Goal: Task Accomplishment & Management: Manage account settings

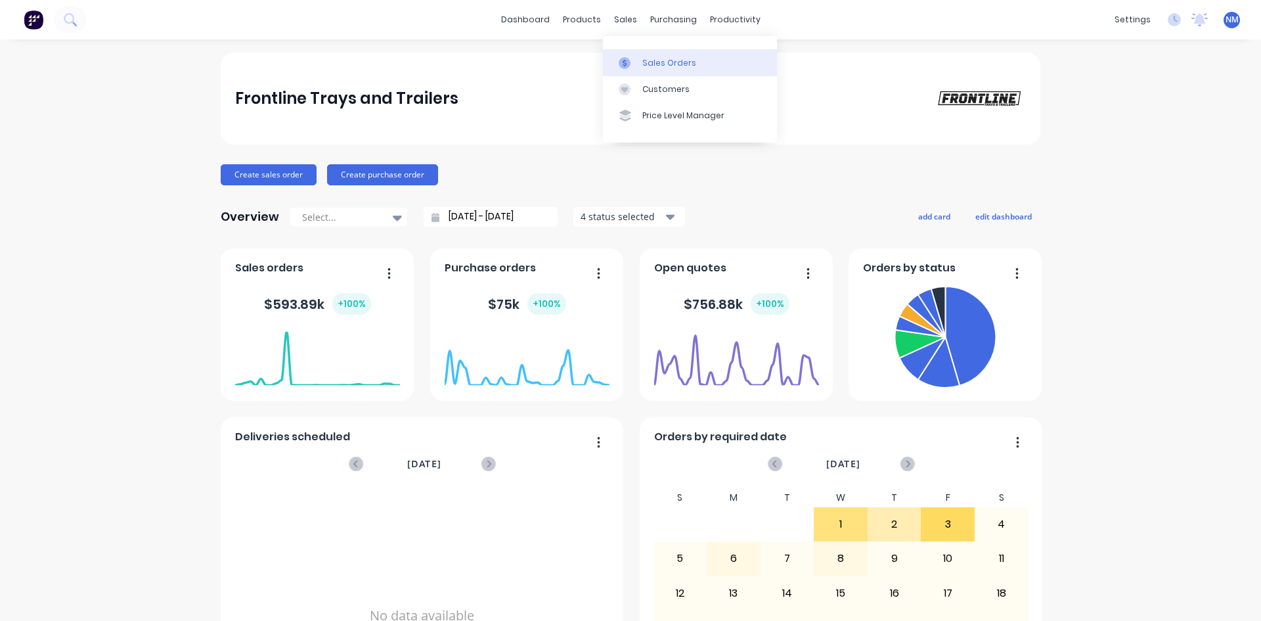
click at [633, 64] on div at bounding box center [629, 63] width 20 height 12
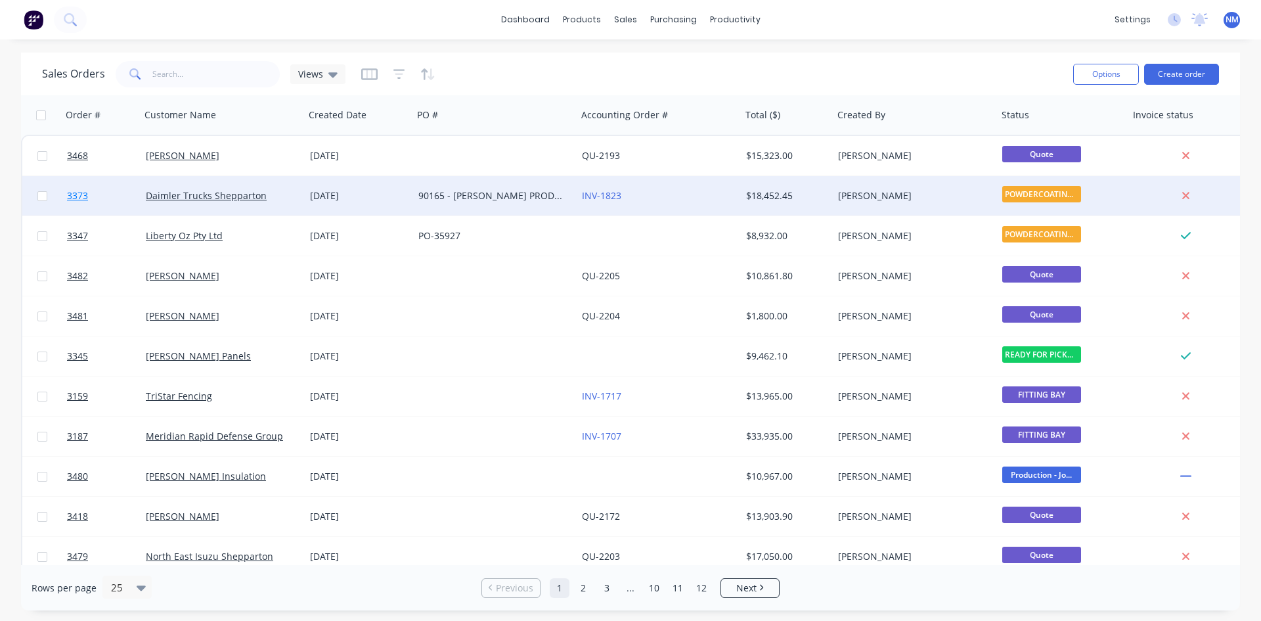
click at [83, 198] on span "3373" at bounding box center [77, 195] width 21 height 13
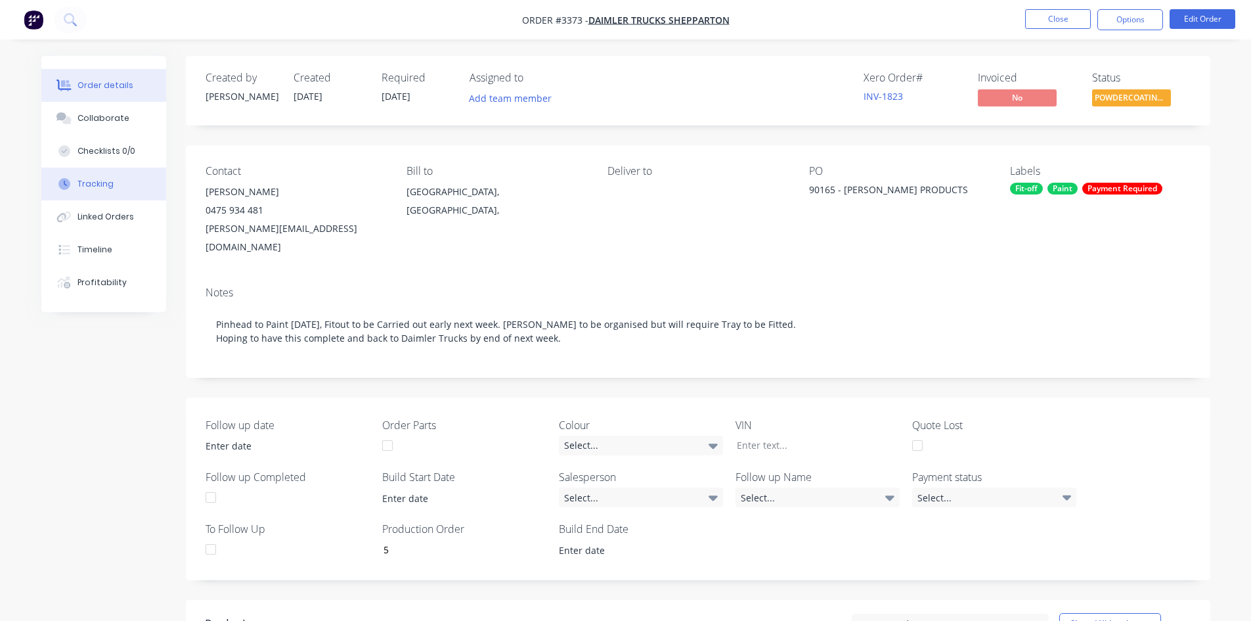
click at [112, 187] on button "Tracking" at bounding box center [103, 184] width 125 height 33
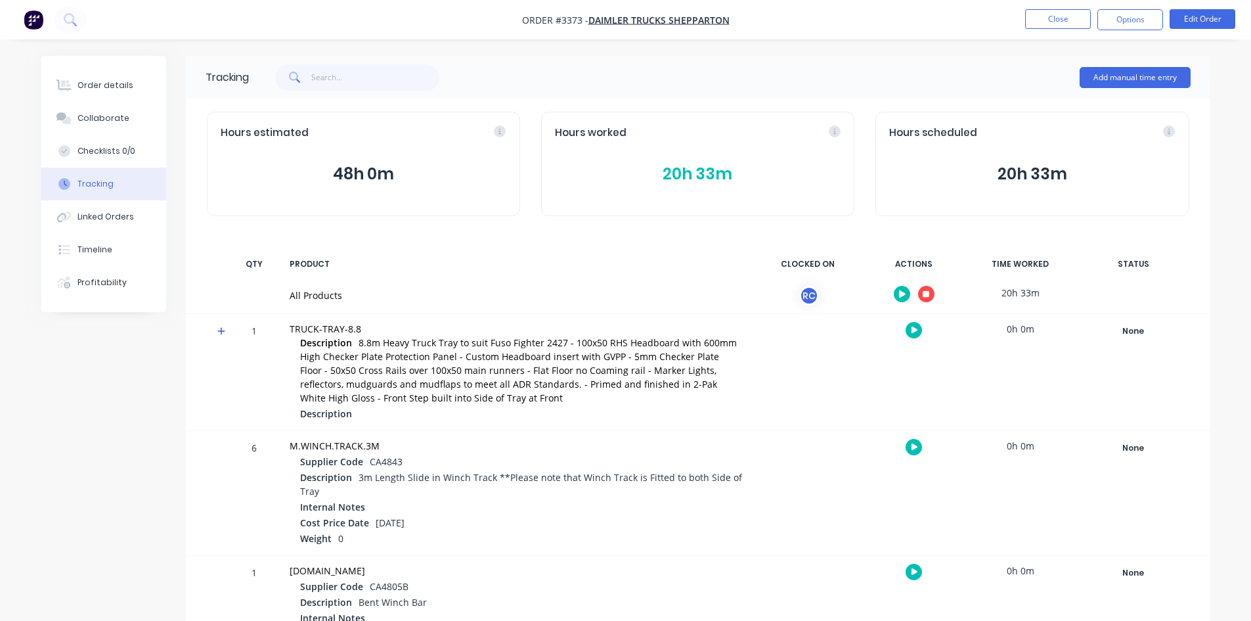
drag, startPoint x: 834, startPoint y: 130, endPoint x: 830, endPoint y: 140, distance: 10.6
click at [834, 130] on div "Hours worked" at bounding box center [698, 132] width 286 height 15
click at [713, 171] on button "20h 33m" at bounding box center [698, 174] width 286 height 25
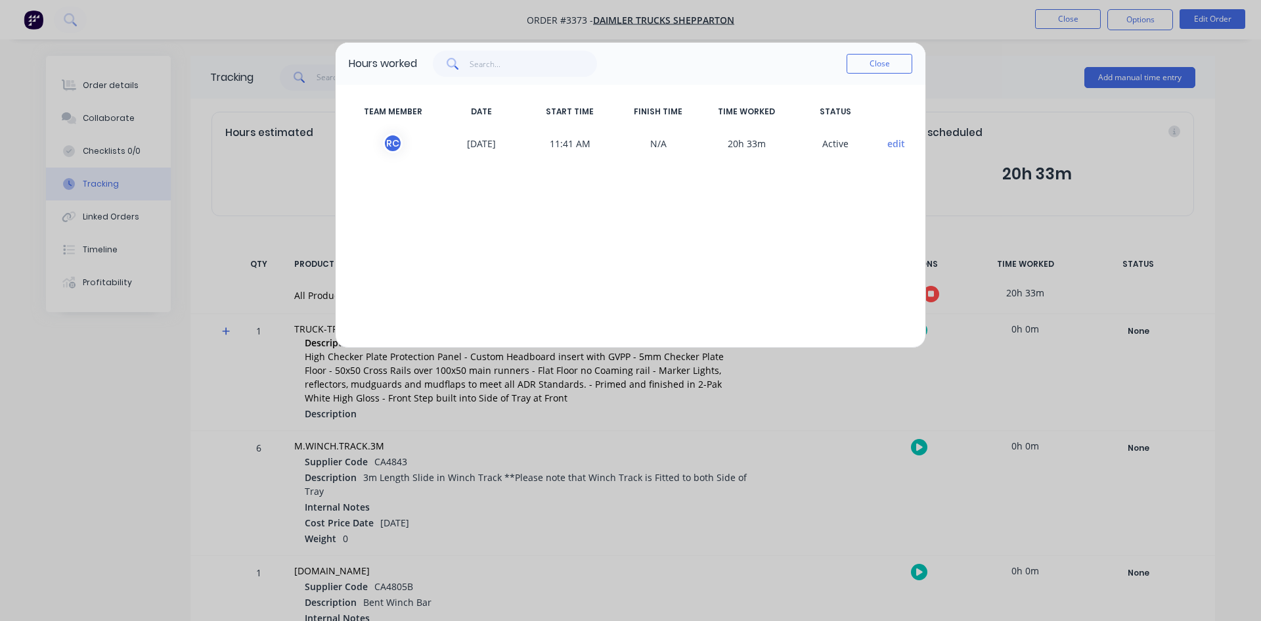
click at [897, 144] on button "edit" at bounding box center [896, 144] width 18 height 14
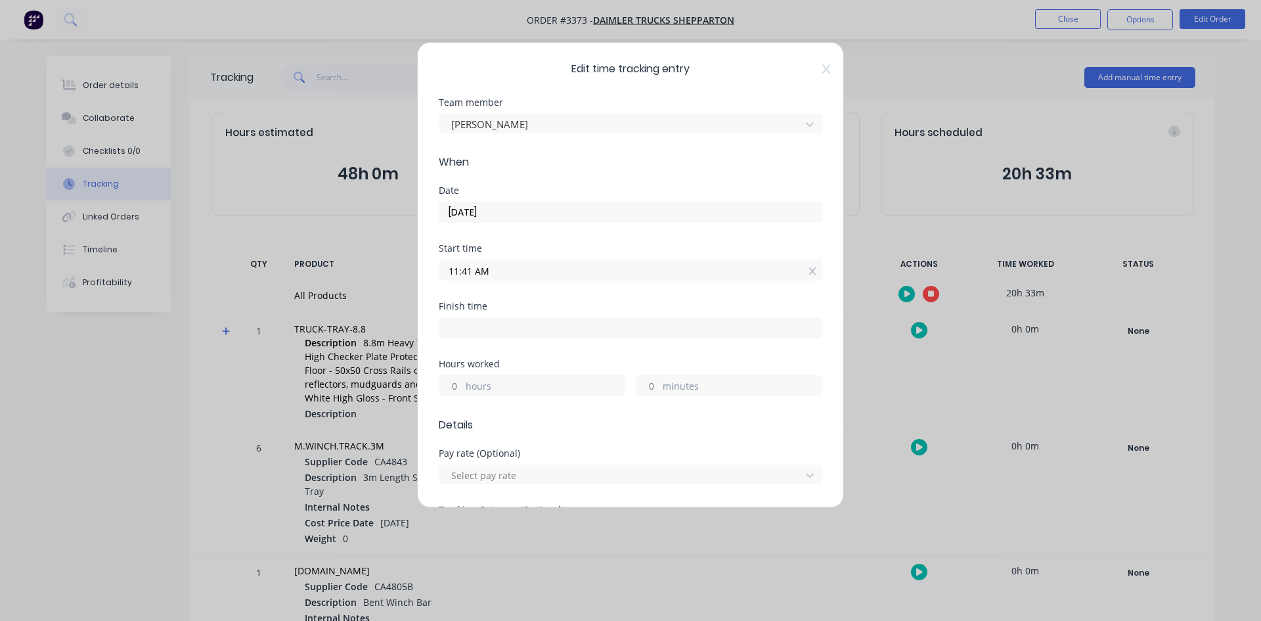
click at [451, 387] on input "hours" at bounding box center [450, 386] width 23 height 20
type input "5"
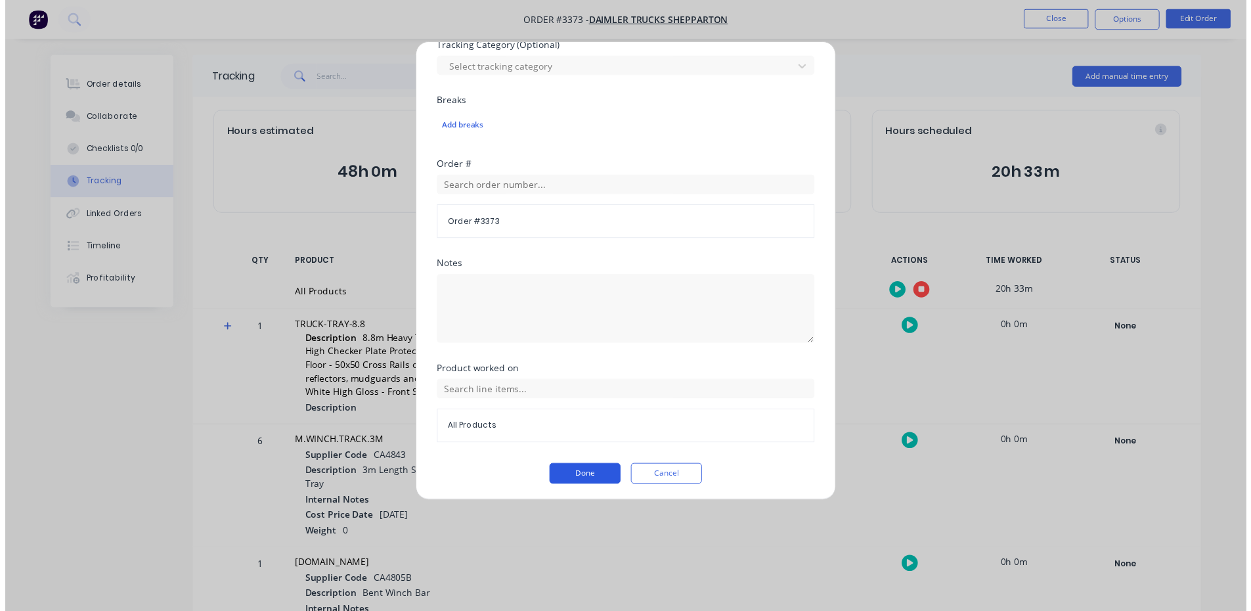
scroll to position [467, 0]
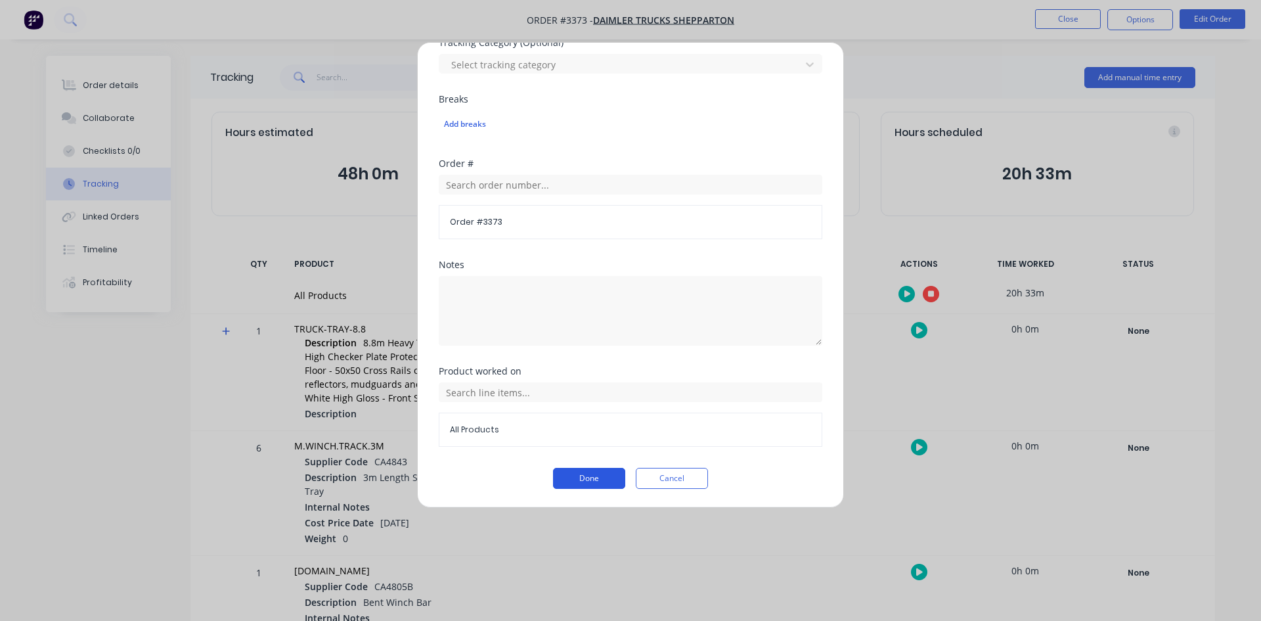
type input "7"
type input "06:41 PM"
type input "0"
click at [593, 482] on button "Done" at bounding box center [589, 478] width 72 height 21
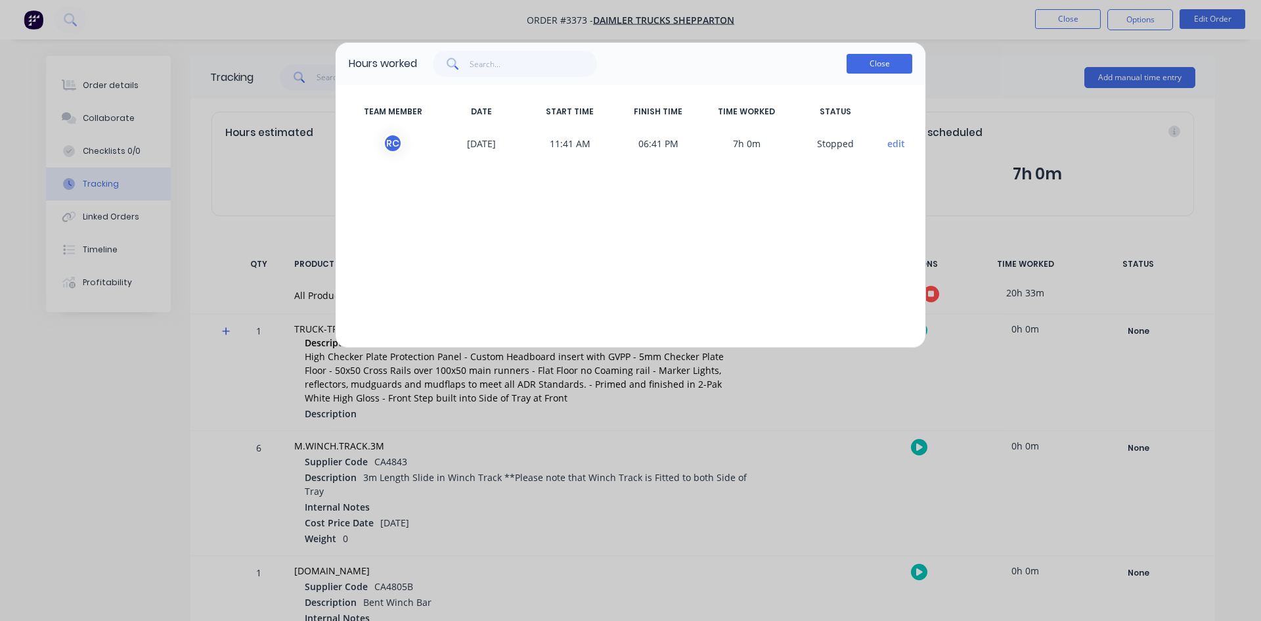
click at [882, 62] on button "Close" at bounding box center [880, 64] width 66 height 20
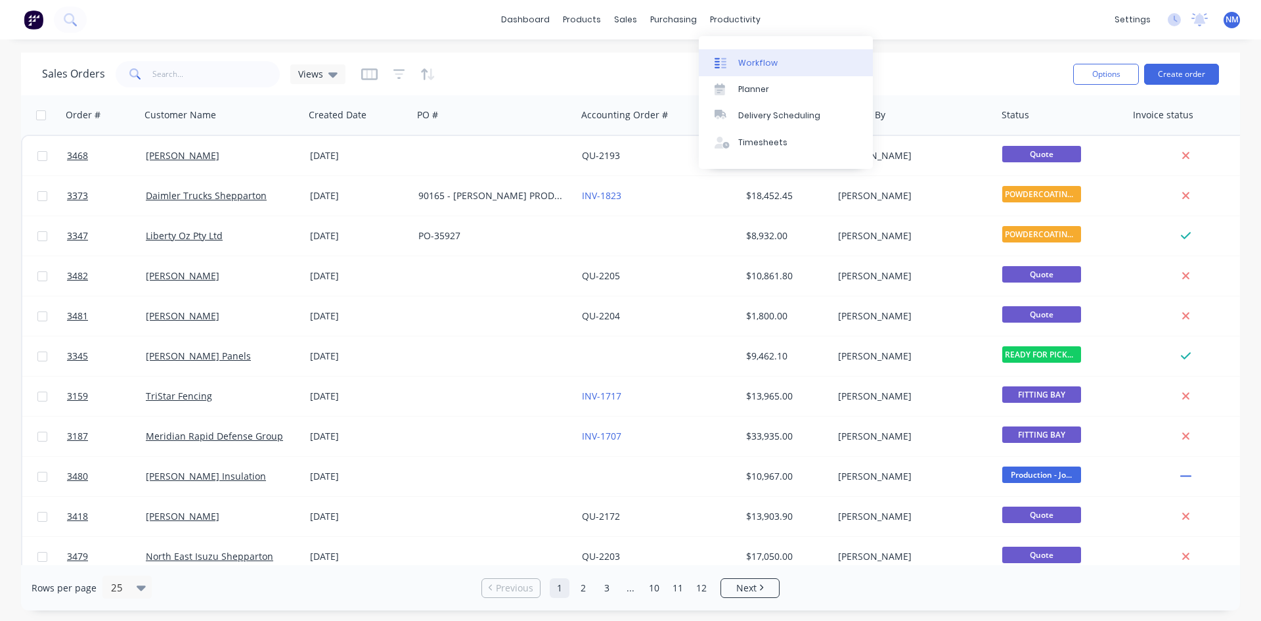
click at [767, 64] on div "Workflow" at bounding box center [757, 63] width 39 height 12
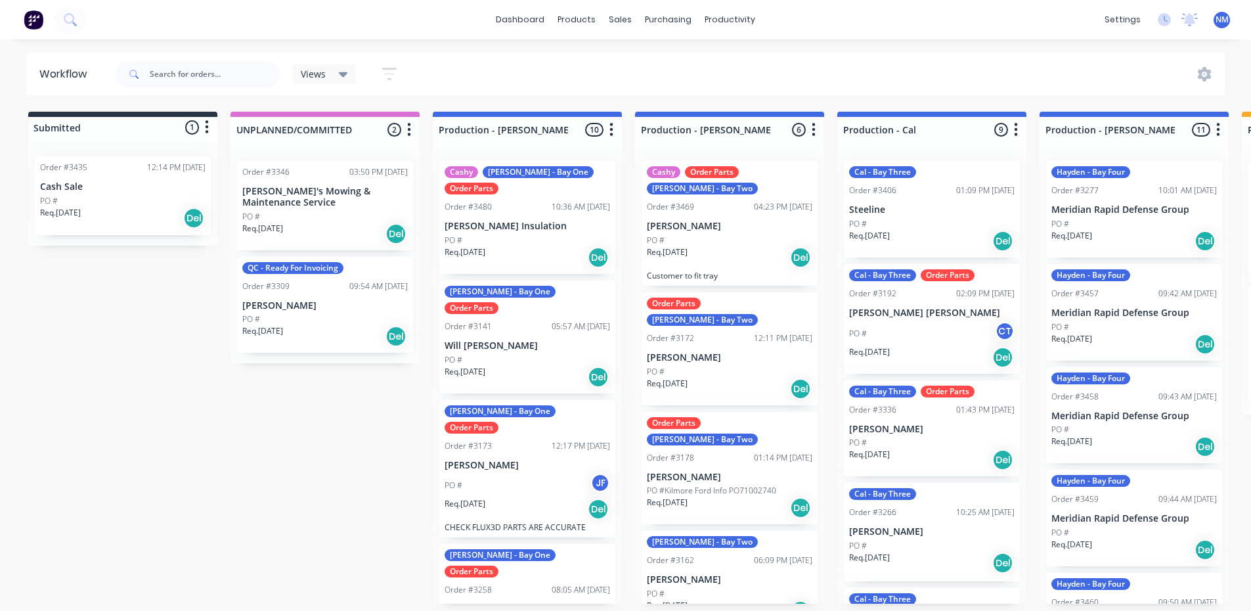
click at [512, 340] on p "Will O'sullivan" at bounding box center [528, 345] width 166 height 11
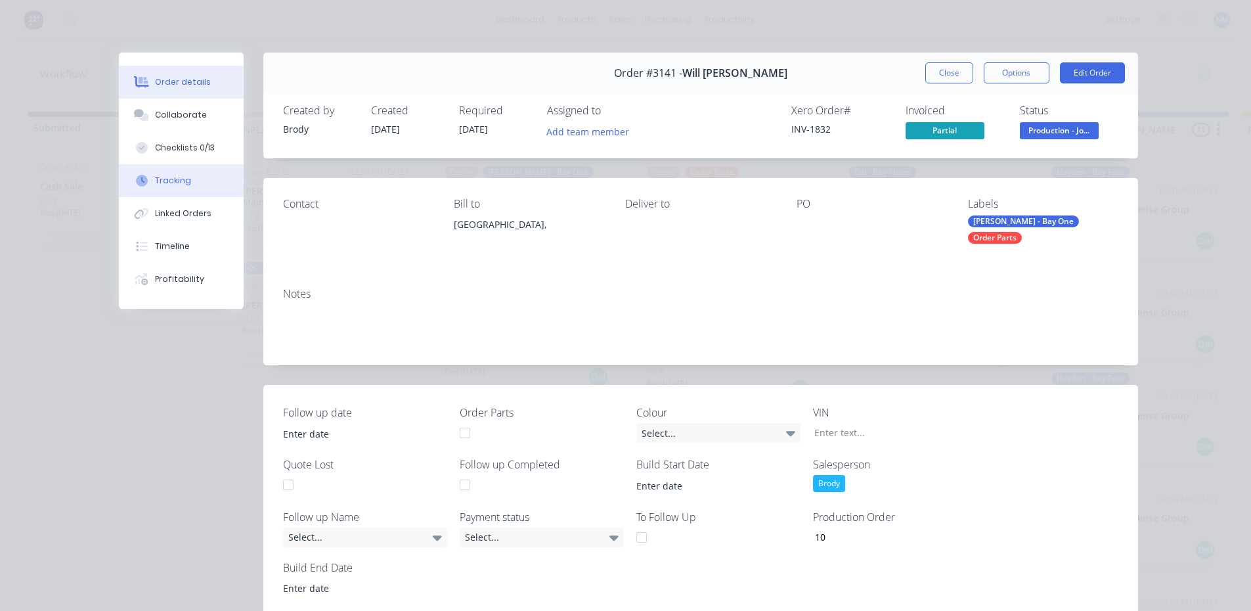
click at [167, 187] on button "Tracking" at bounding box center [181, 180] width 125 height 33
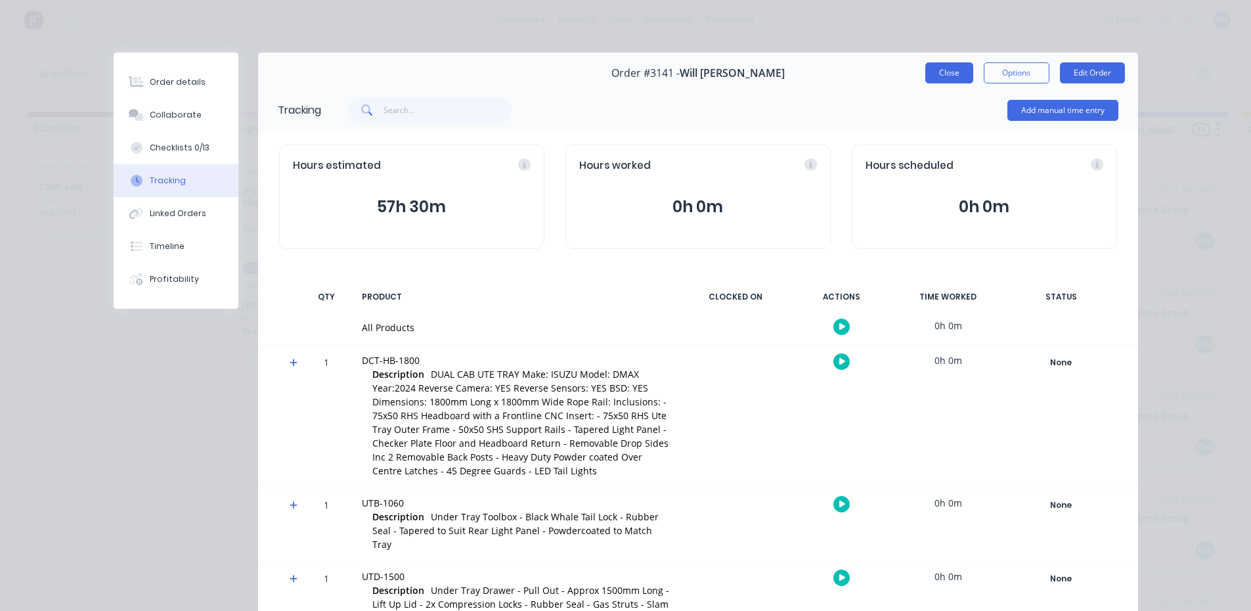
click at [952, 74] on button "Close" at bounding box center [950, 72] width 48 height 21
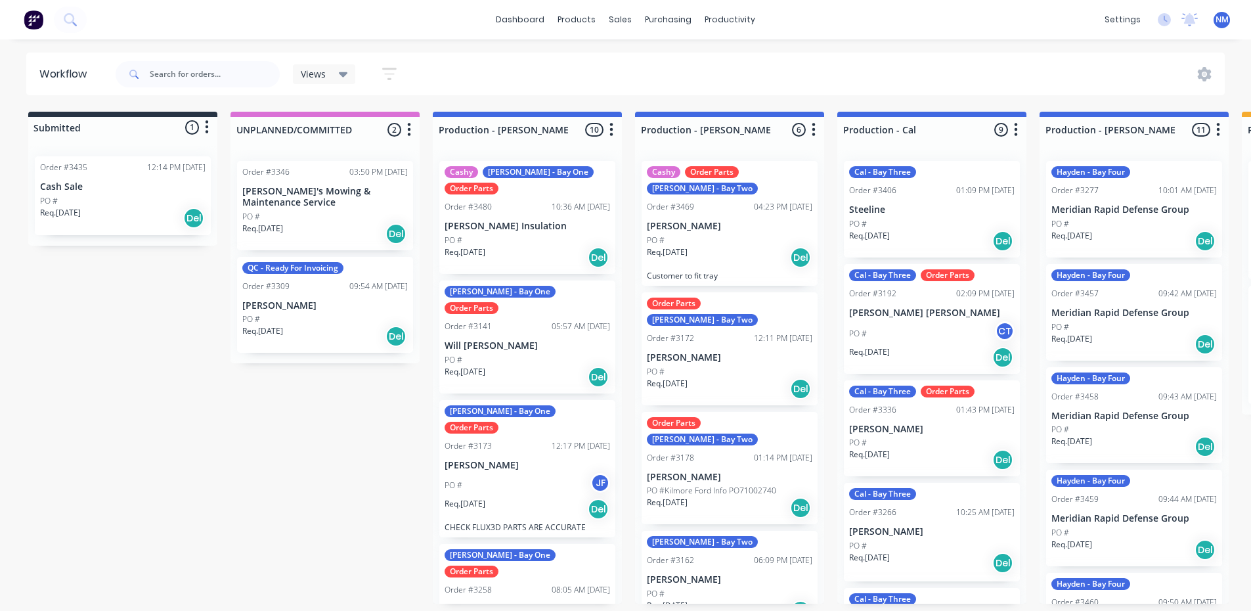
click at [536, 473] on div "PO # JF" at bounding box center [528, 485] width 166 height 25
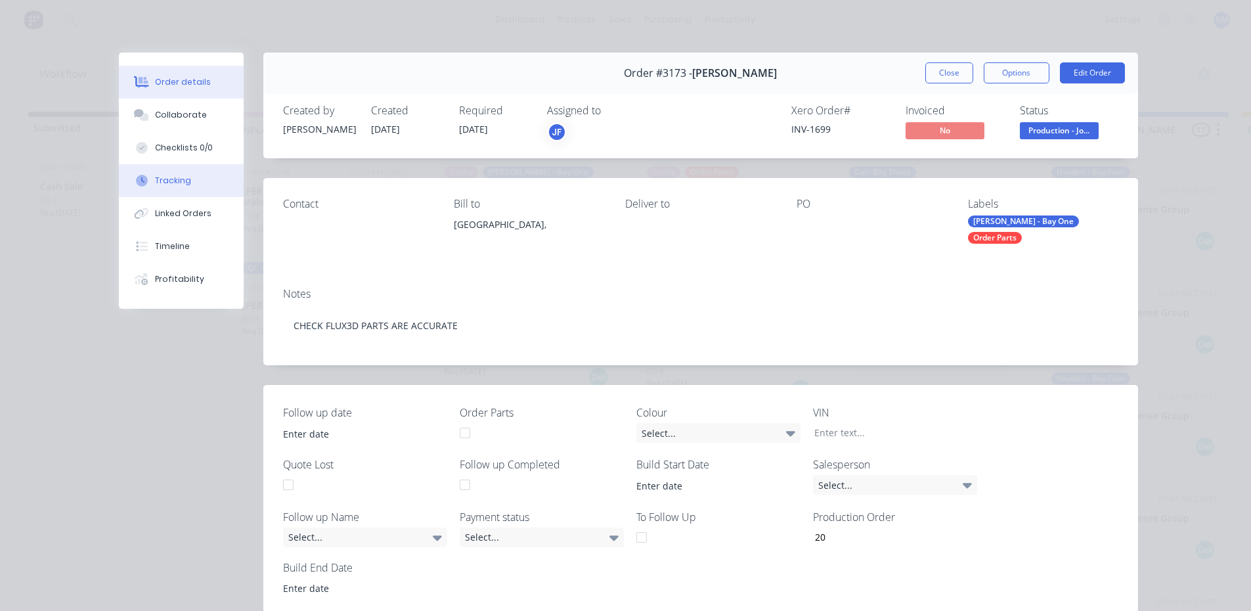
click at [171, 177] on div "Tracking" at bounding box center [173, 181] width 36 height 12
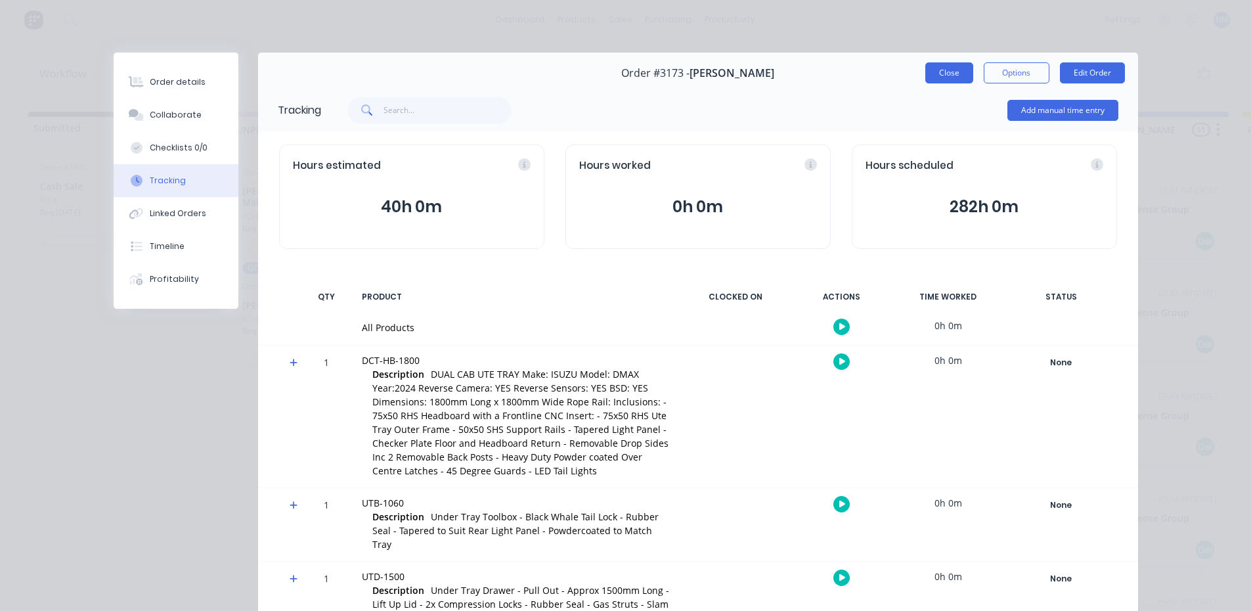
click at [947, 68] on button "Close" at bounding box center [950, 72] width 48 height 21
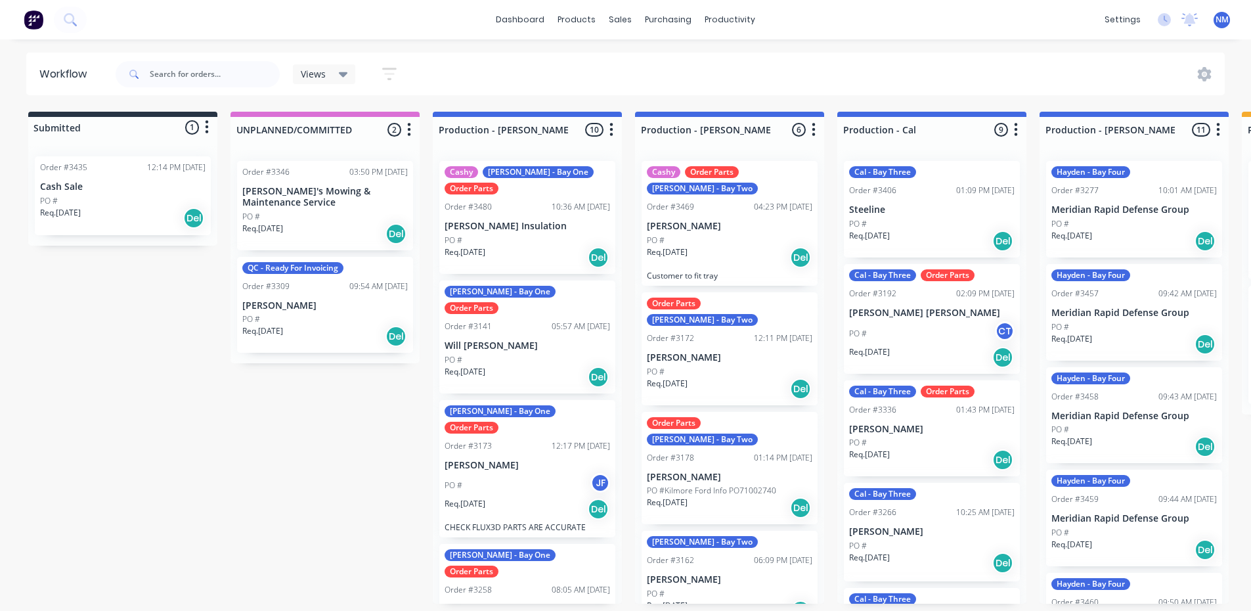
click at [928, 205] on p "Steeline" at bounding box center [932, 209] width 166 height 11
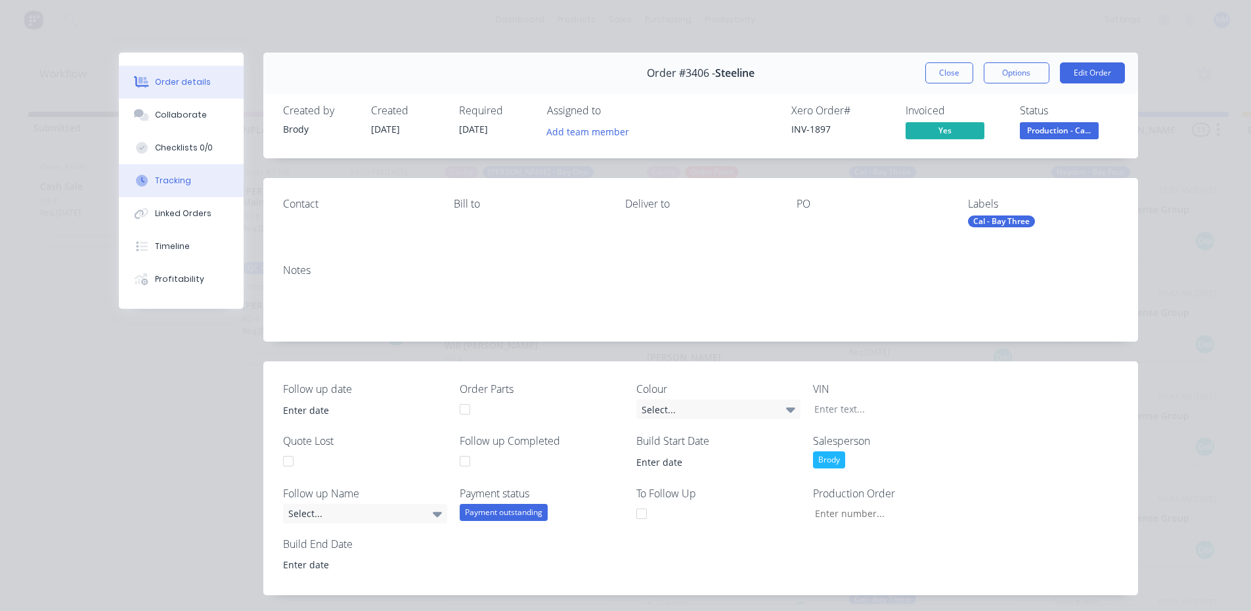
click at [190, 178] on button "Tracking" at bounding box center [181, 180] width 125 height 33
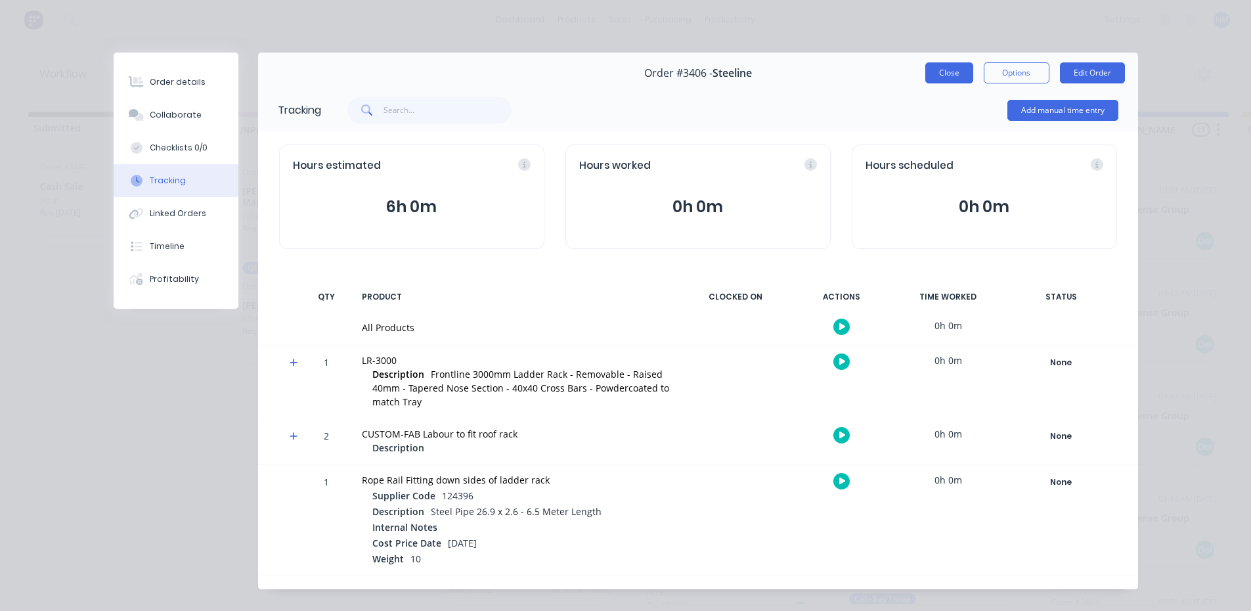
click at [943, 77] on button "Close" at bounding box center [950, 72] width 48 height 21
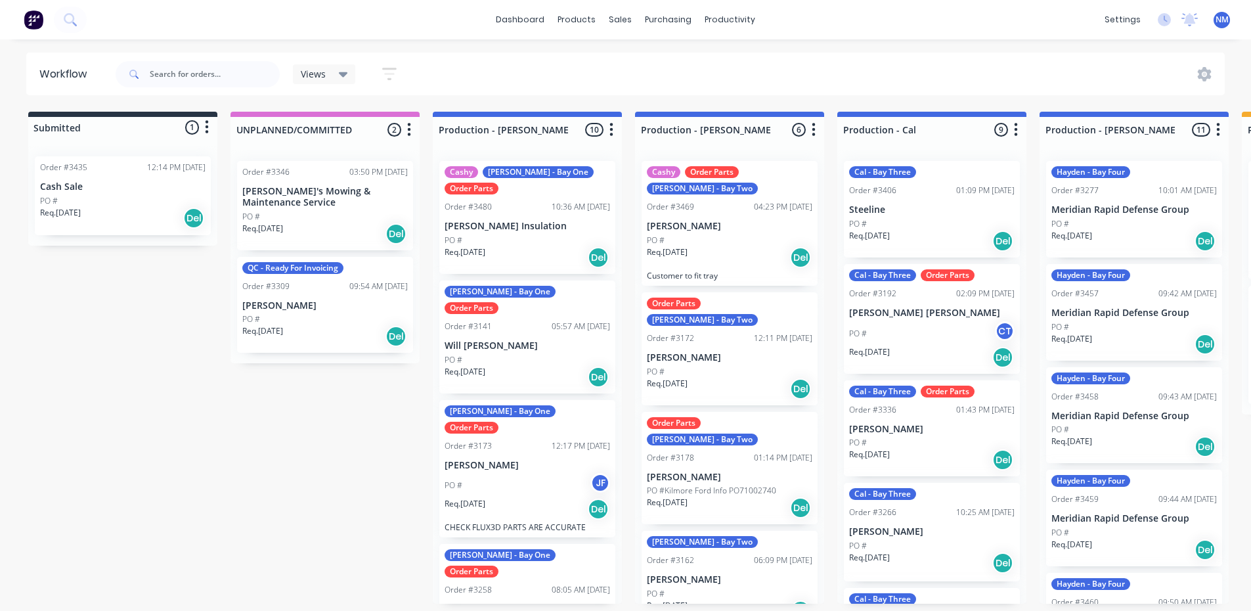
click at [921, 330] on div "PO # CT" at bounding box center [932, 333] width 166 height 25
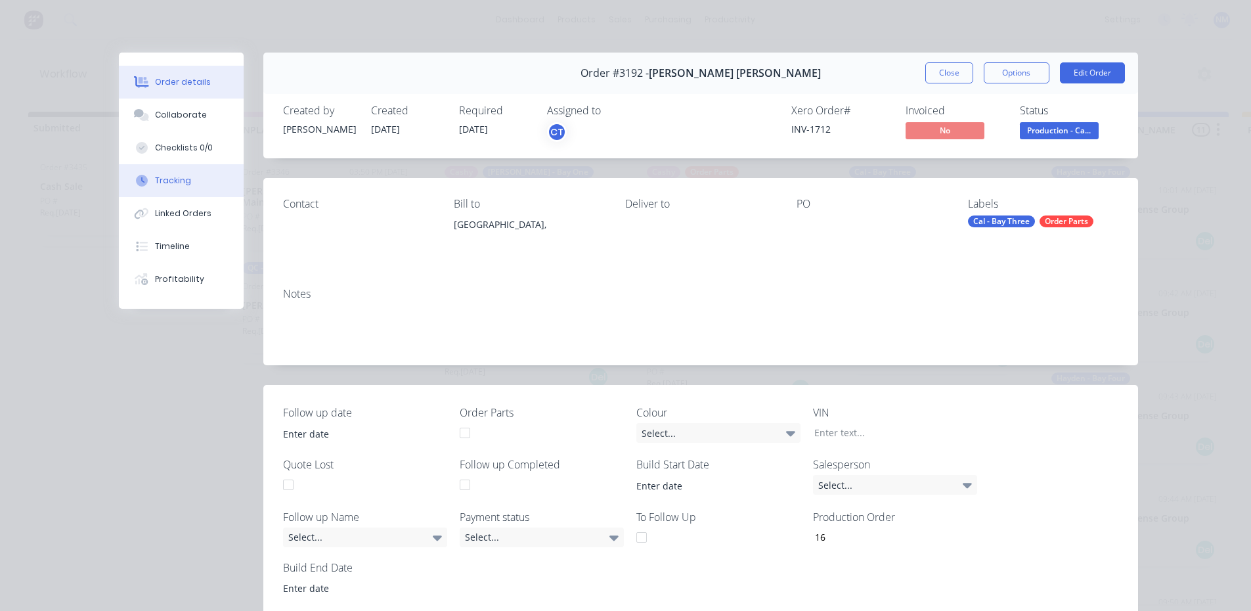
click at [143, 179] on div at bounding box center [142, 181] width 20 height 12
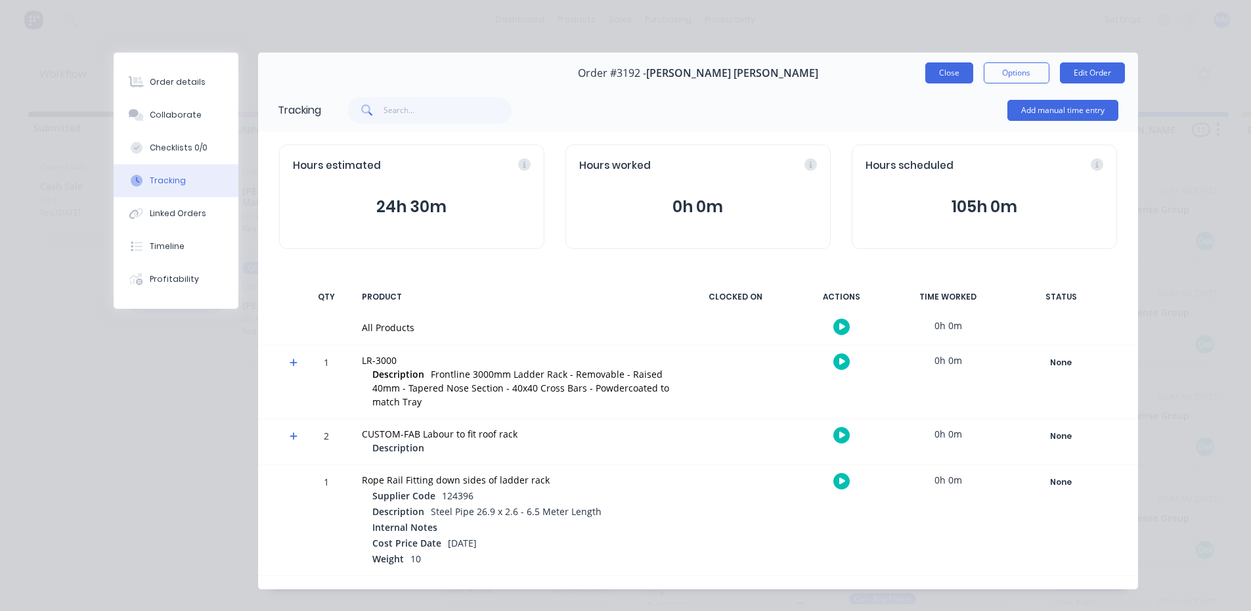
click at [926, 74] on button "Close" at bounding box center [950, 72] width 48 height 21
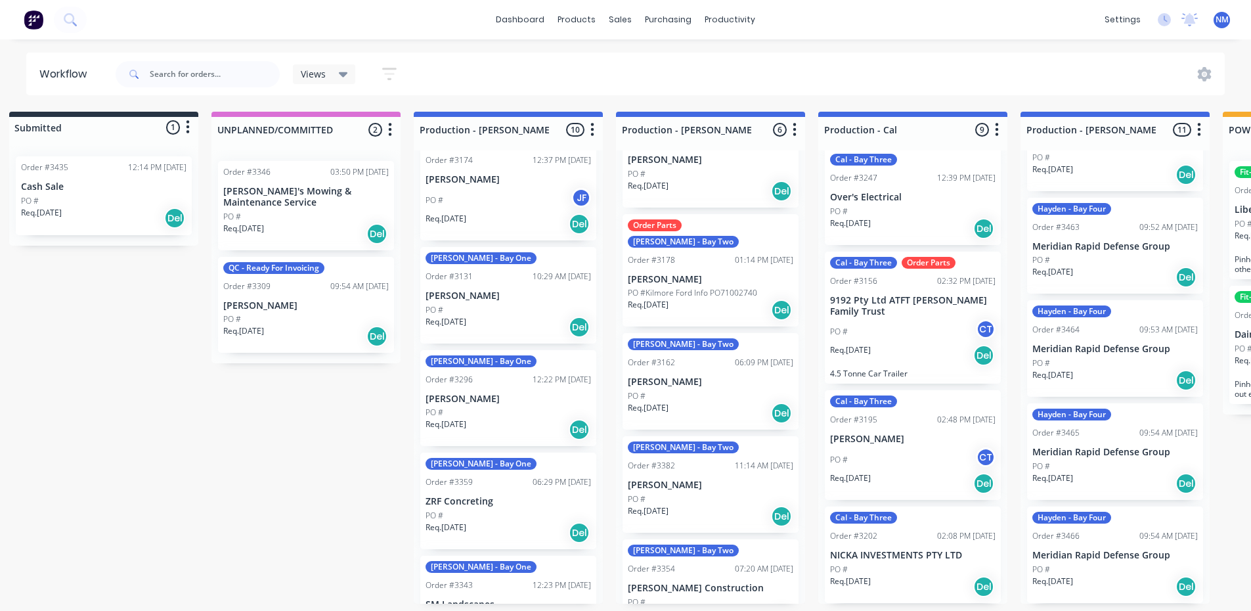
scroll to position [3, 0]
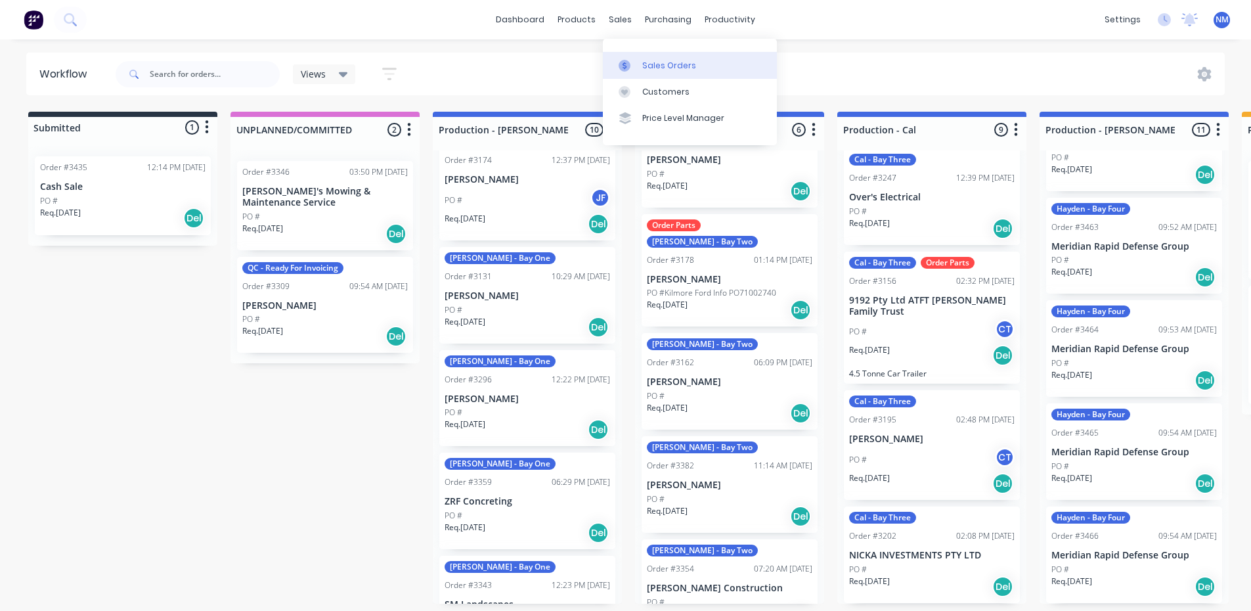
click at [658, 63] on div "Sales Orders" at bounding box center [669, 66] width 54 height 12
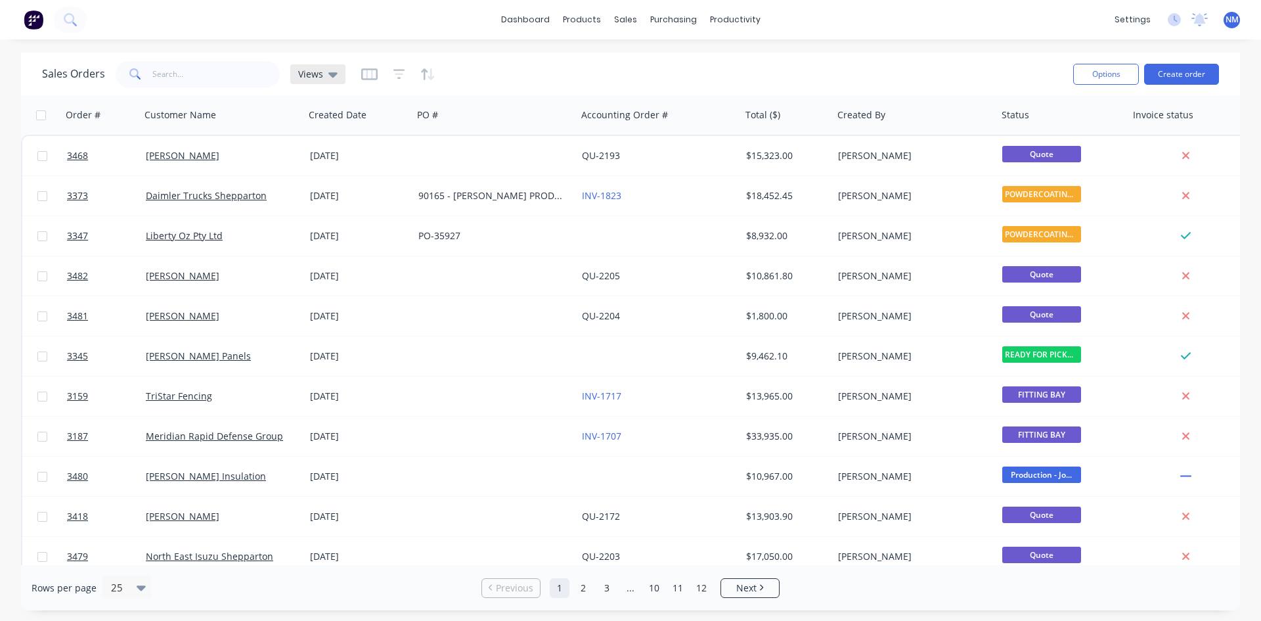
click at [330, 72] on icon at bounding box center [332, 74] width 9 height 14
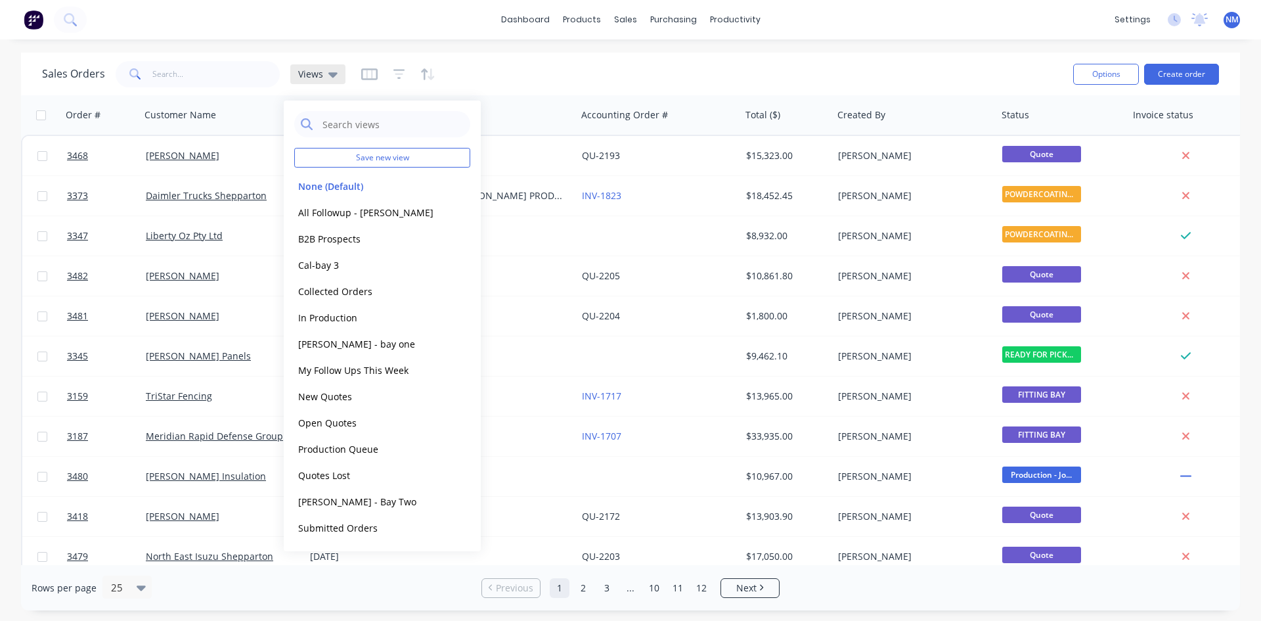
click at [331, 72] on icon at bounding box center [332, 74] width 9 height 14
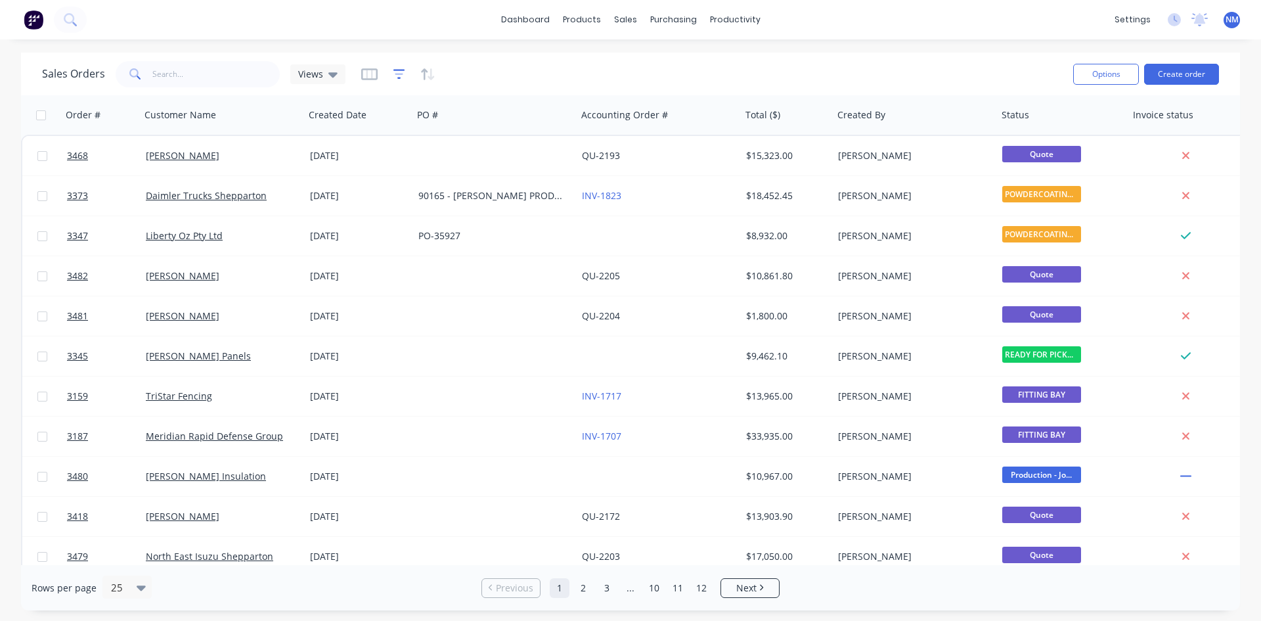
click at [396, 75] on icon "button" at bounding box center [399, 74] width 12 height 13
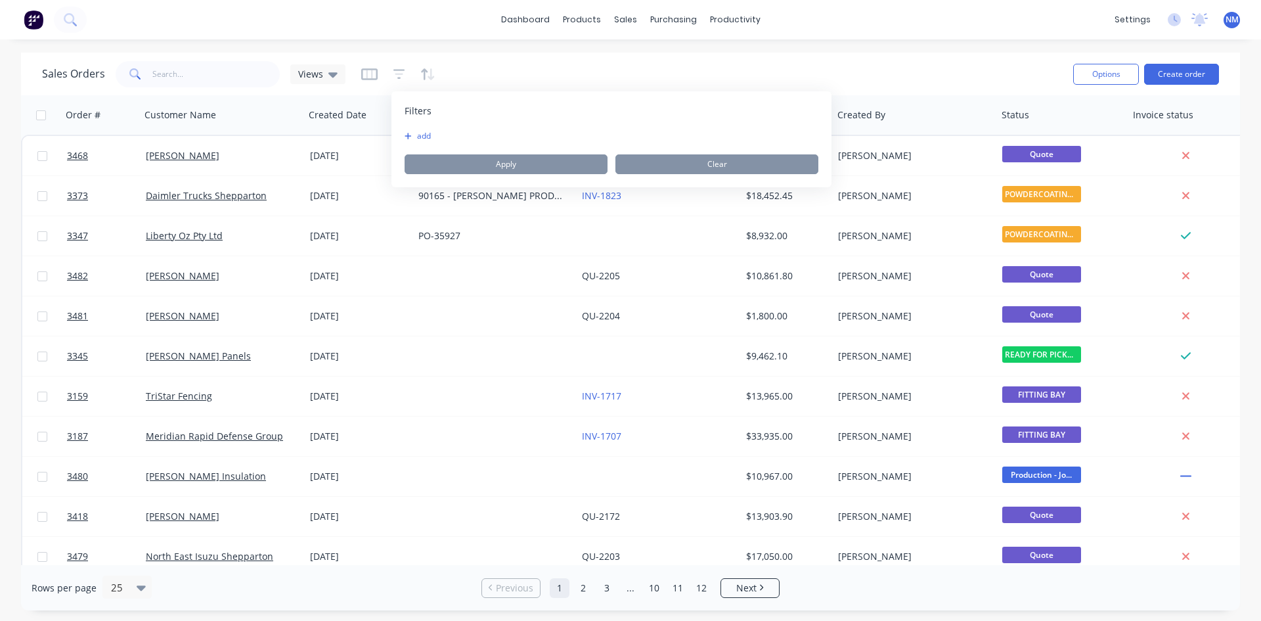
click at [423, 138] on button "add" at bounding box center [421, 136] width 33 height 11
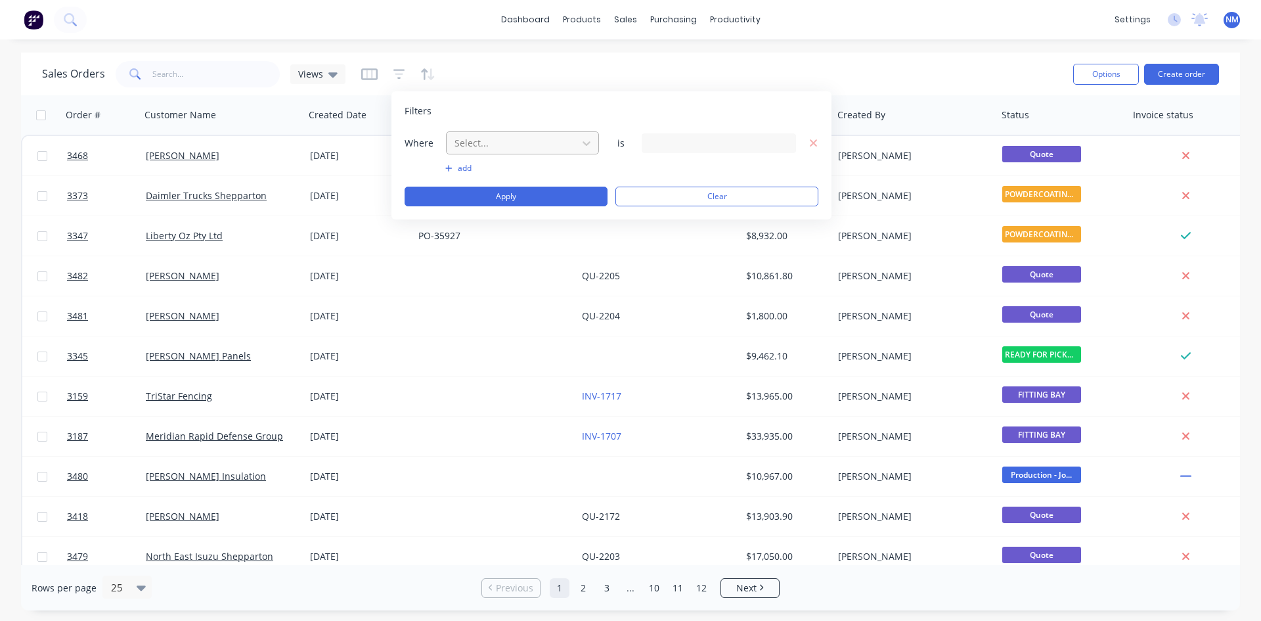
click at [485, 146] on div at bounding box center [512, 143] width 118 height 16
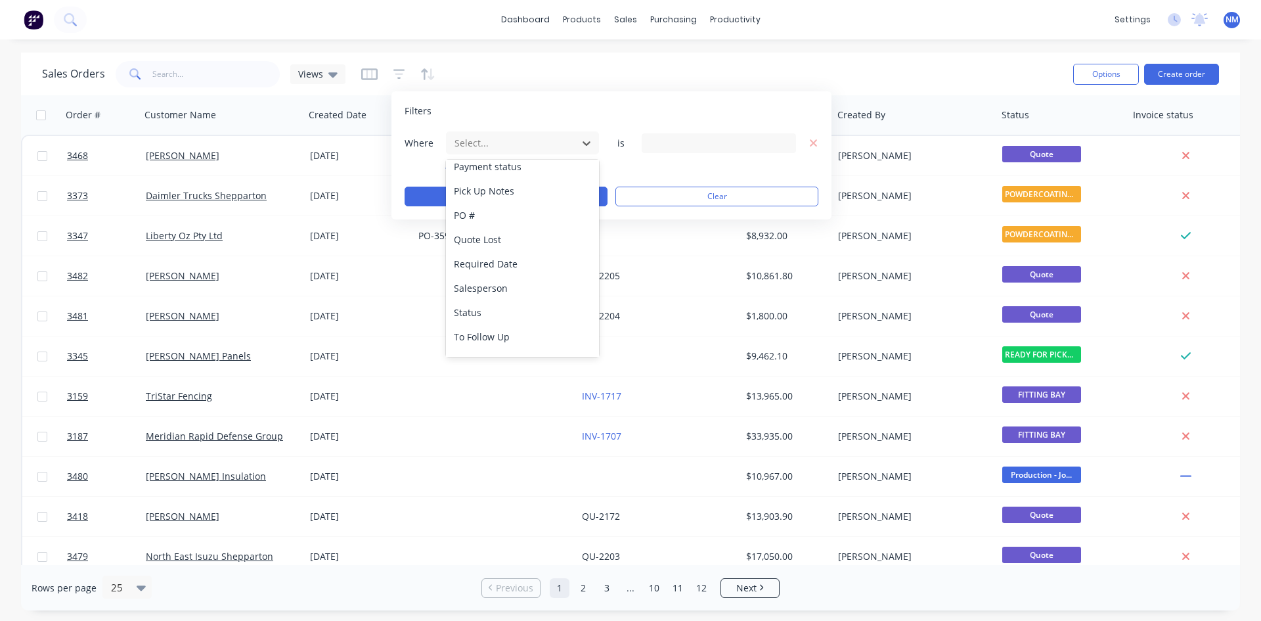
scroll to position [610, 0]
click at [580, 66] on div "Sales Orders Views" at bounding box center [552, 74] width 1021 height 32
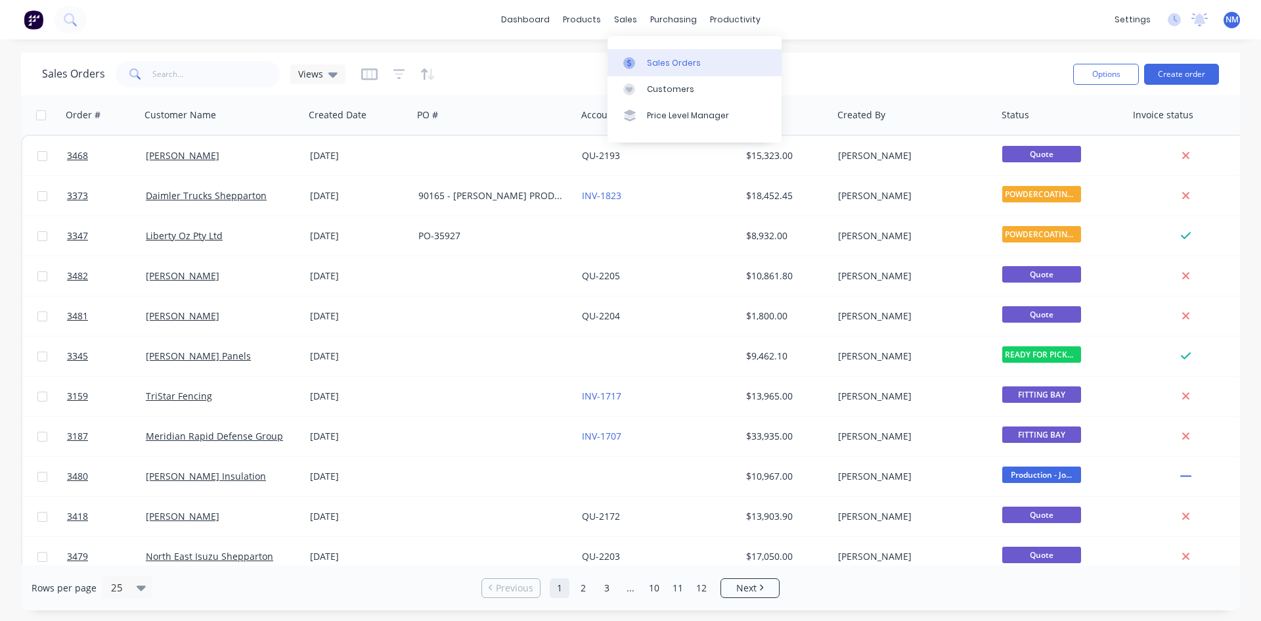
click at [642, 58] on div at bounding box center [633, 63] width 20 height 12
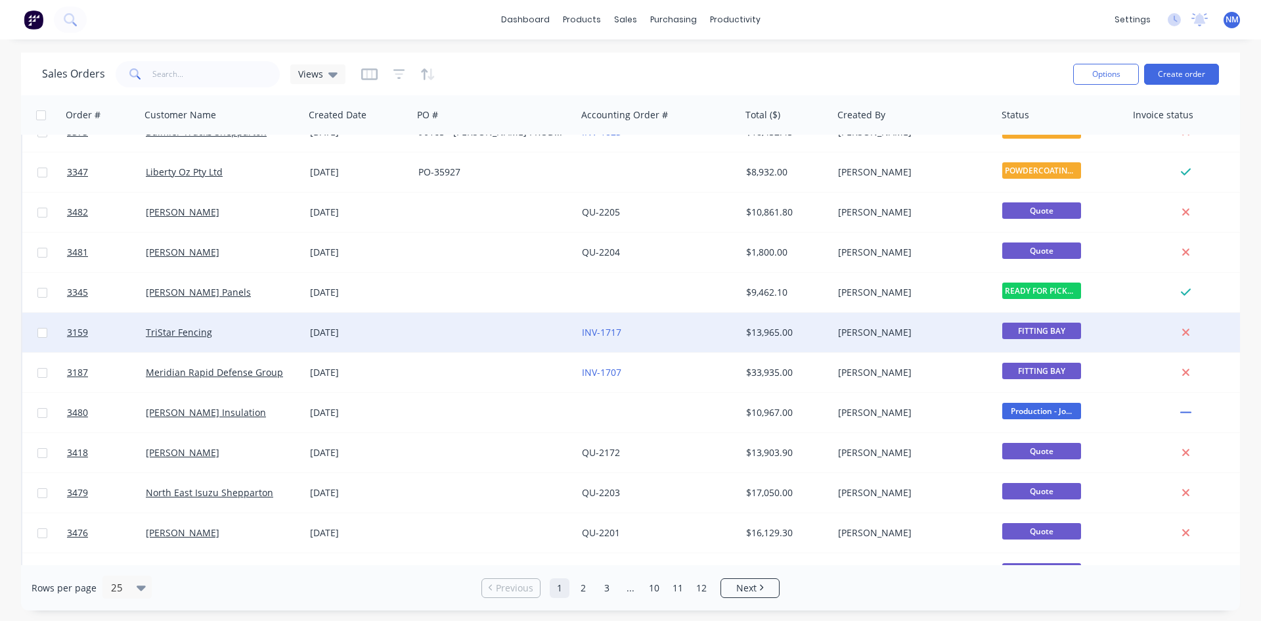
scroll to position [0, 0]
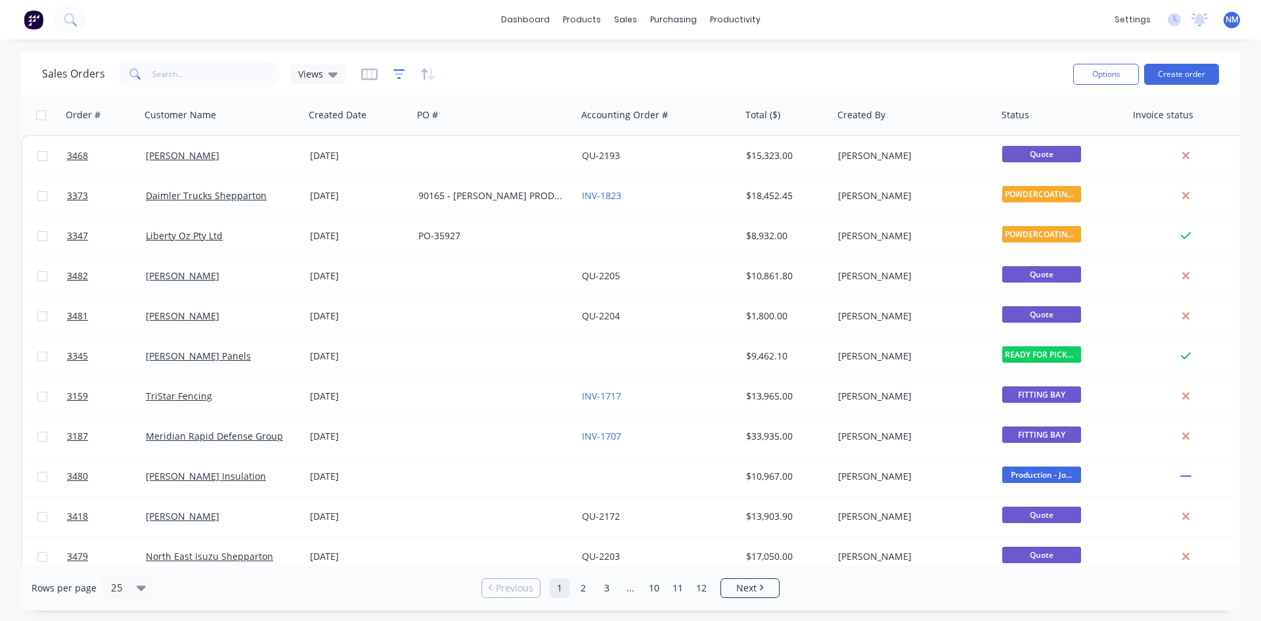
click at [393, 73] on icon "button" at bounding box center [399, 74] width 12 height 13
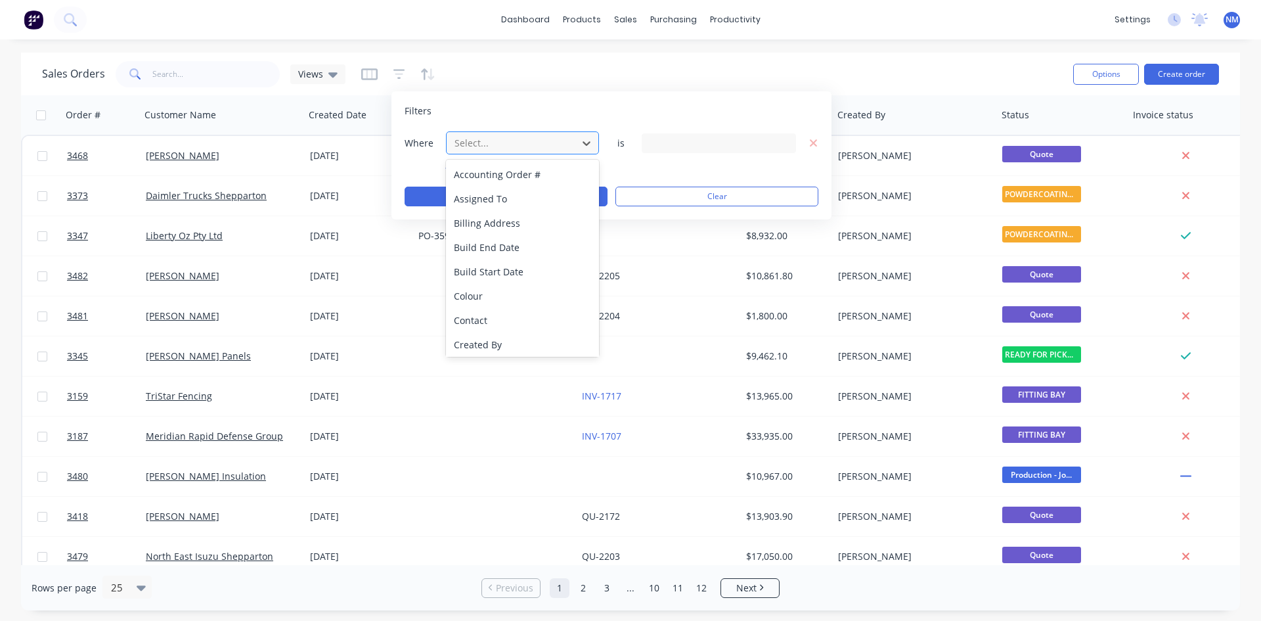
click at [481, 144] on div at bounding box center [512, 143] width 118 height 16
click at [528, 293] on div "Status" at bounding box center [522, 293] width 153 height 24
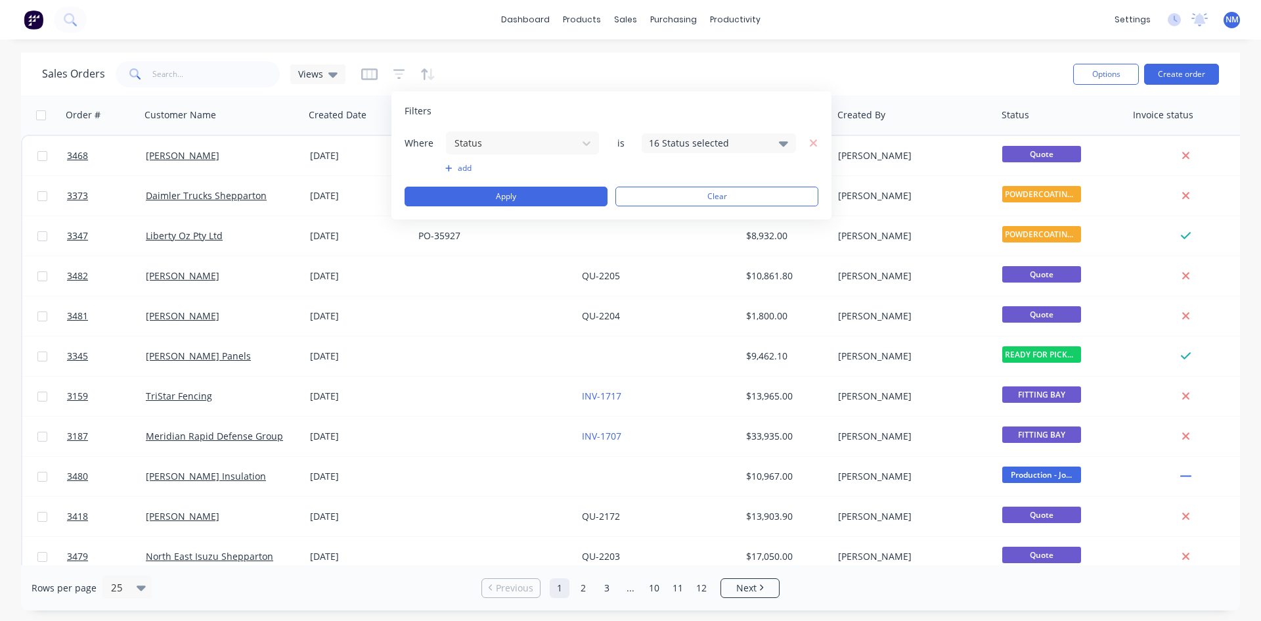
click at [704, 143] on div "16 Status selected" at bounding box center [708, 143] width 119 height 14
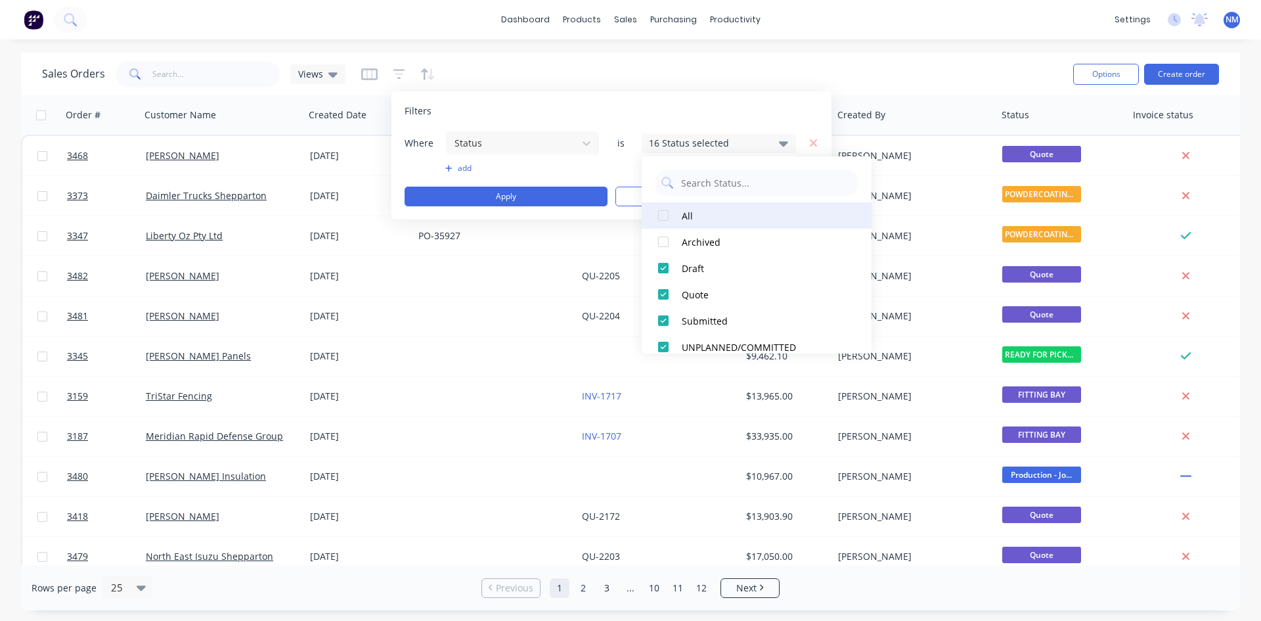
click at [662, 219] on div at bounding box center [663, 215] width 26 height 26
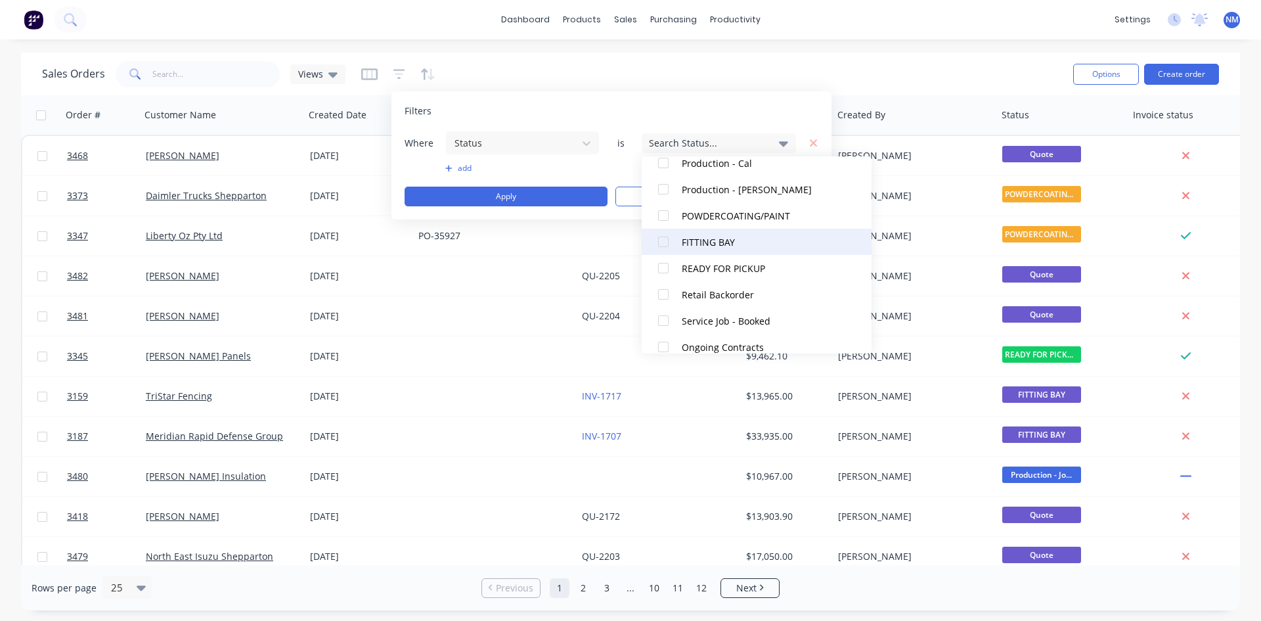
scroll to position [328, 0]
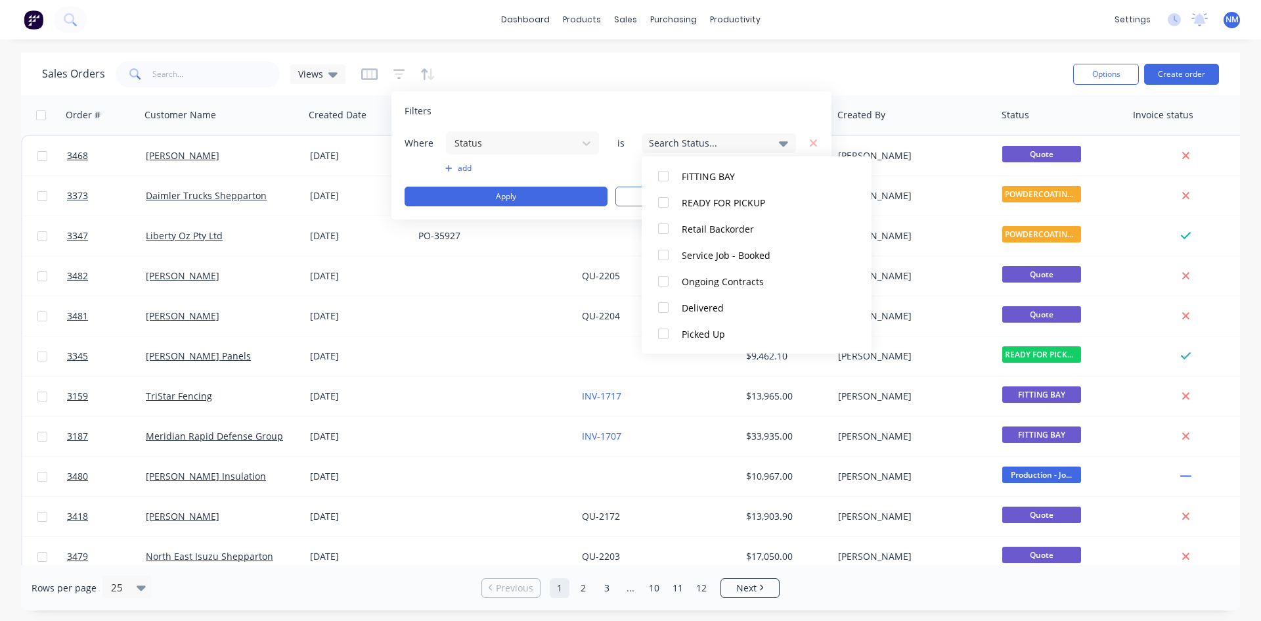
click at [583, 70] on div "Sales Orders Views" at bounding box center [552, 74] width 1021 height 32
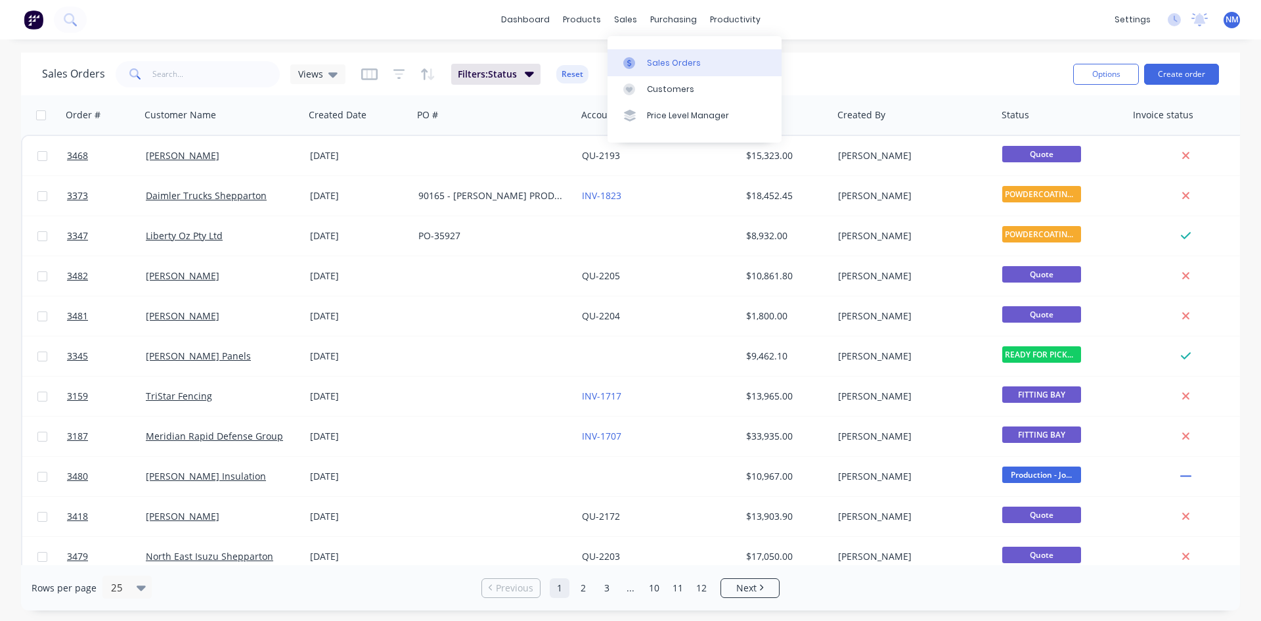
click at [654, 58] on div "Sales Orders" at bounding box center [674, 63] width 54 height 12
click at [603, 59] on div "Product Catalogue" at bounding box center [639, 63] width 81 height 12
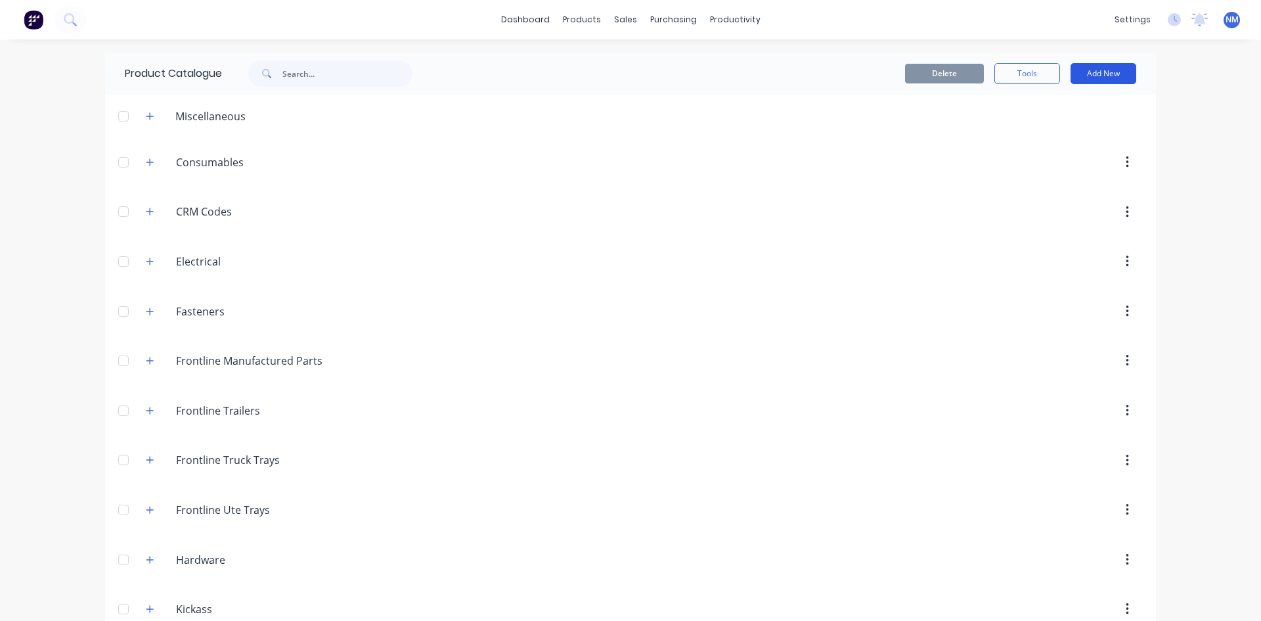
click at [1116, 73] on button "Add New" at bounding box center [1104, 73] width 66 height 21
click at [1052, 112] on div "Category" at bounding box center [1073, 107] width 101 height 19
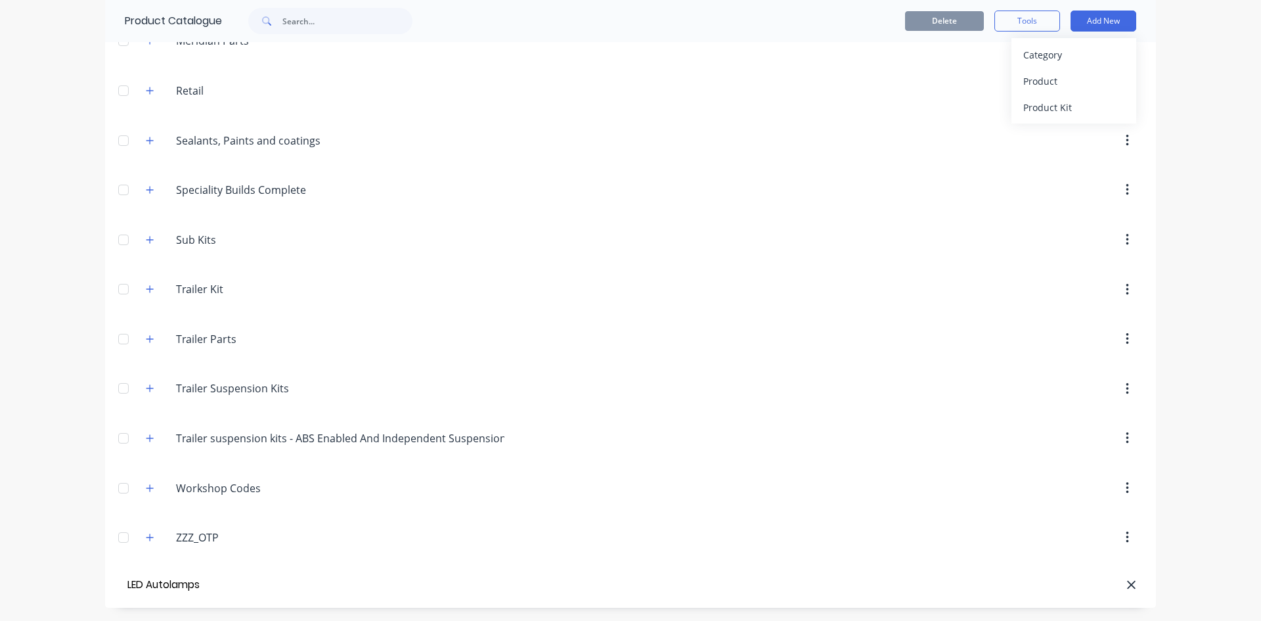
type input "LED Autolamps"
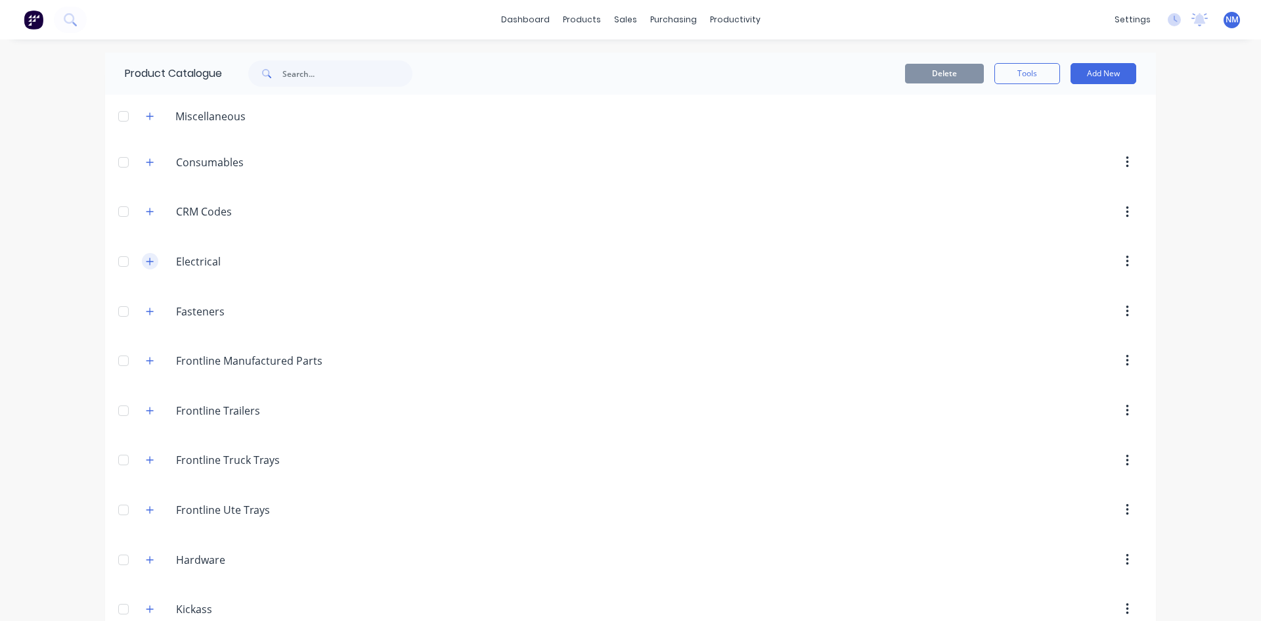
click at [142, 259] on button "button" at bounding box center [150, 261] width 16 height 16
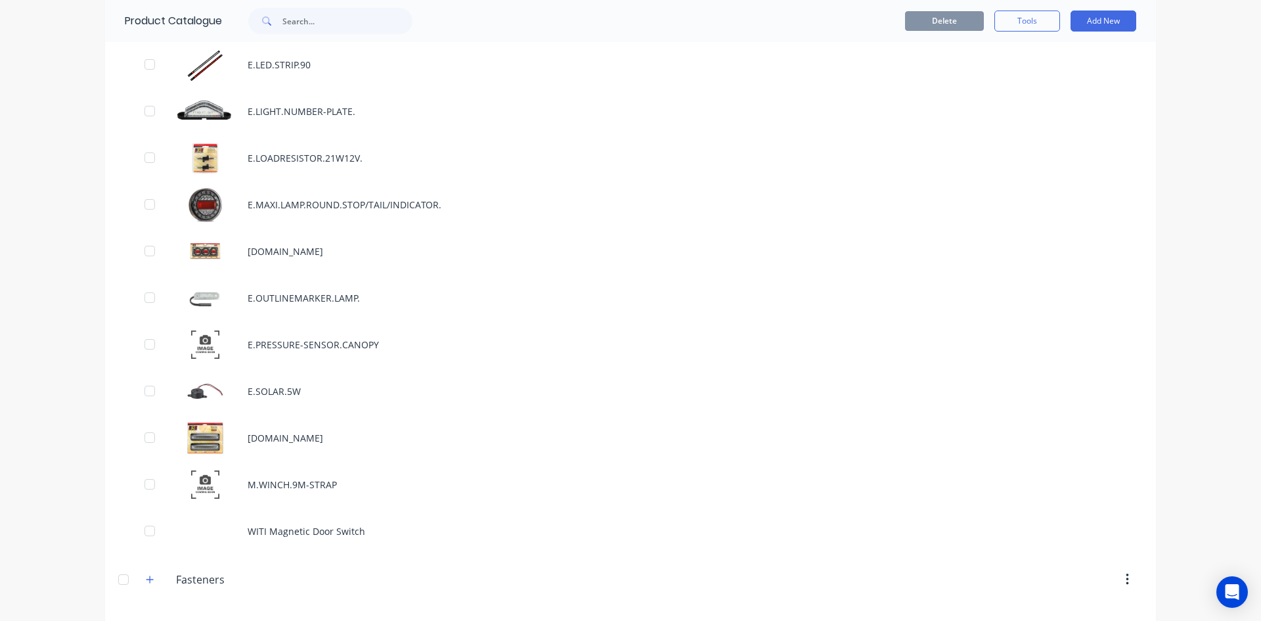
scroll to position [1905, 0]
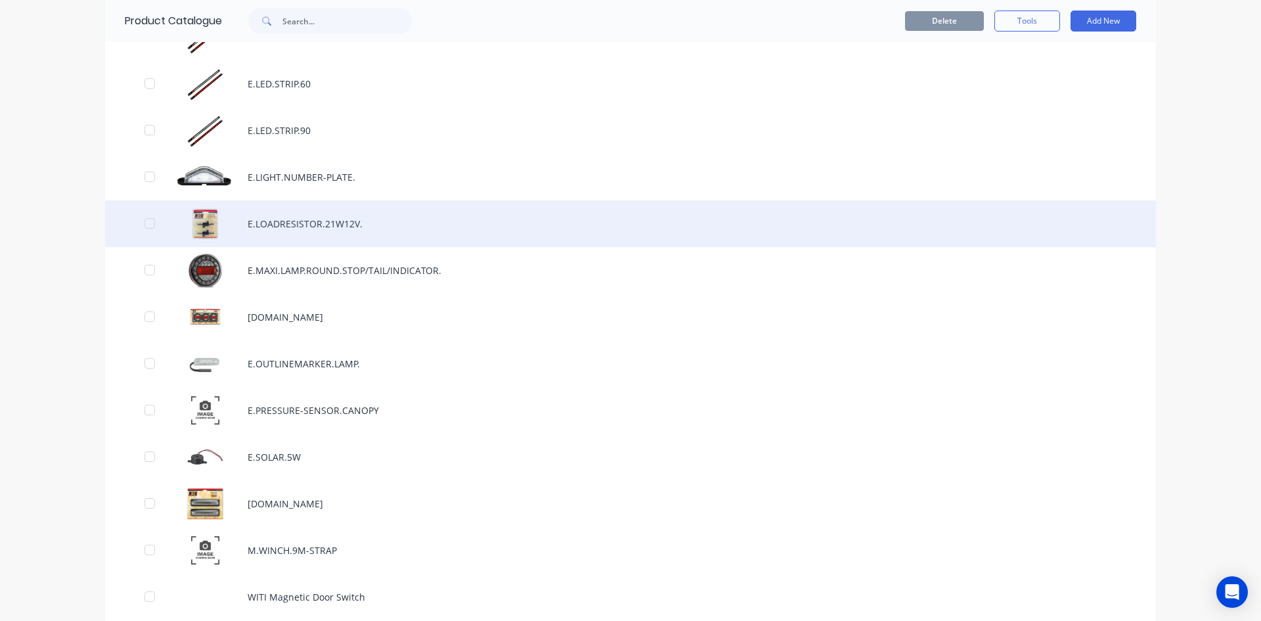
click at [372, 225] on div "E.LOADRESISTOR.21W12V." at bounding box center [630, 223] width 1051 height 47
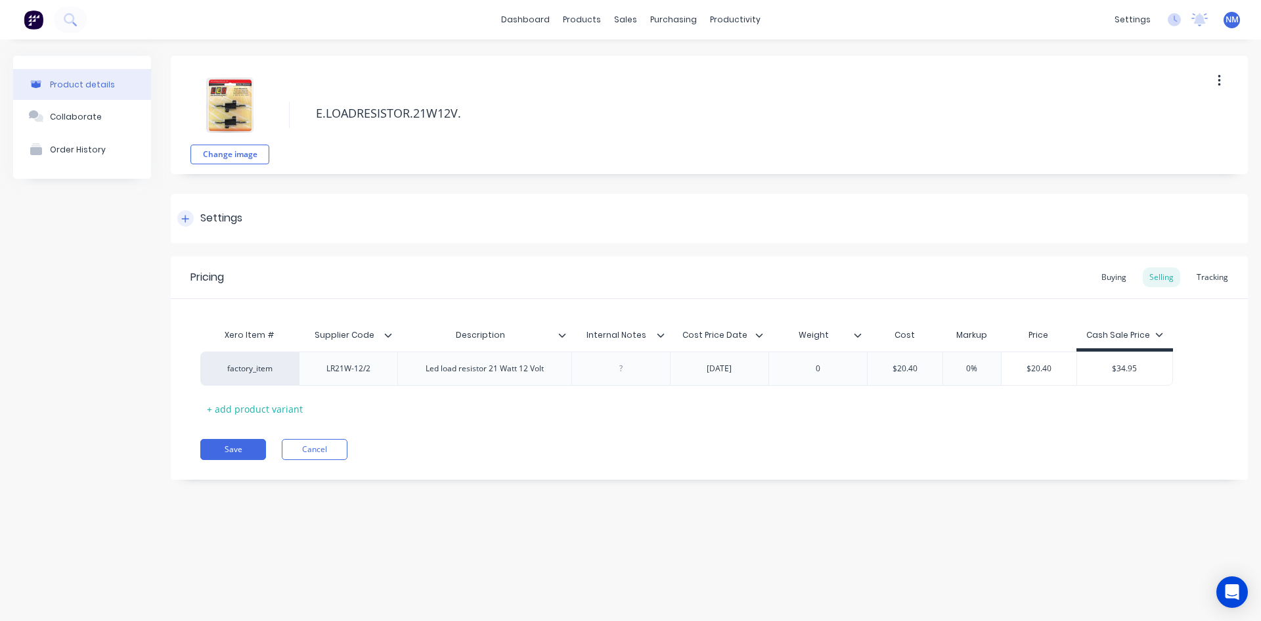
click at [183, 219] on icon at bounding box center [185, 218] width 8 height 9
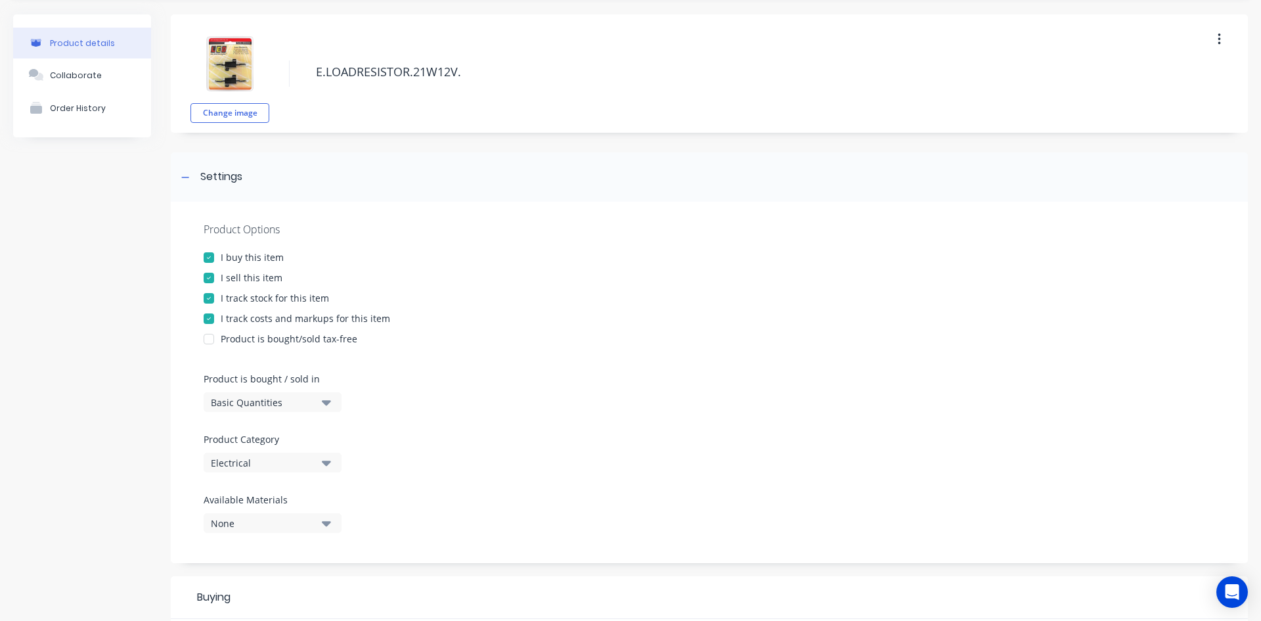
scroll to position [197, 0]
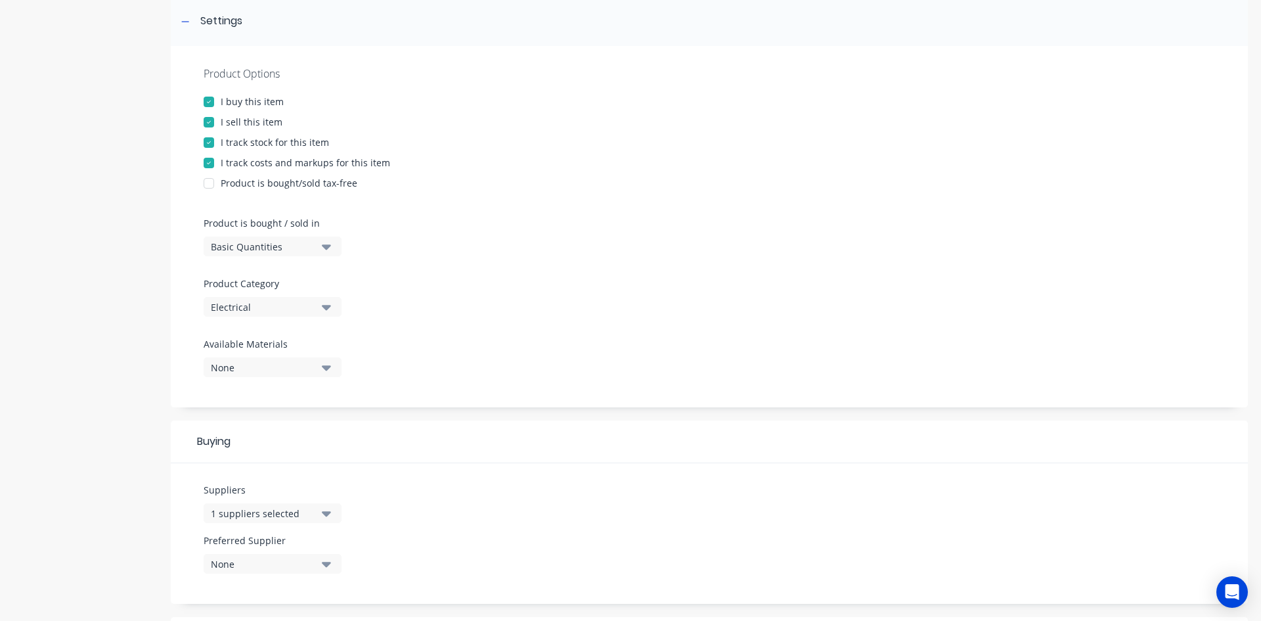
click at [330, 307] on icon "button" at bounding box center [326, 307] width 9 height 5
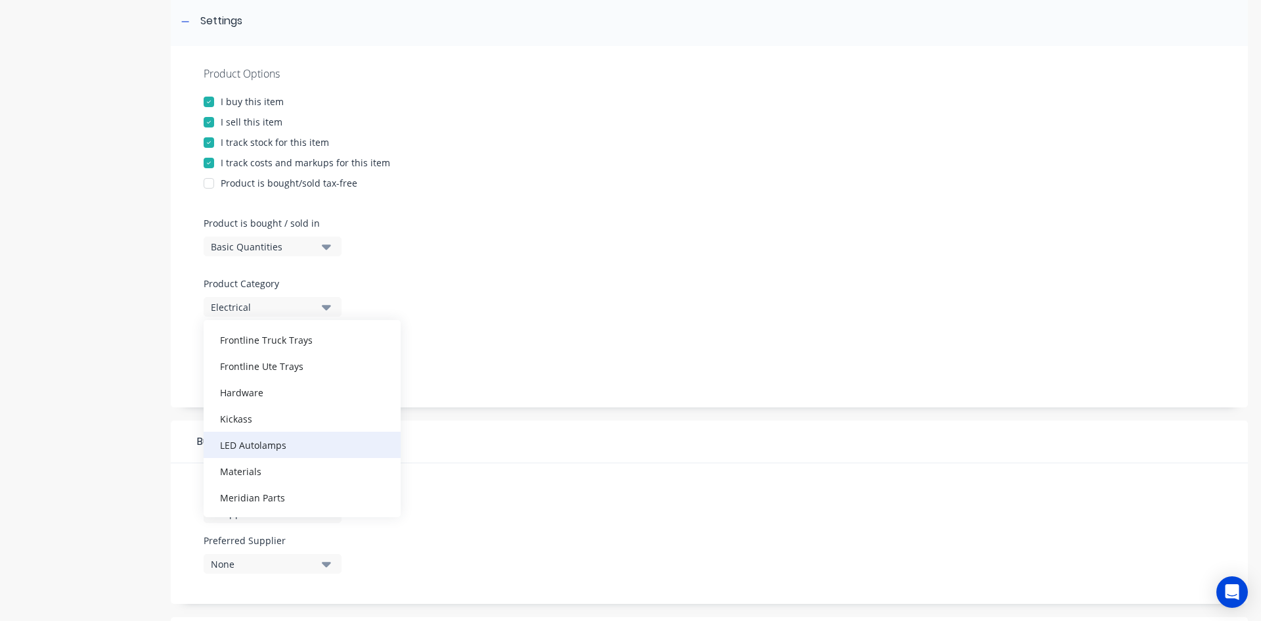
click at [324, 451] on div "LED Autolamps" at bounding box center [302, 445] width 197 height 26
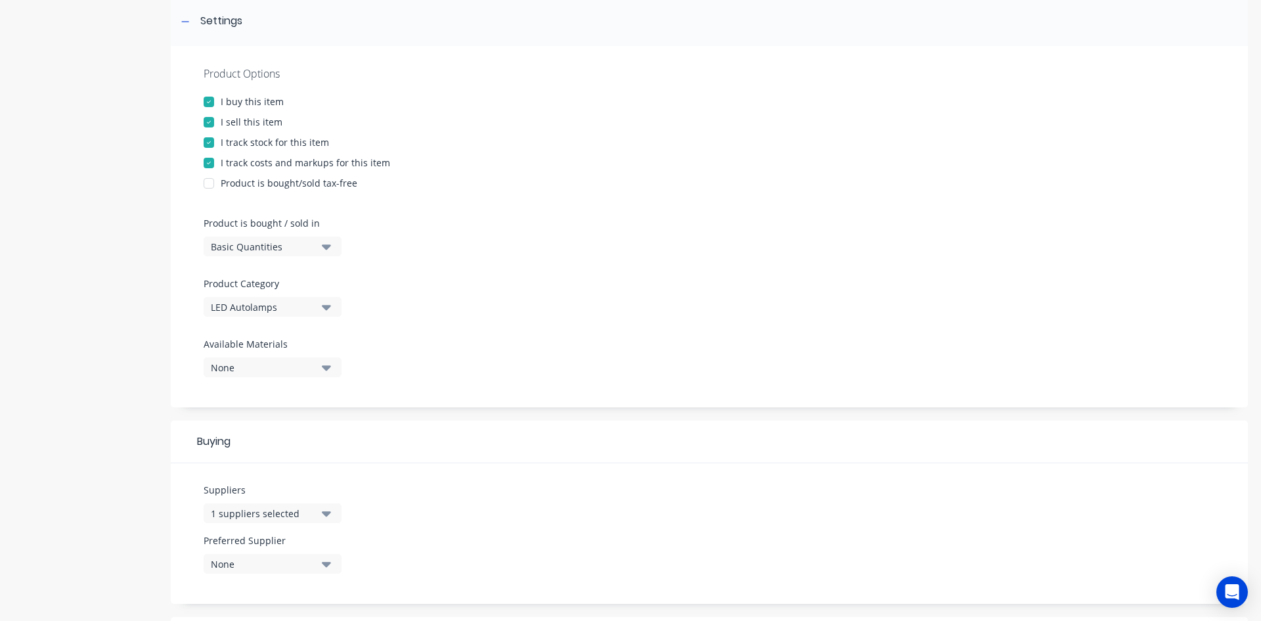
click at [530, 339] on div "Product Options I buy this item I sell this item I track stock for this item I …" at bounding box center [709, 226] width 1077 height 361
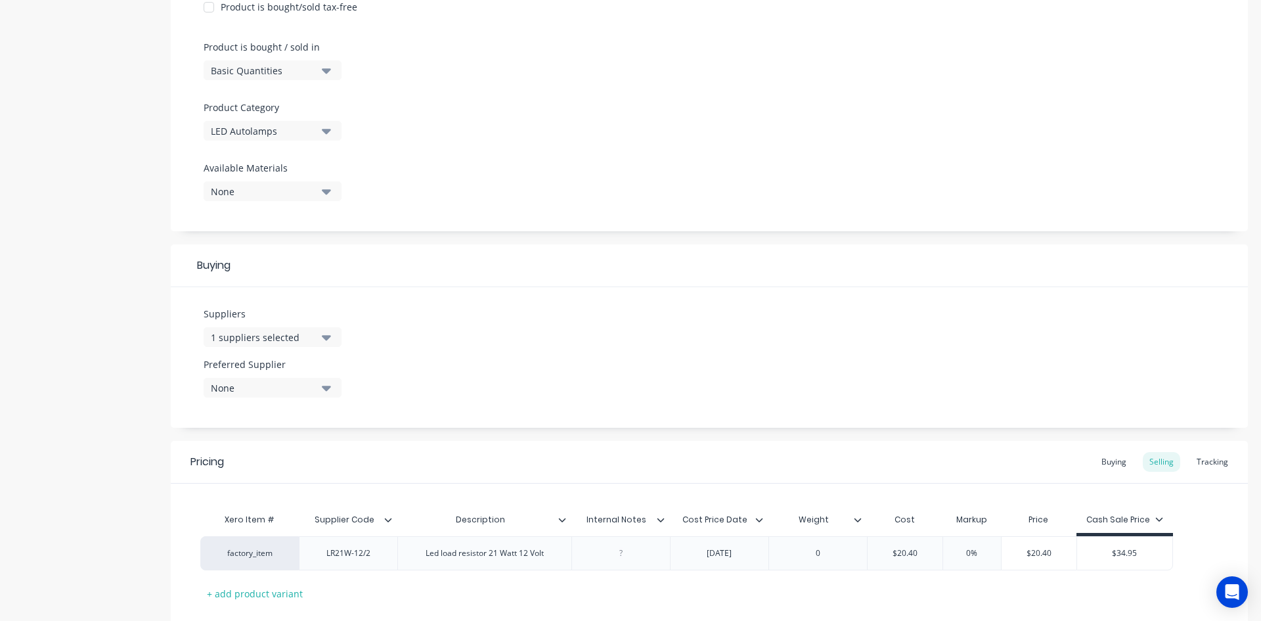
scroll to position [453, 0]
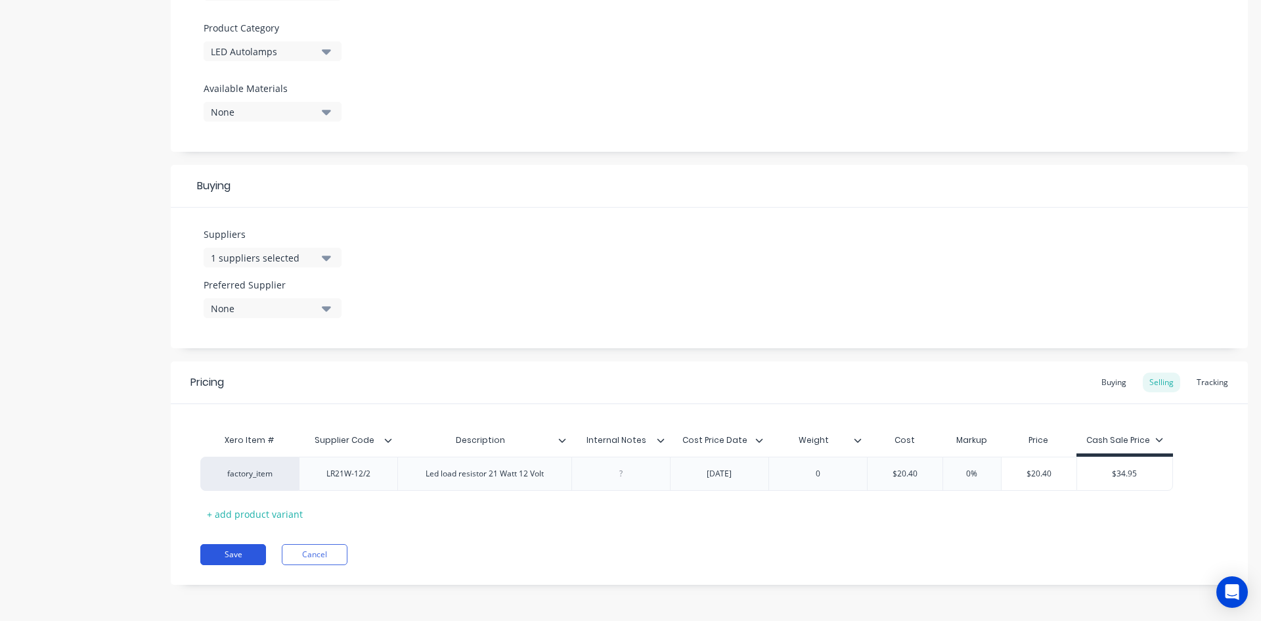
click at [242, 552] on button "Save" at bounding box center [233, 554] width 66 height 21
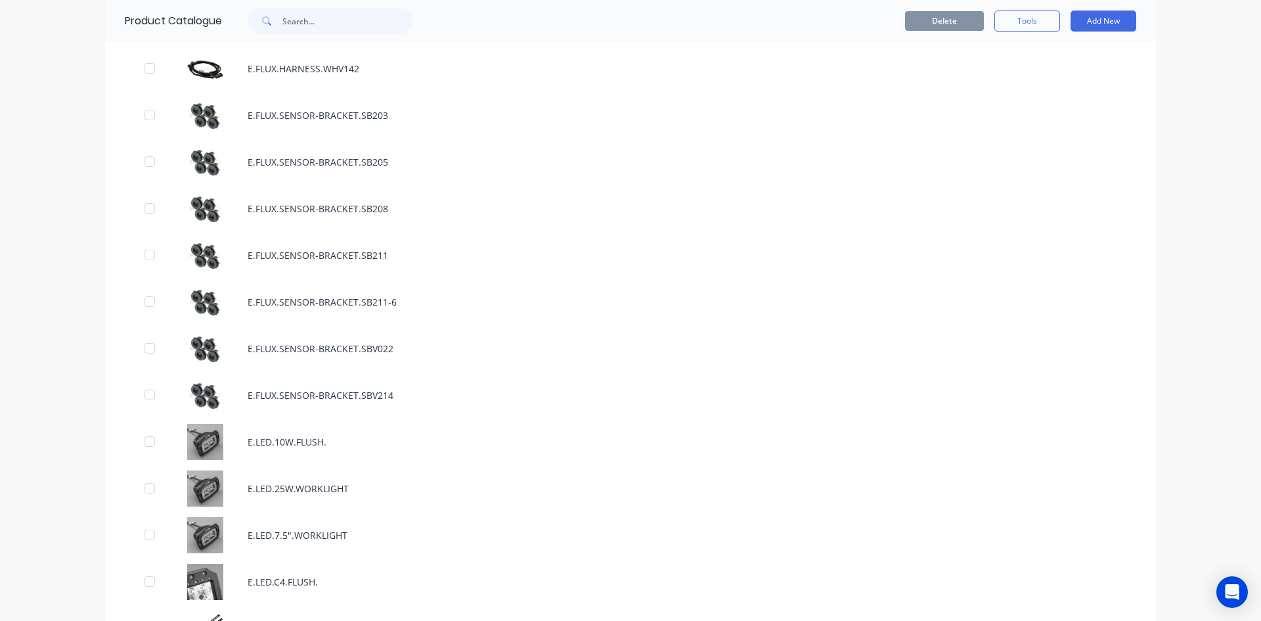
scroll to position [1905, 0]
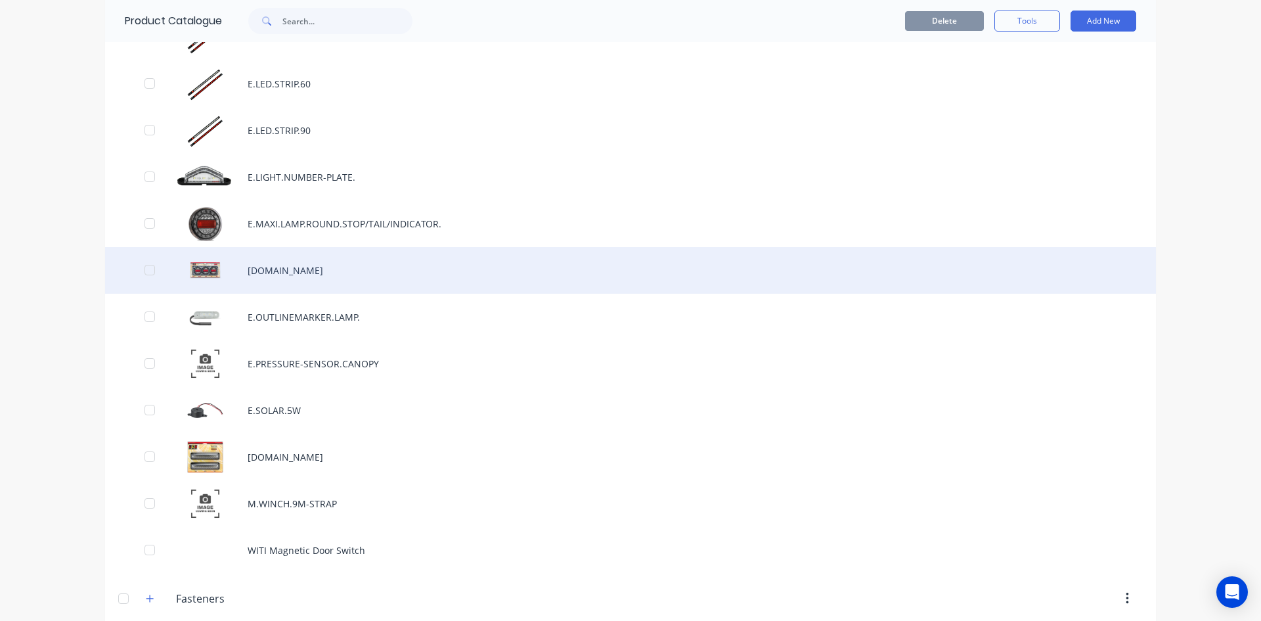
click at [384, 276] on div "[DOMAIN_NAME]" at bounding box center [630, 270] width 1051 height 47
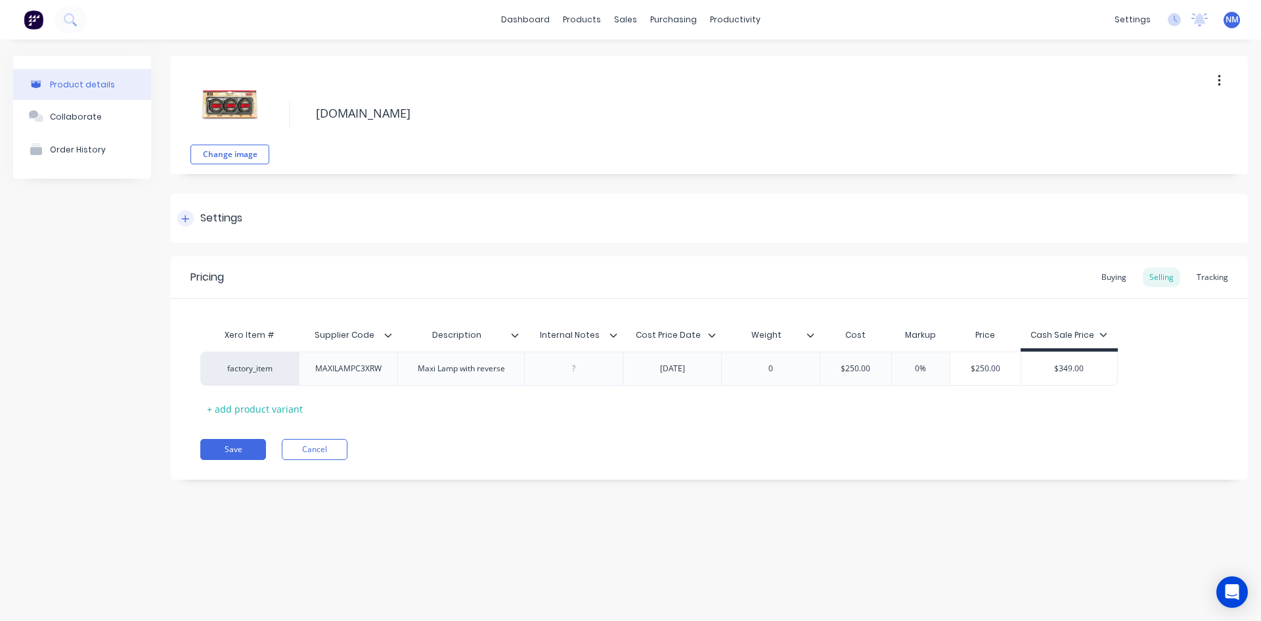
click at [187, 213] on div at bounding box center [185, 218] width 16 height 16
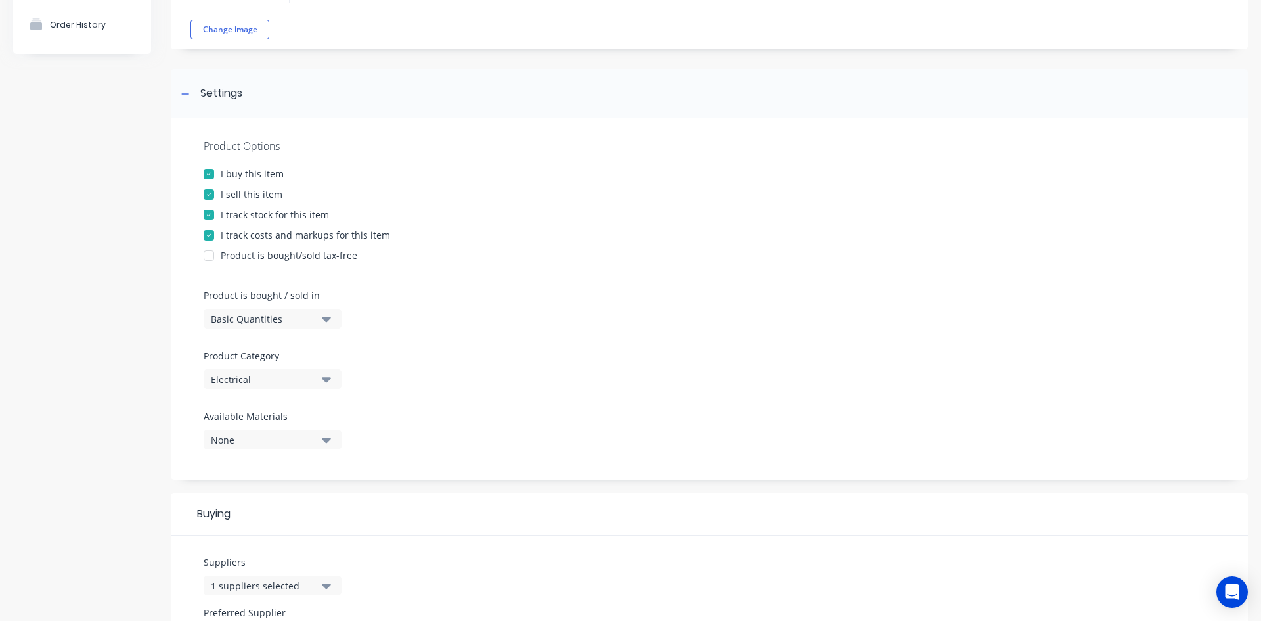
scroll to position [124, 0]
click at [327, 379] on icon "button" at bounding box center [326, 380] width 9 height 5
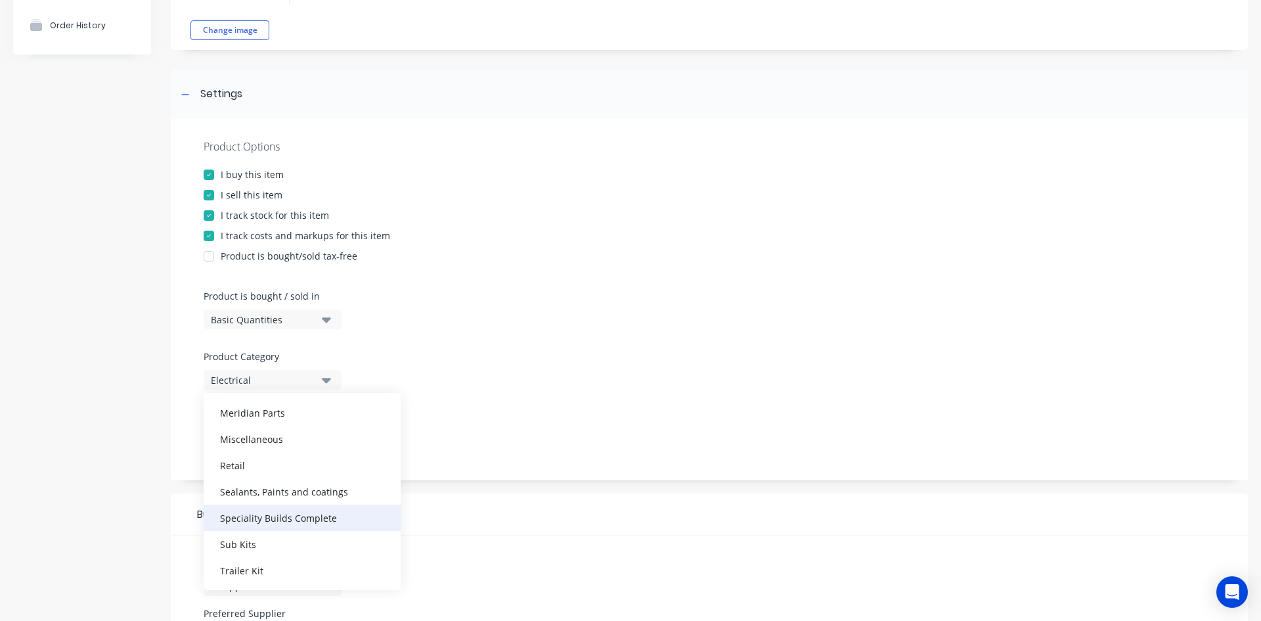
scroll to position [289, 0]
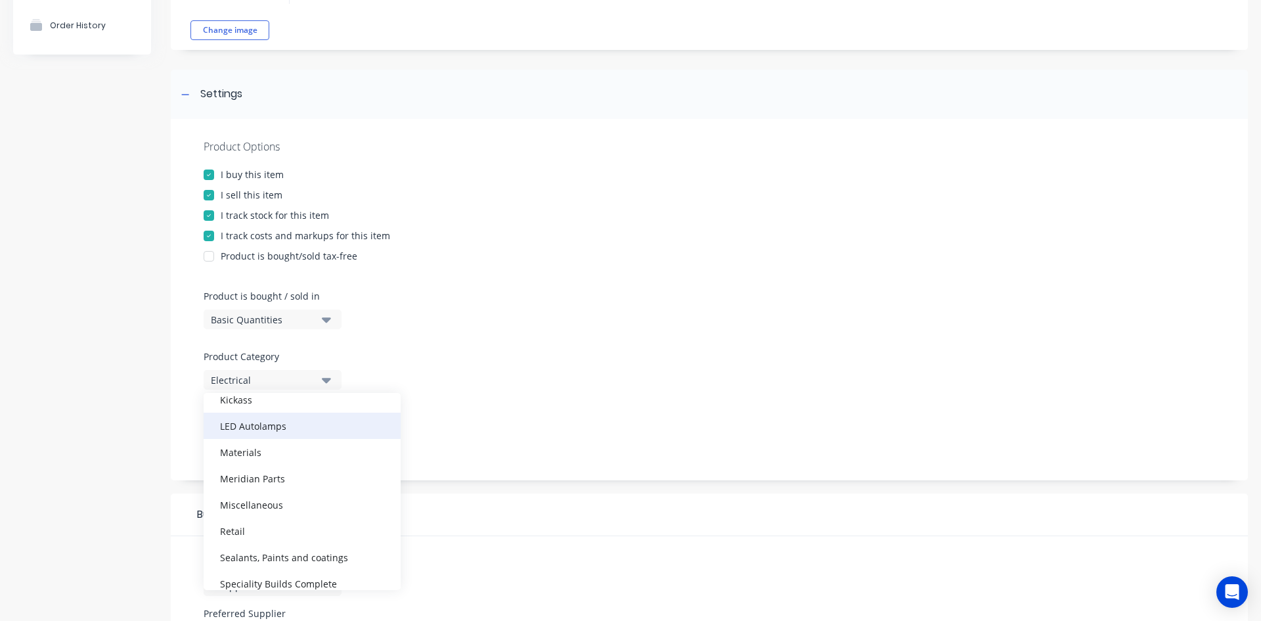
click at [293, 432] on div "LED Autolamps" at bounding box center [302, 426] width 197 height 26
type textarea "x"
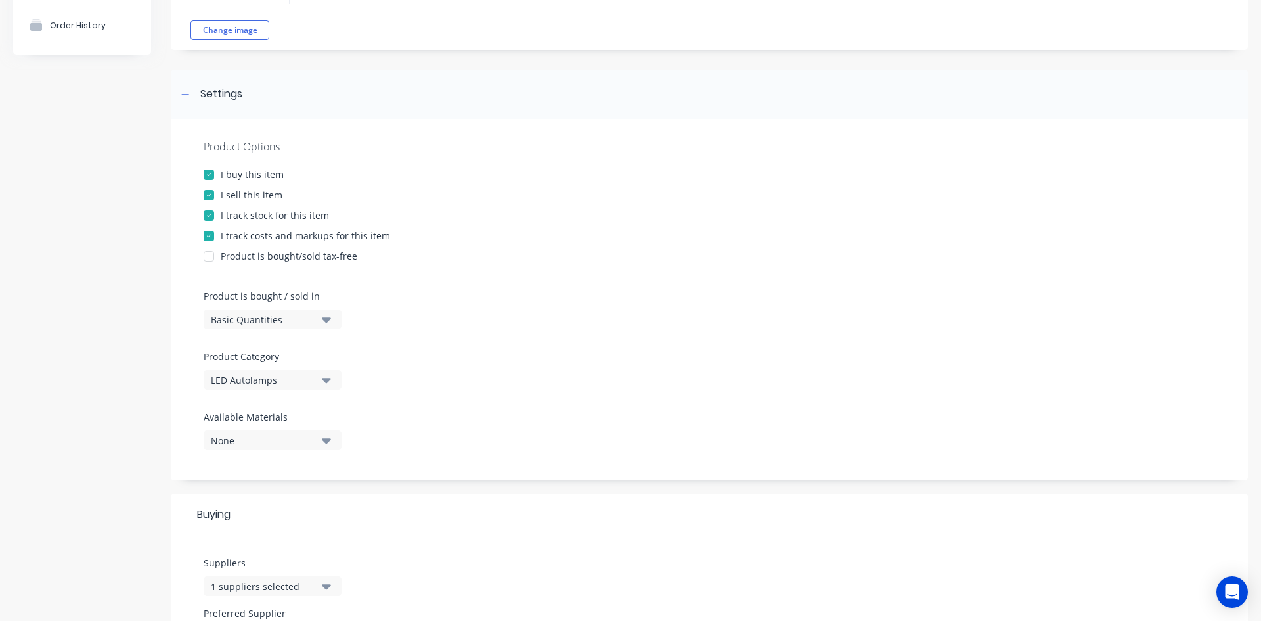
click at [548, 347] on div at bounding box center [710, 345] width 1012 height 10
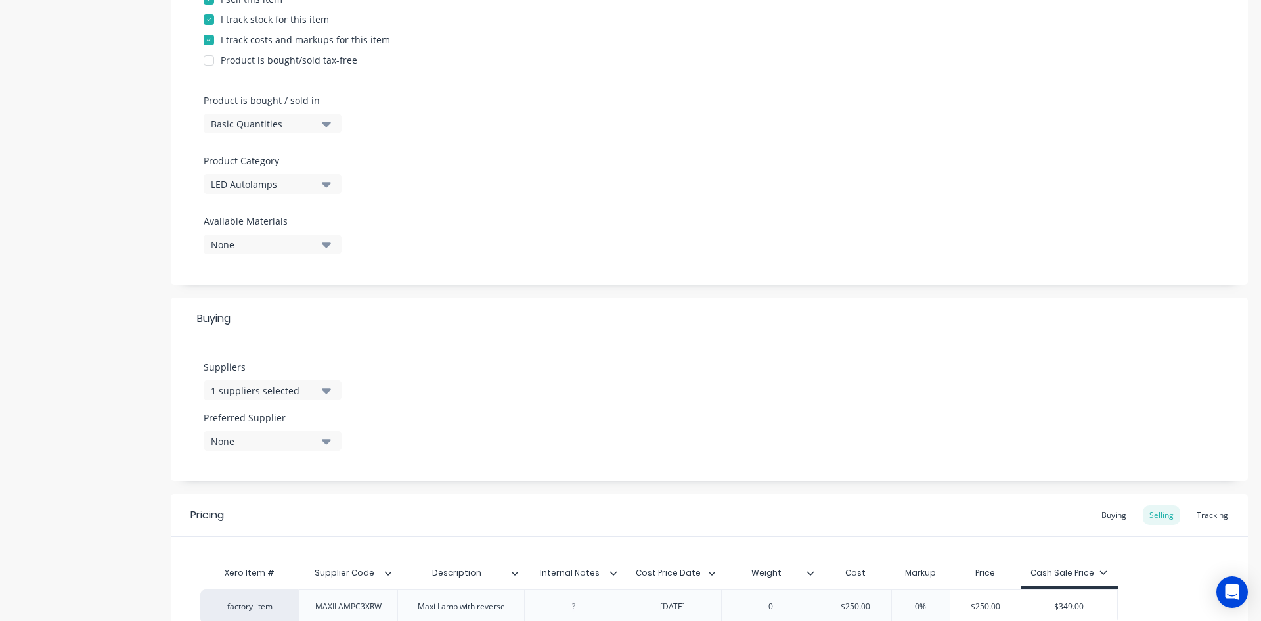
scroll to position [453, 0]
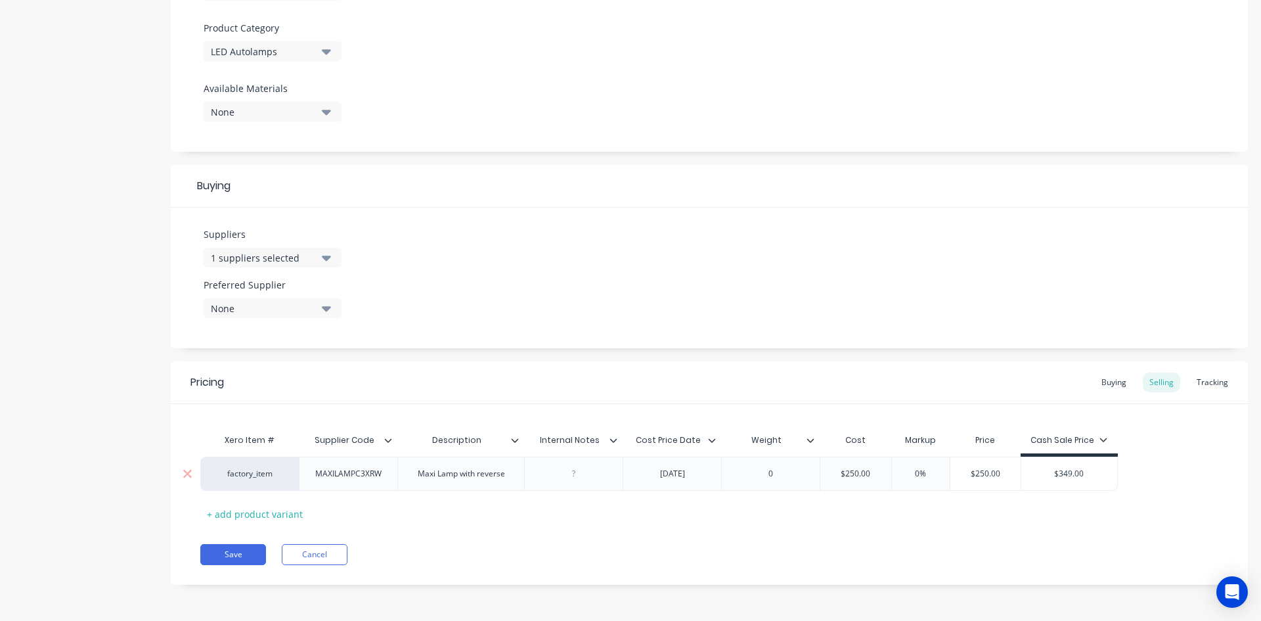
type input "$250.00"
drag, startPoint x: 874, startPoint y: 476, endPoint x: 767, endPoint y: 487, distance: 107.7
click at [767, 487] on div "factory_item MAXILAMPC3XRW Maxi Lamp with reverse [DATE] 0 $250.00 $250.00 0% $…" at bounding box center [659, 474] width 918 height 34
type textarea "x"
type input "1"
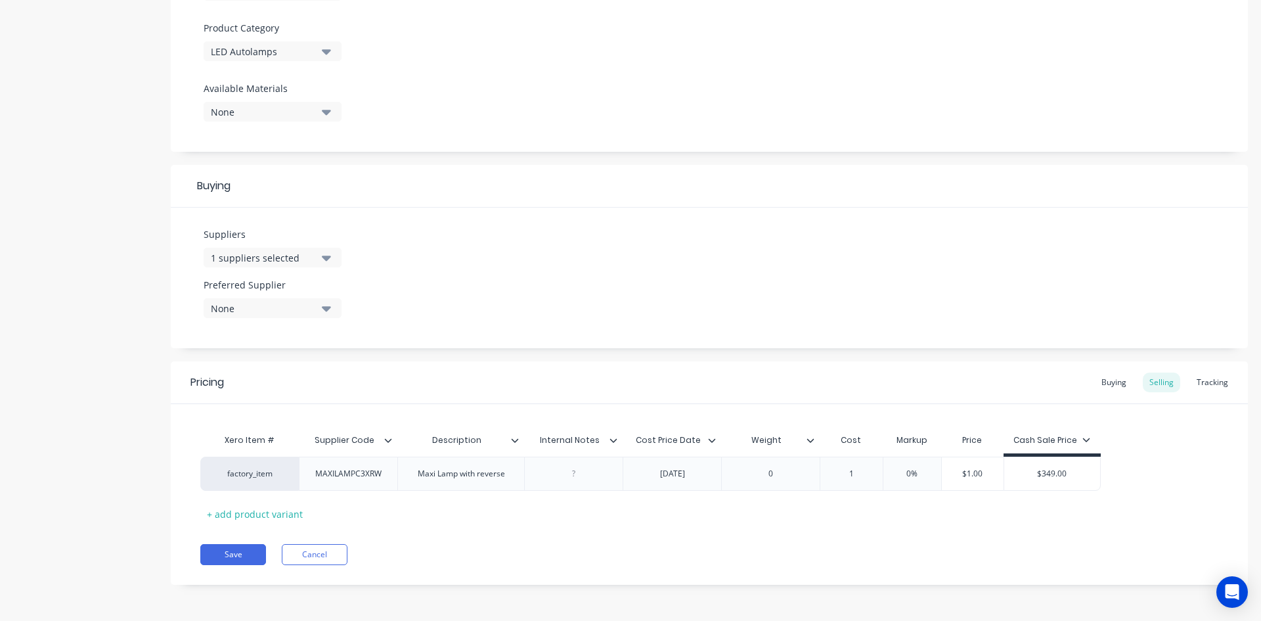
type textarea "x"
type input "18"
type textarea "x"
type input "181."
type textarea "x"
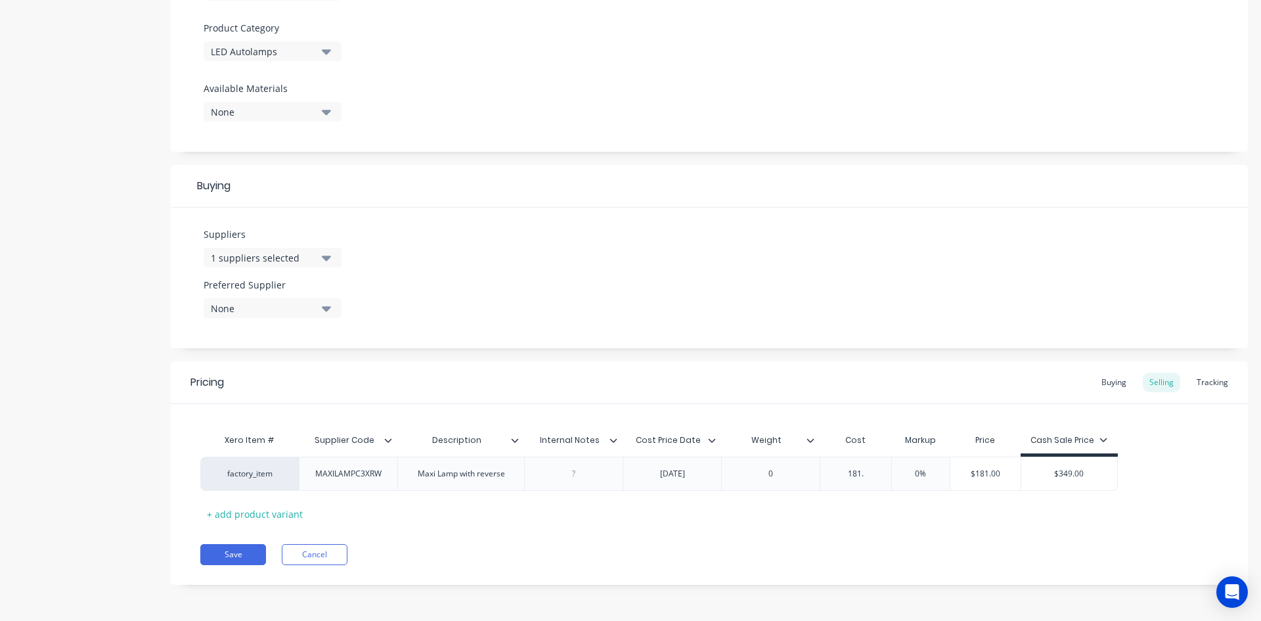
type input "181.8"
type textarea "x"
type input "$181.81"
type input "$349.00"
drag, startPoint x: 1100, startPoint y: 476, endPoint x: 1116, endPoint y: 477, distance: 16.5
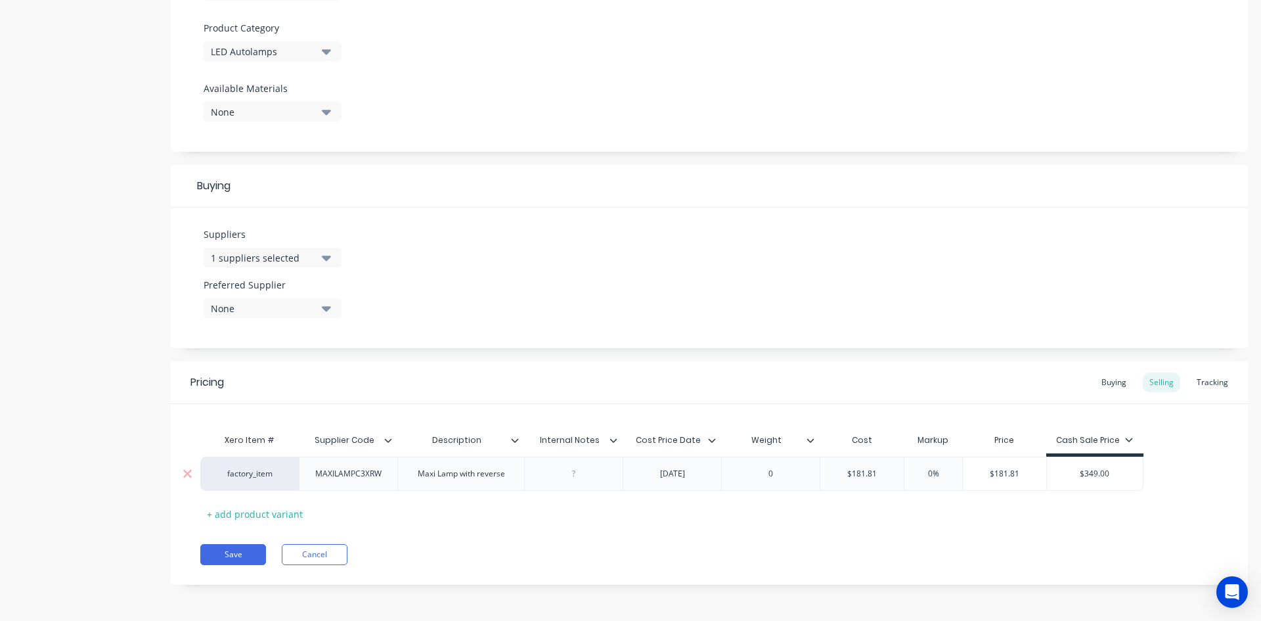
click at [1100, 476] on input "$349.00" at bounding box center [1095, 474] width 96 height 12
drag, startPoint x: 1116, startPoint y: 477, endPoint x: 886, endPoint y: 491, distance: 230.3
click at [908, 491] on div "Xero Item # Supplier Code Description Internal Notes Cost Price Date Weight Cos…" at bounding box center [709, 475] width 1018 height 97
type textarea "x"
type input "3"
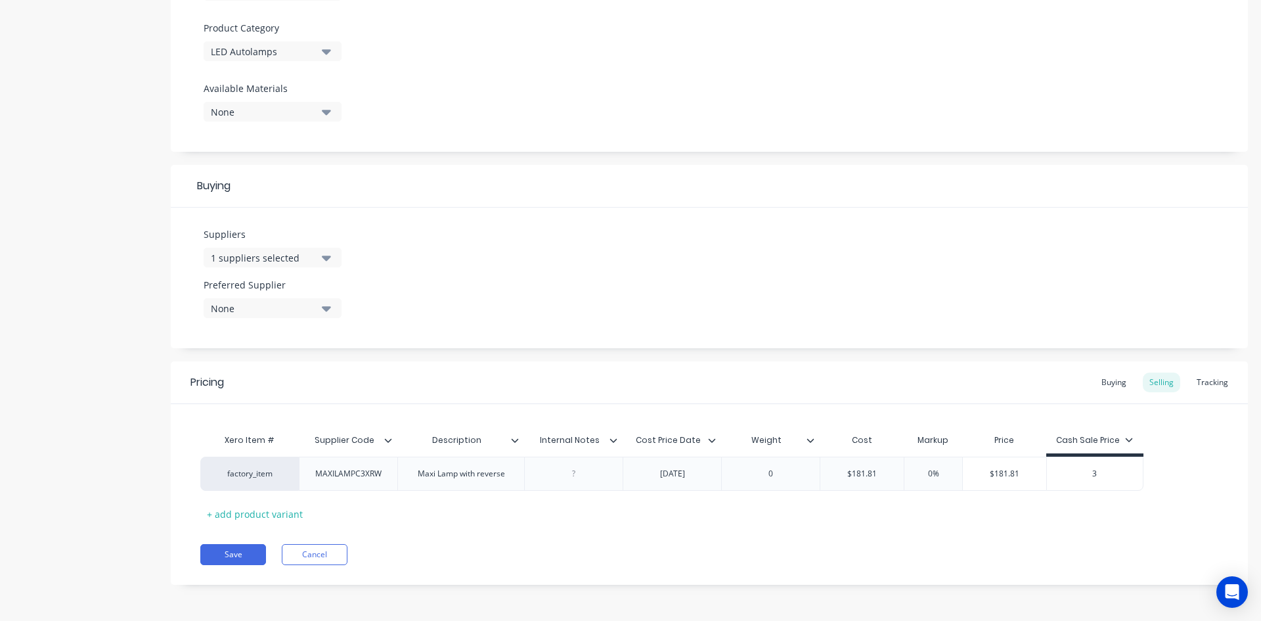
type textarea "x"
type input "37"
type textarea "x"
type input "379"
type textarea "x"
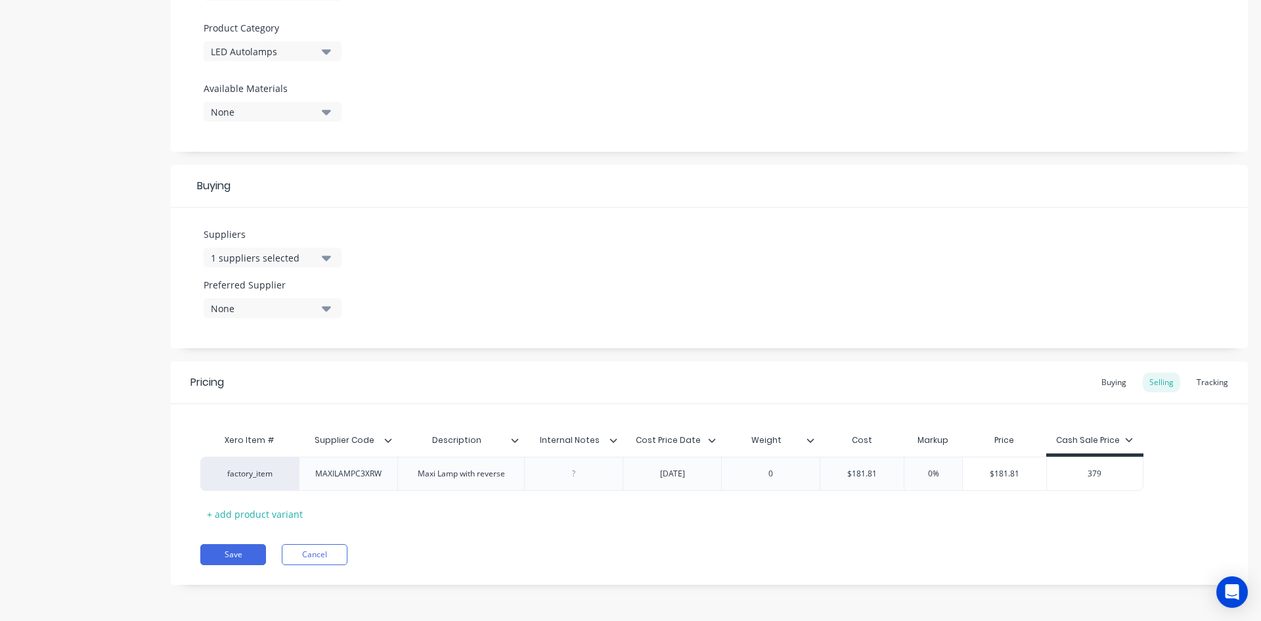
type input "379."
type textarea "x"
type input "379.0"
type textarea "x"
type input "379.00"
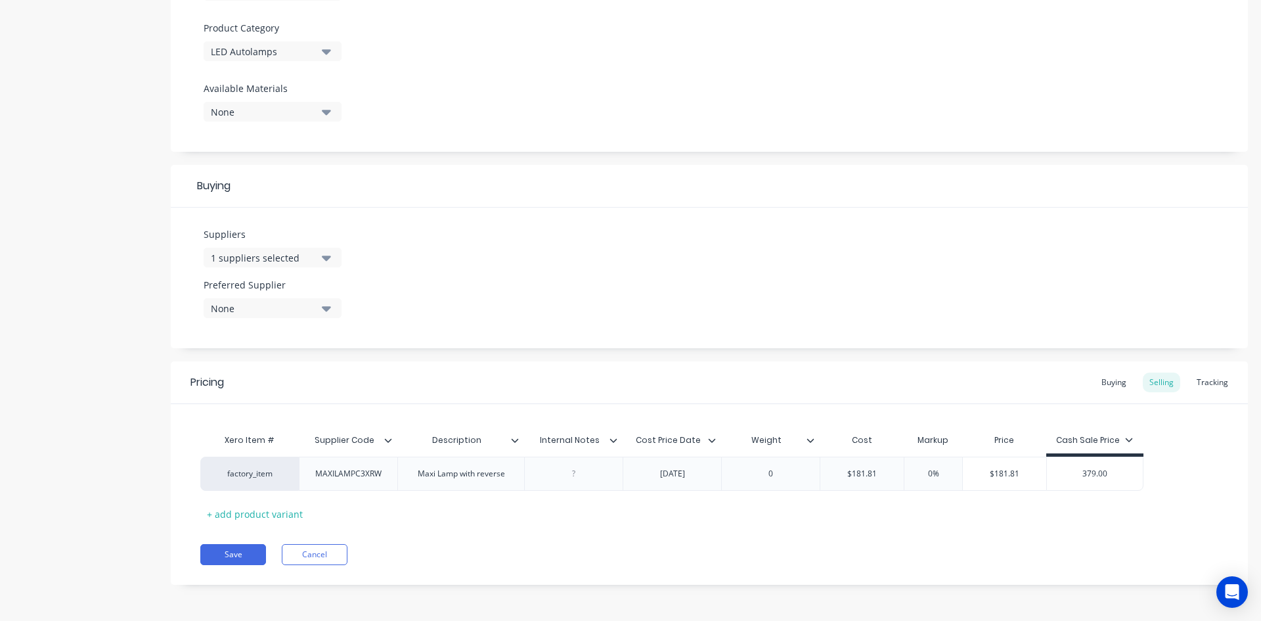
click at [1184, 487] on div "factory_item MAXILAMPC3XRW Maxi Lamp with reverse [DATE] 0 $181.81 $181.81 0% $…" at bounding box center [709, 474] width 1018 height 34
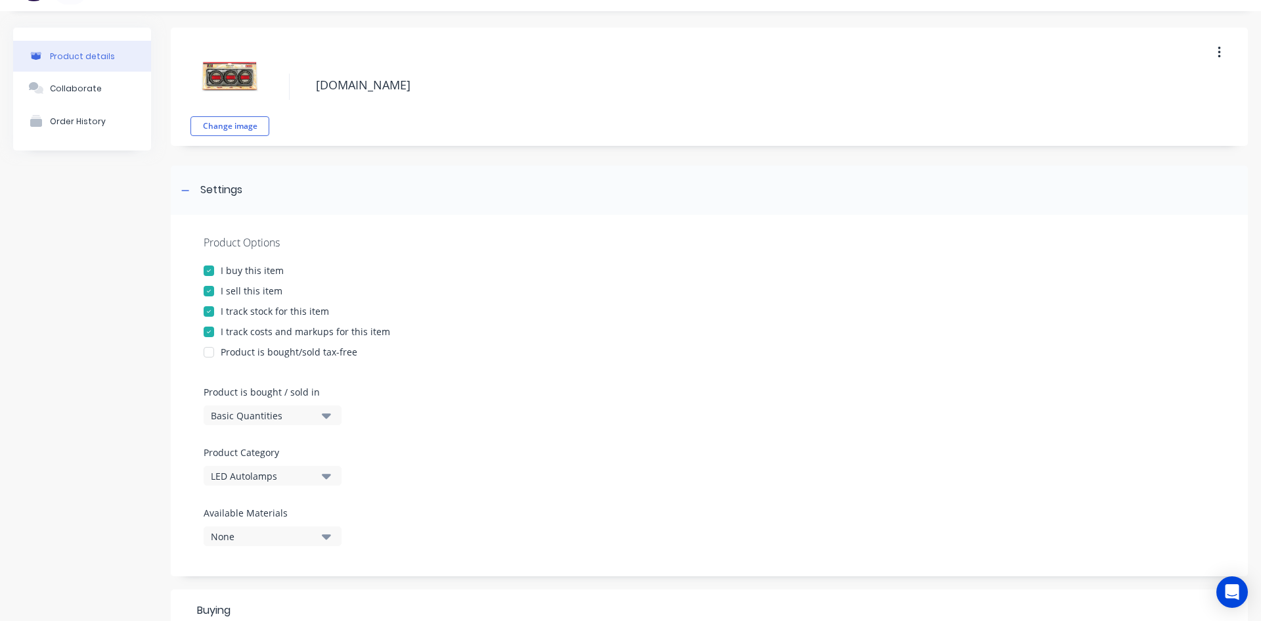
scroll to position [0, 0]
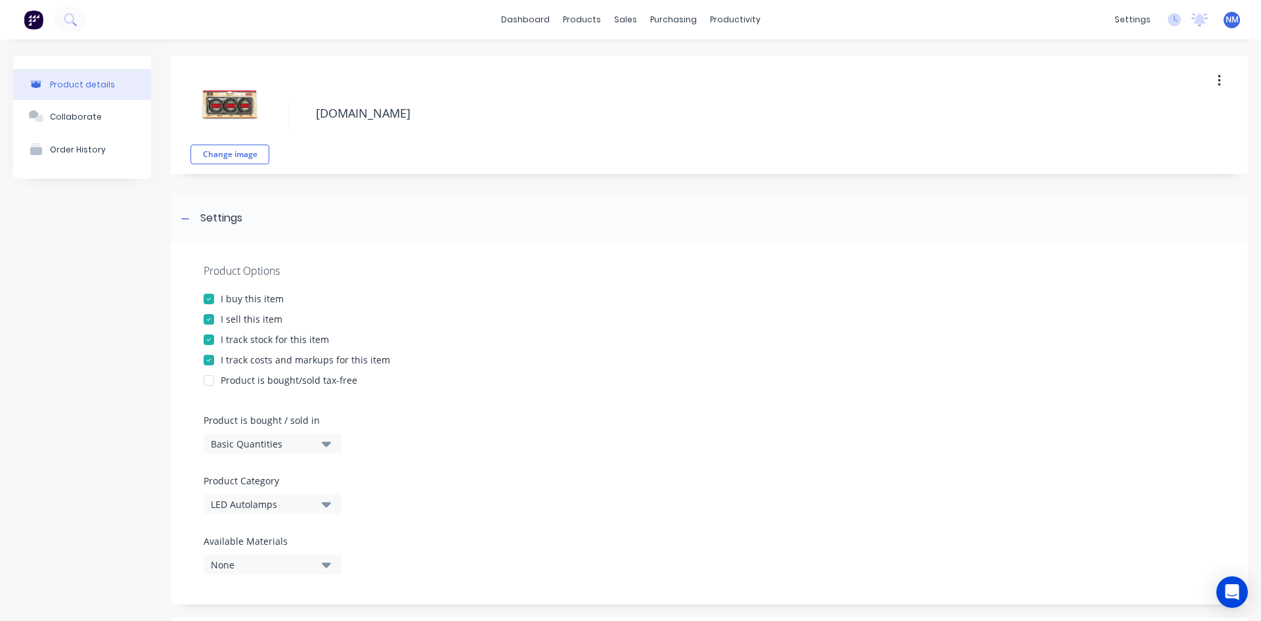
drag, startPoint x: 497, startPoint y: 111, endPoint x: 244, endPoint y: 125, distance: 253.3
click at [245, 125] on div "Change image [DOMAIN_NAME]" at bounding box center [709, 115] width 1077 height 118
type textarea "x"
type textarea "M"
type textarea "x"
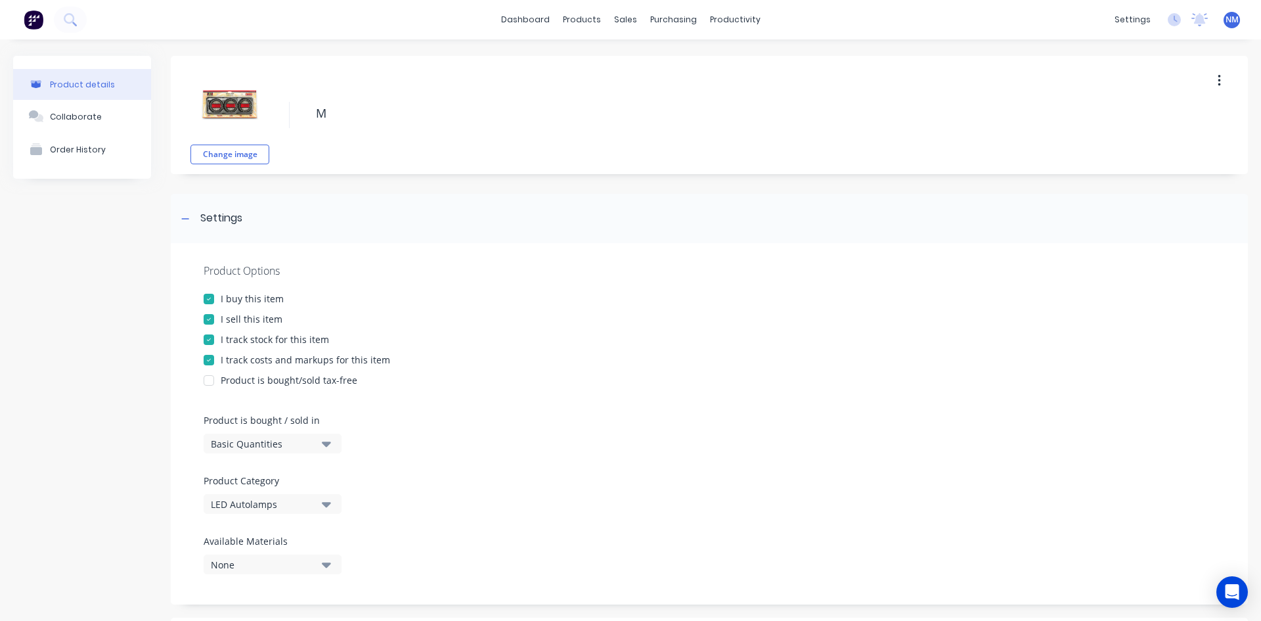
type textarea "MA"
type textarea "x"
type textarea "MAX"
type textarea "x"
type textarea "MAXI"
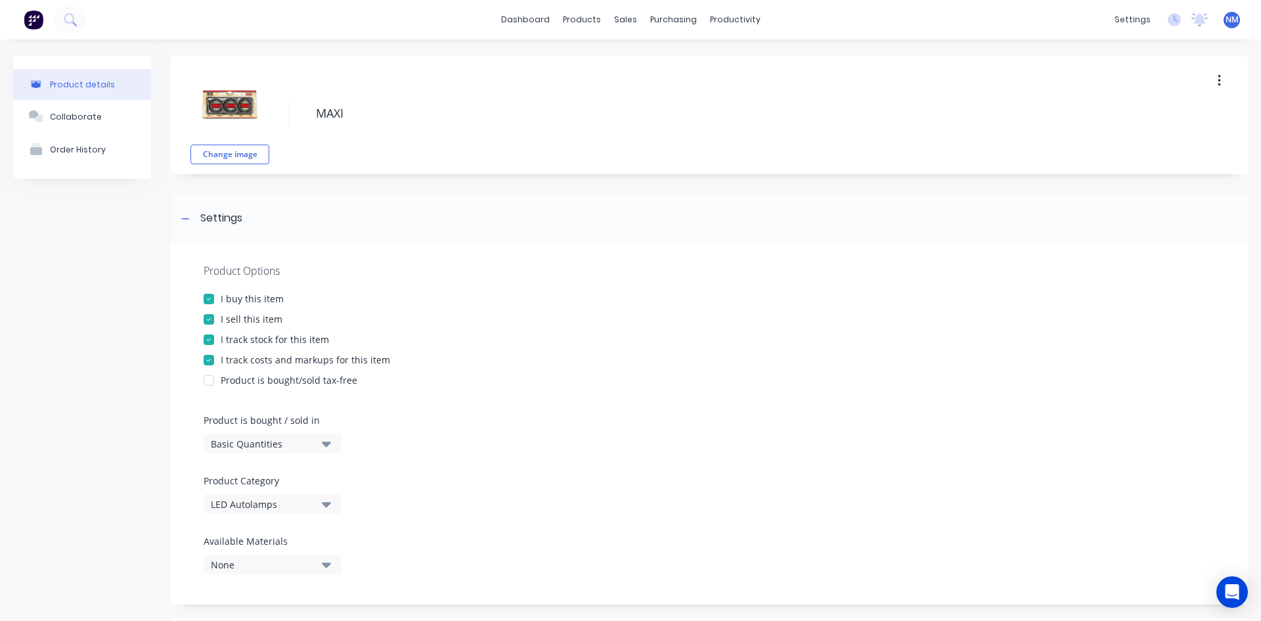
type textarea "x"
type textarea "MAXIL"
type textarea "x"
type textarea "MAXILA"
type textarea "x"
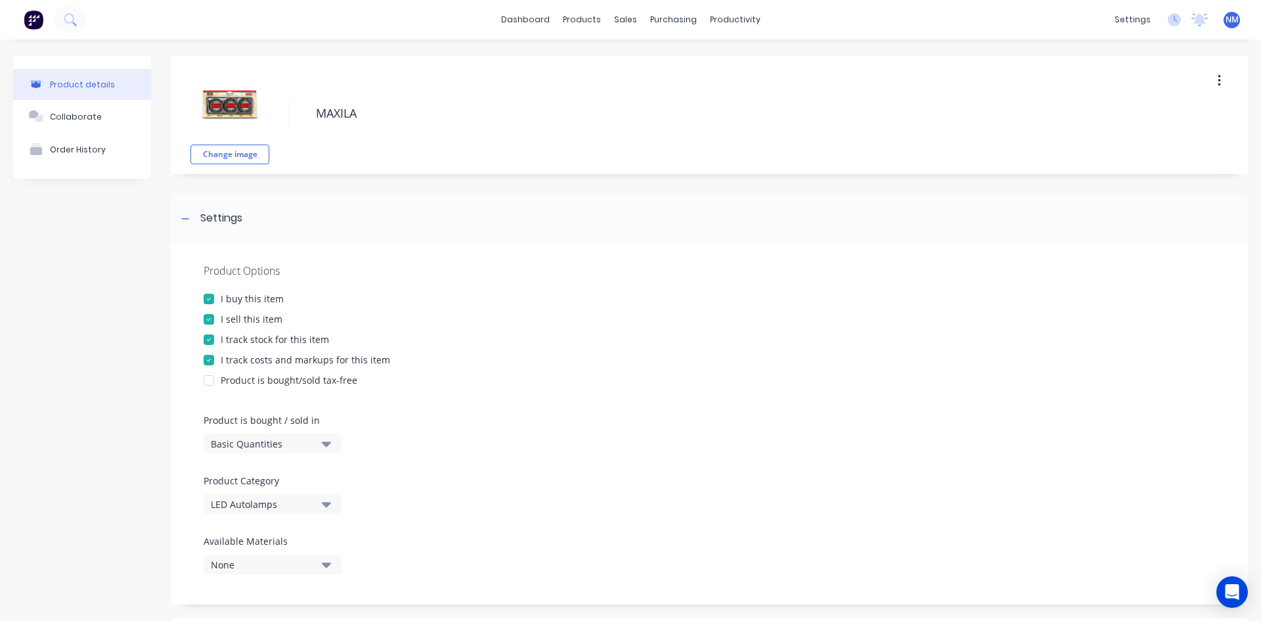
type textarea "MAXILAM"
type textarea "x"
type textarea "MAXILAMP"
type textarea "x"
type textarea "MAXILAMPc"
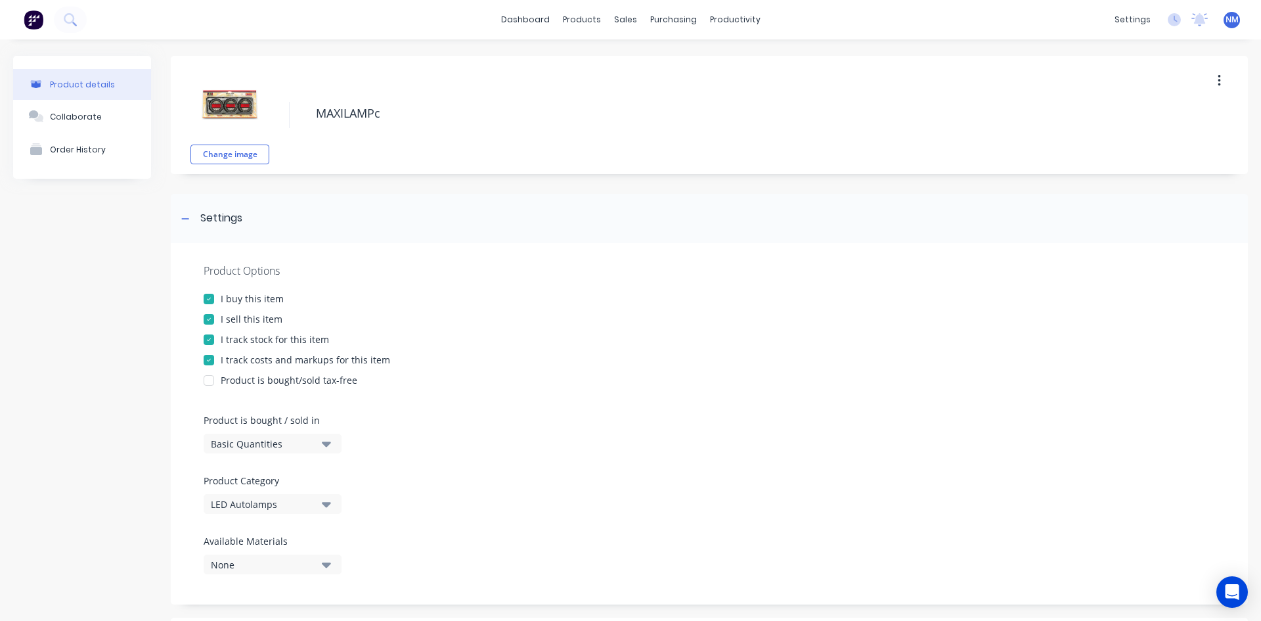
type textarea "x"
type textarea "MAXILAMPc3"
type textarea "x"
type textarea "MAXILAMPc"
type textarea "x"
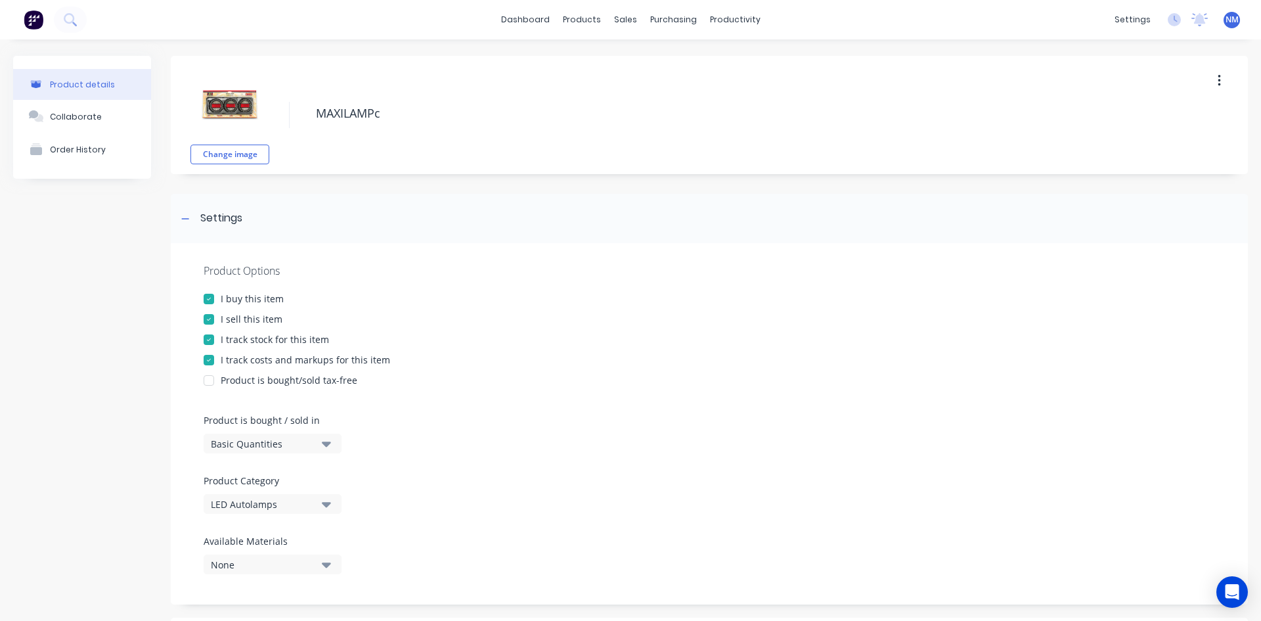
type textarea "MAXILAMP"
type textarea "x"
type textarea "MAXILAMPX"
type textarea "x"
type textarea "MAXILAMP"
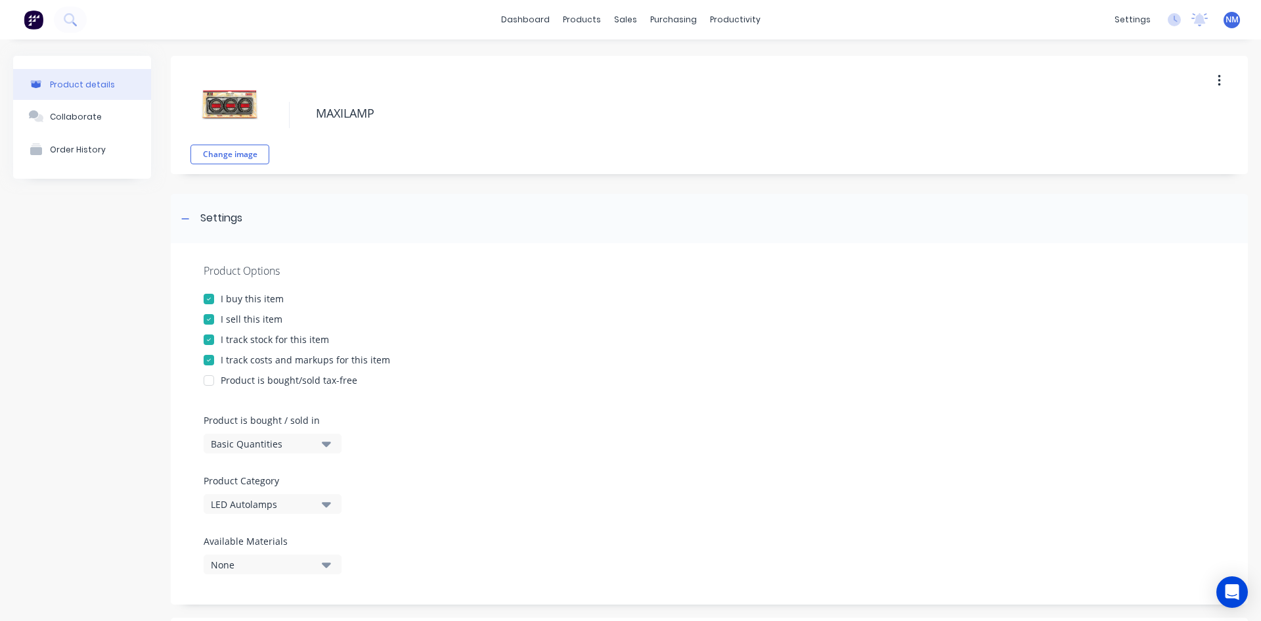
type textarea "x"
type textarea "MAXILAMPC"
type textarea "x"
type textarea "MAXILAMPC3"
type textarea "x"
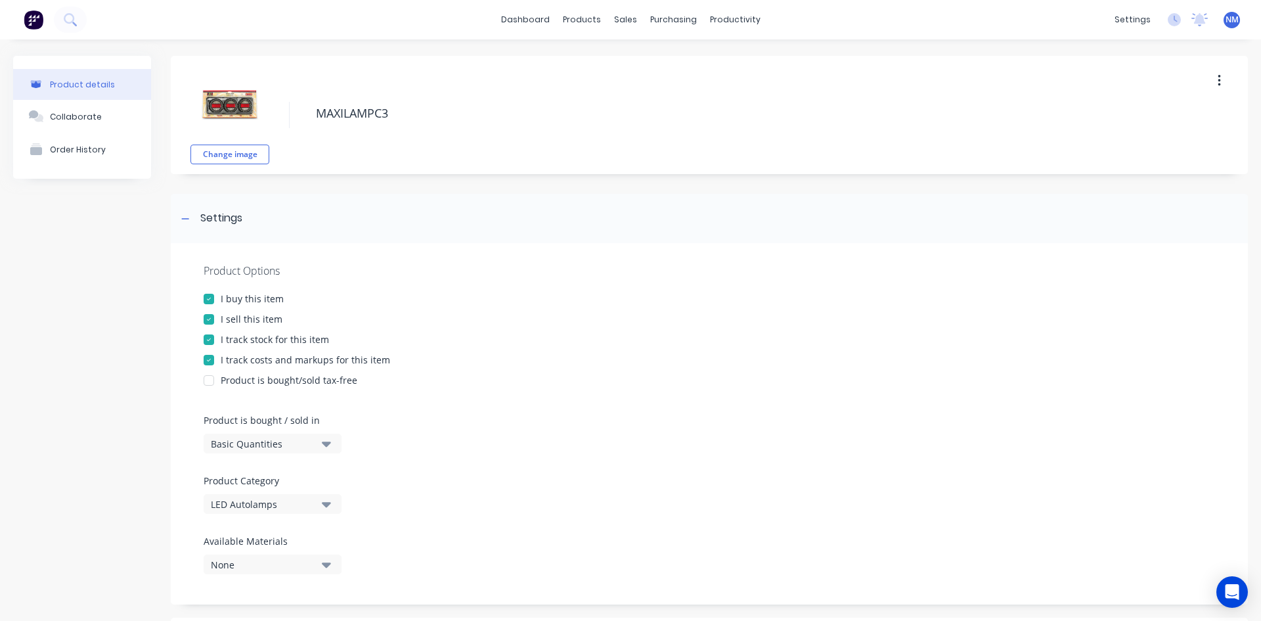
type textarea "MAXILAMPC3X"
type textarea "x"
type textarea "MAXILAMPC3XR"
type textarea "x"
type textarea "MAXILAMPC3XRW"
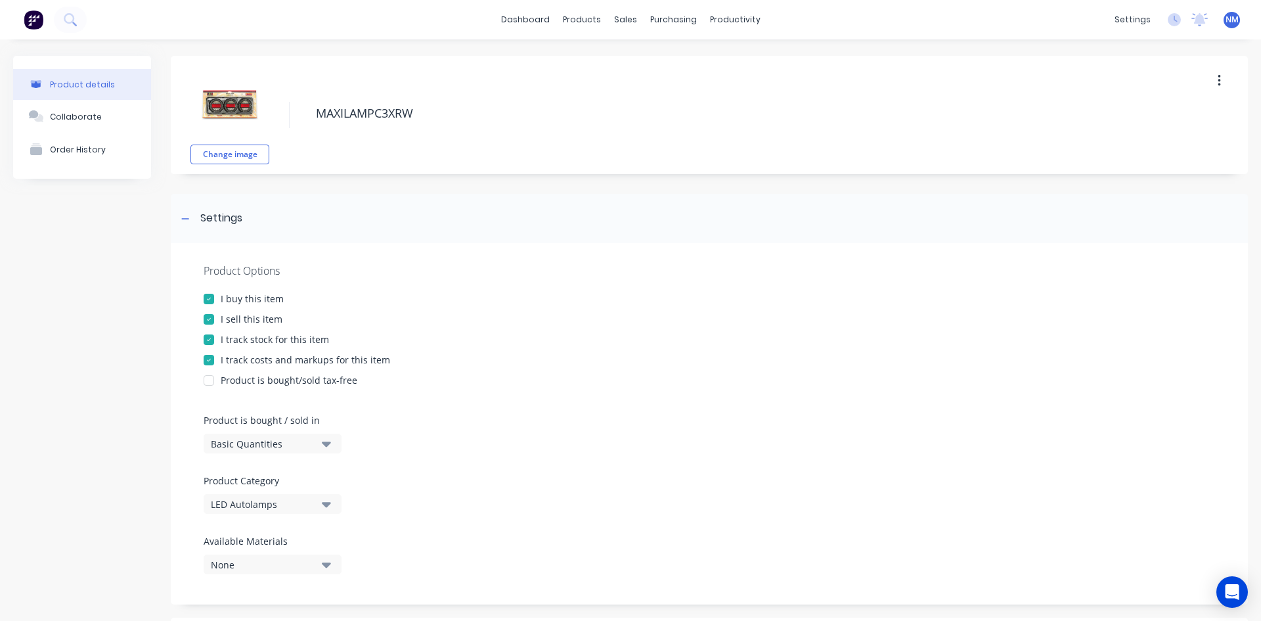
type textarea "x"
type textarea "MAXILAMPC3XRW"
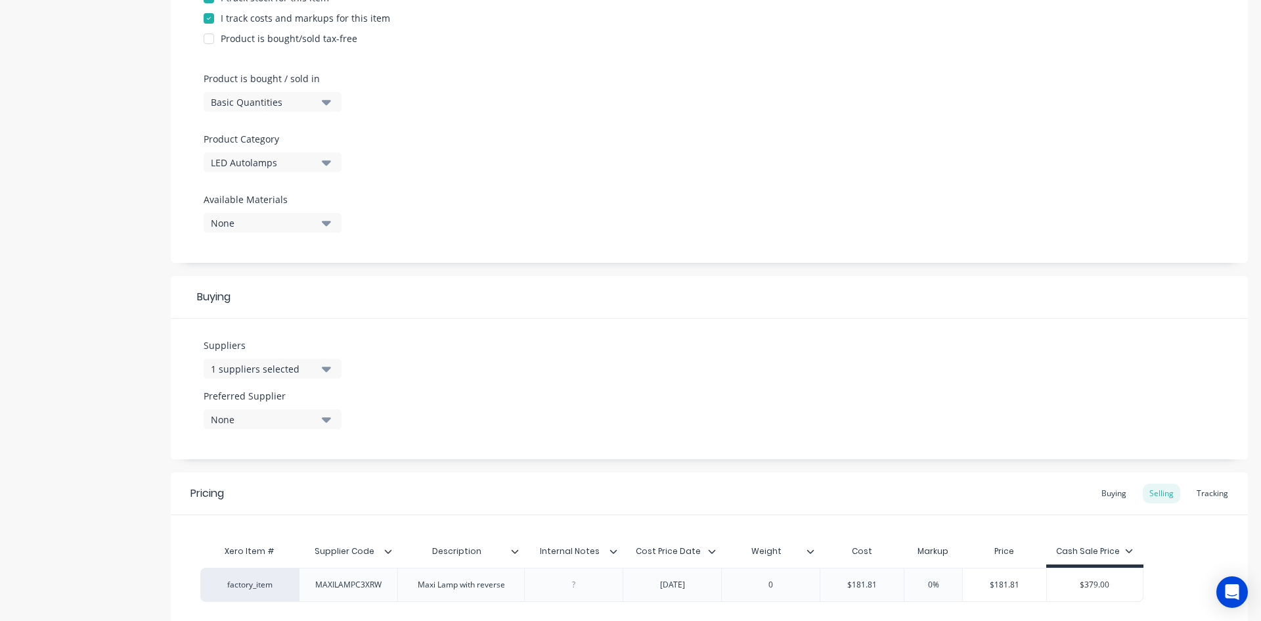
scroll to position [453, 0]
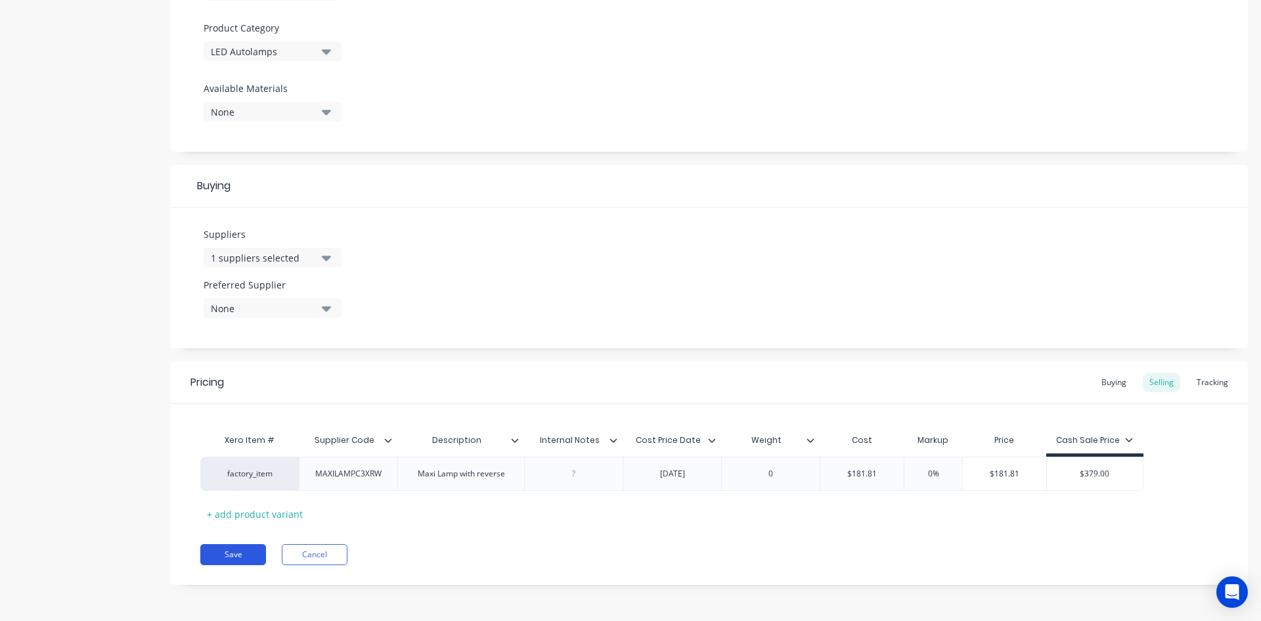
click at [247, 552] on button "Save" at bounding box center [233, 554] width 66 height 21
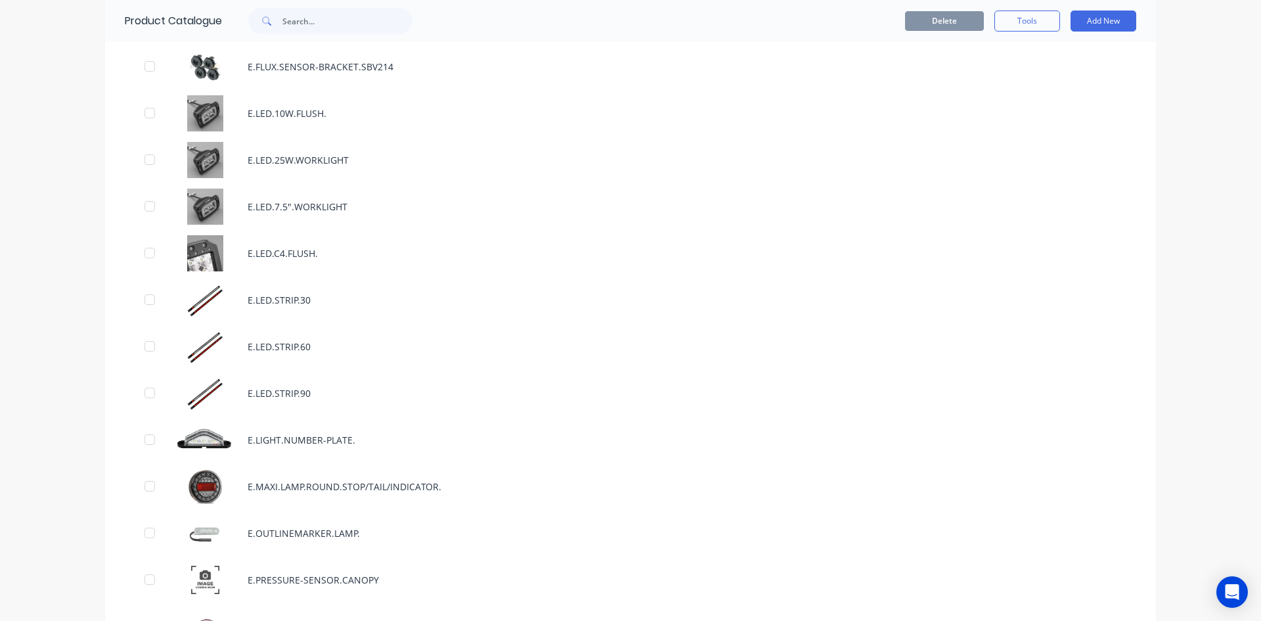
scroll to position [1774, 0]
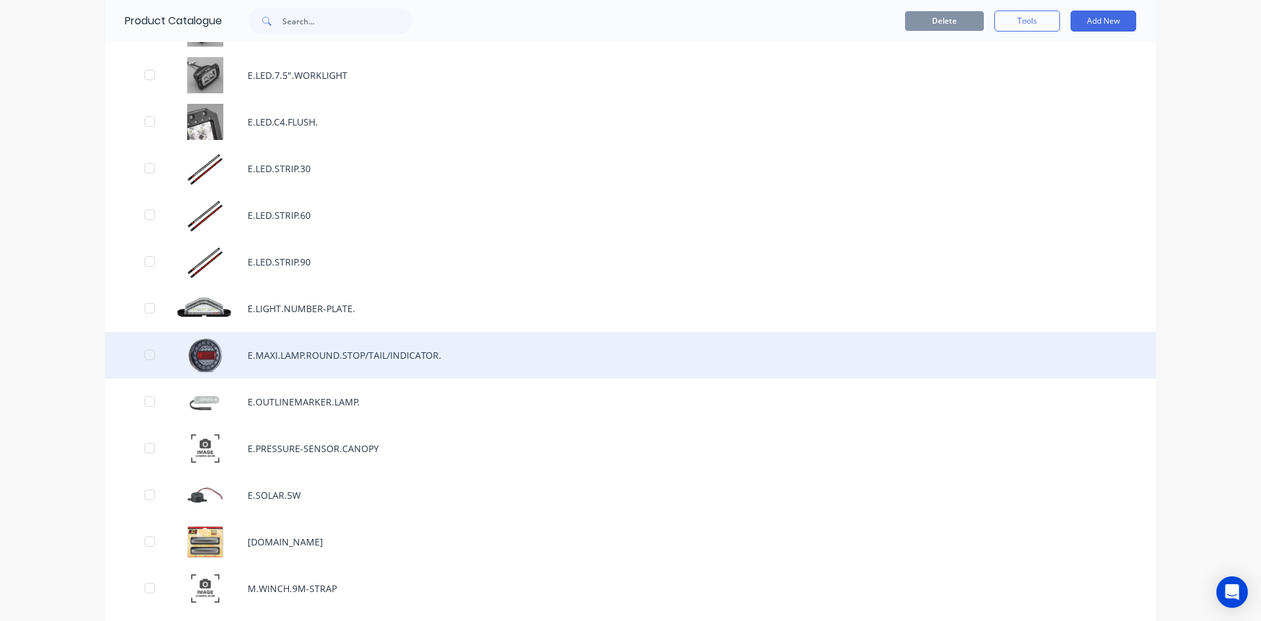
click at [376, 362] on div "E.MAXI.LAMP.ROUND.STOP/TAIL/INDICATOR." at bounding box center [630, 355] width 1051 height 47
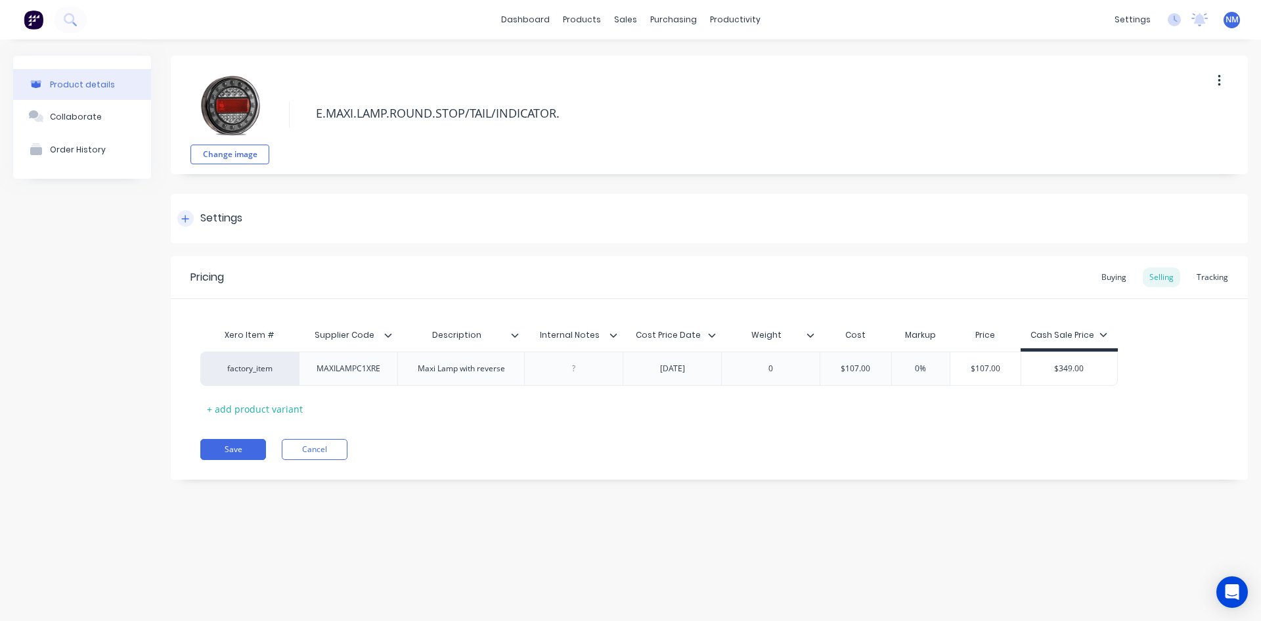
click at [184, 212] on div at bounding box center [185, 218] width 16 height 16
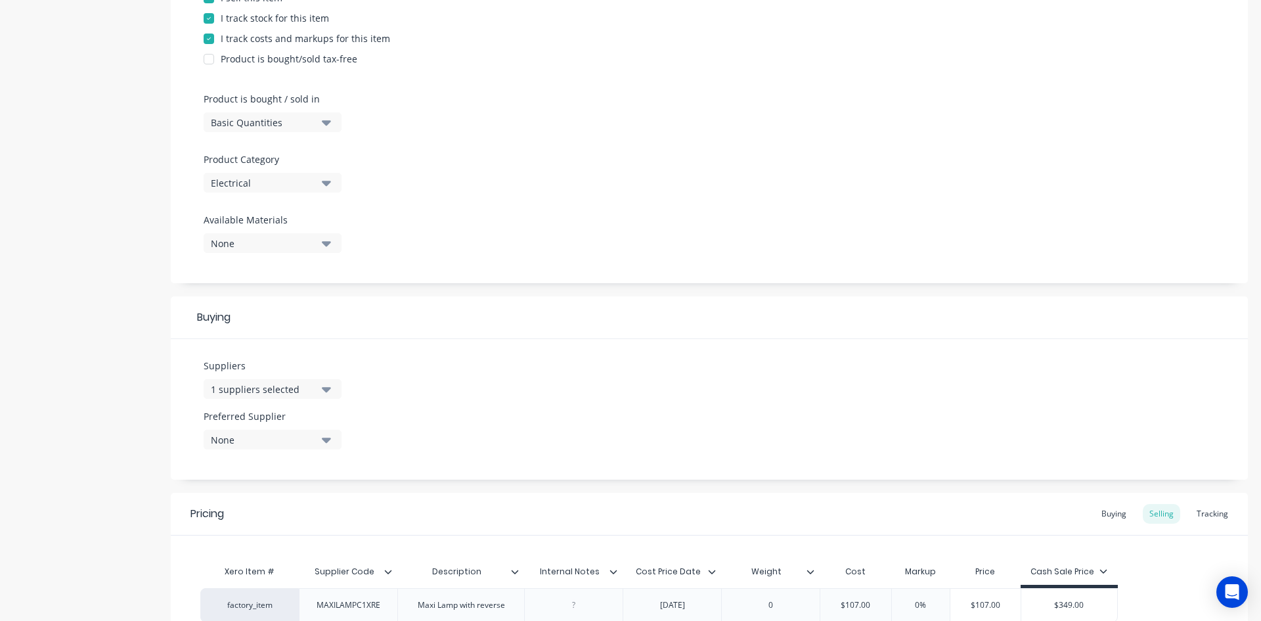
scroll to position [190, 0]
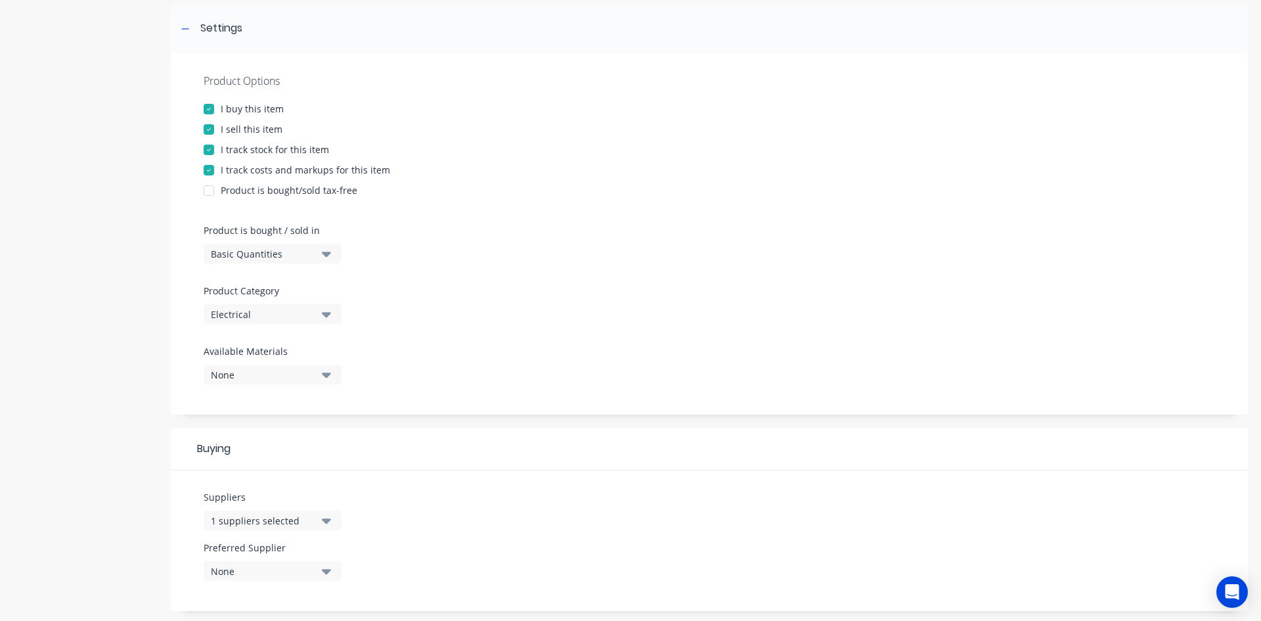
click at [313, 315] on div "Electrical" at bounding box center [263, 314] width 105 height 14
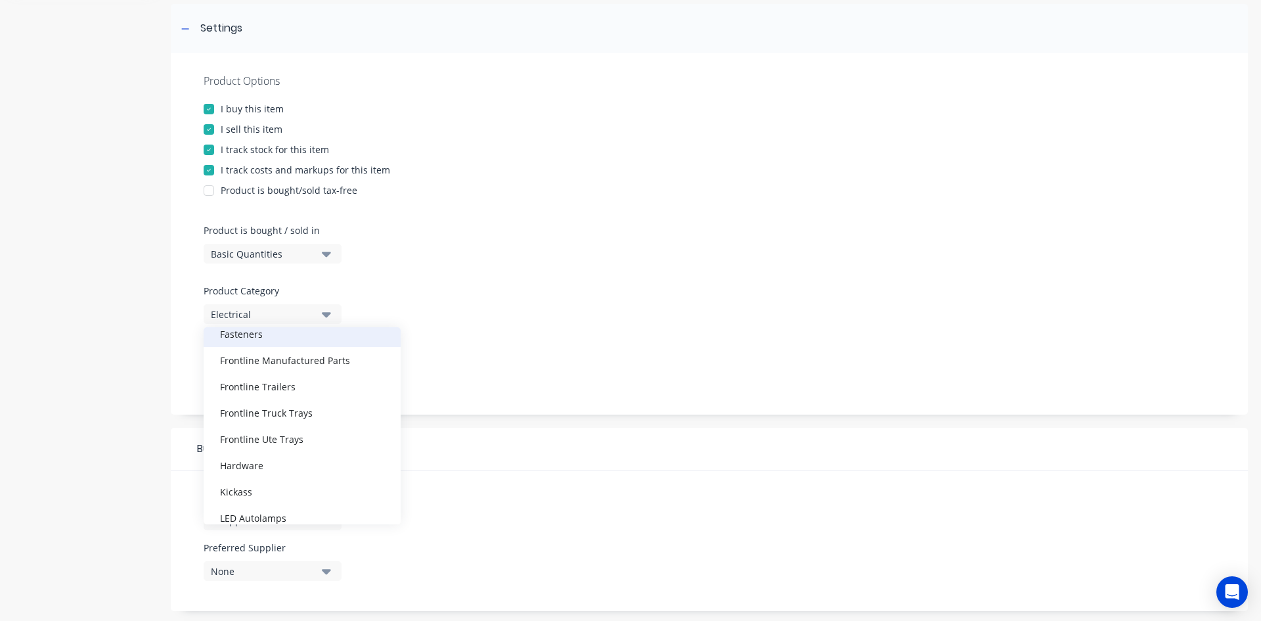
scroll to position [197, 0]
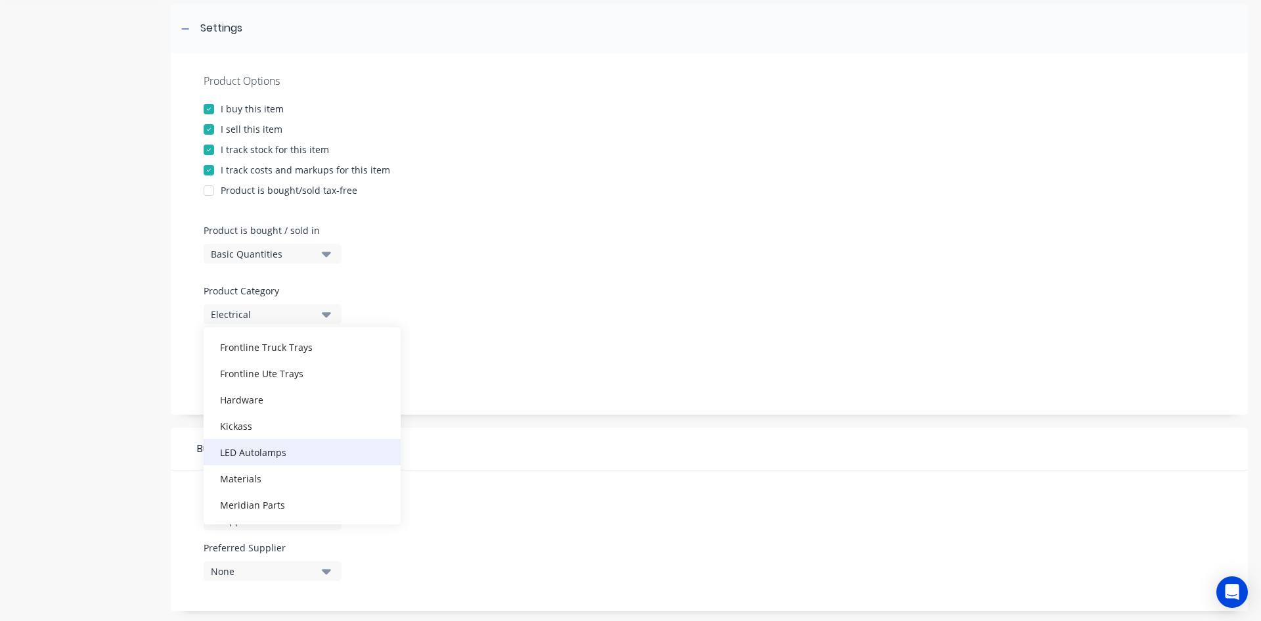
click at [261, 452] on div "LED Autolamps" at bounding box center [302, 452] width 197 height 26
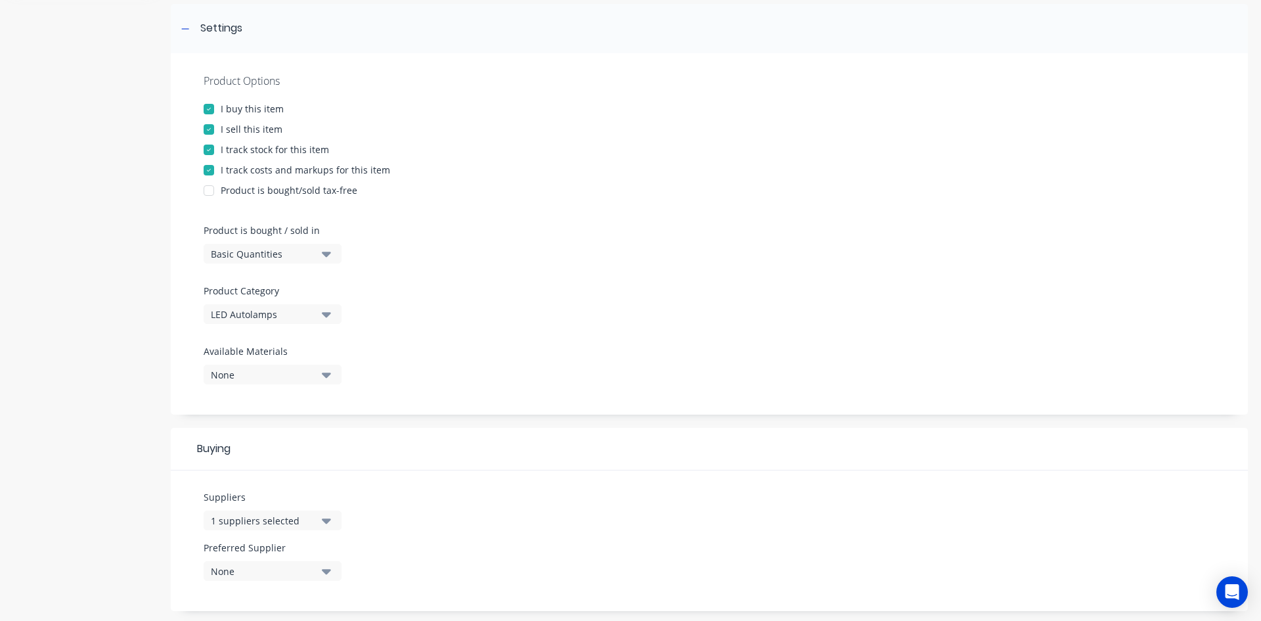
click at [520, 311] on div "Product Options I buy this item I sell this item I track stock for this item I …" at bounding box center [709, 233] width 1077 height 361
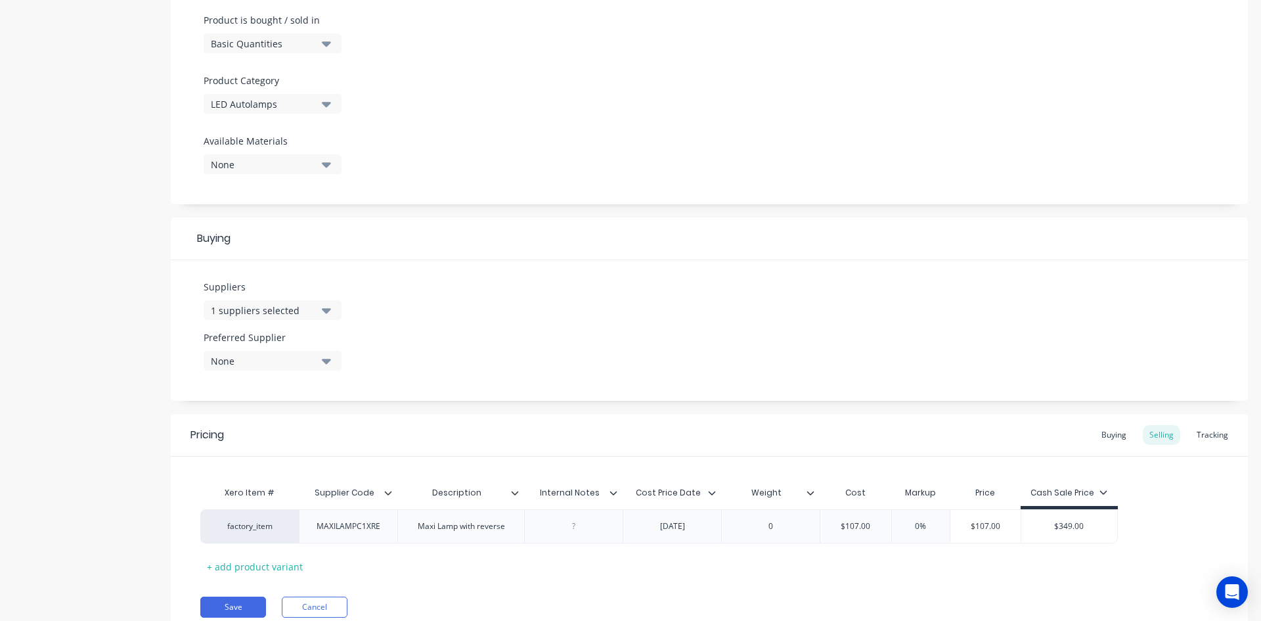
scroll to position [453, 0]
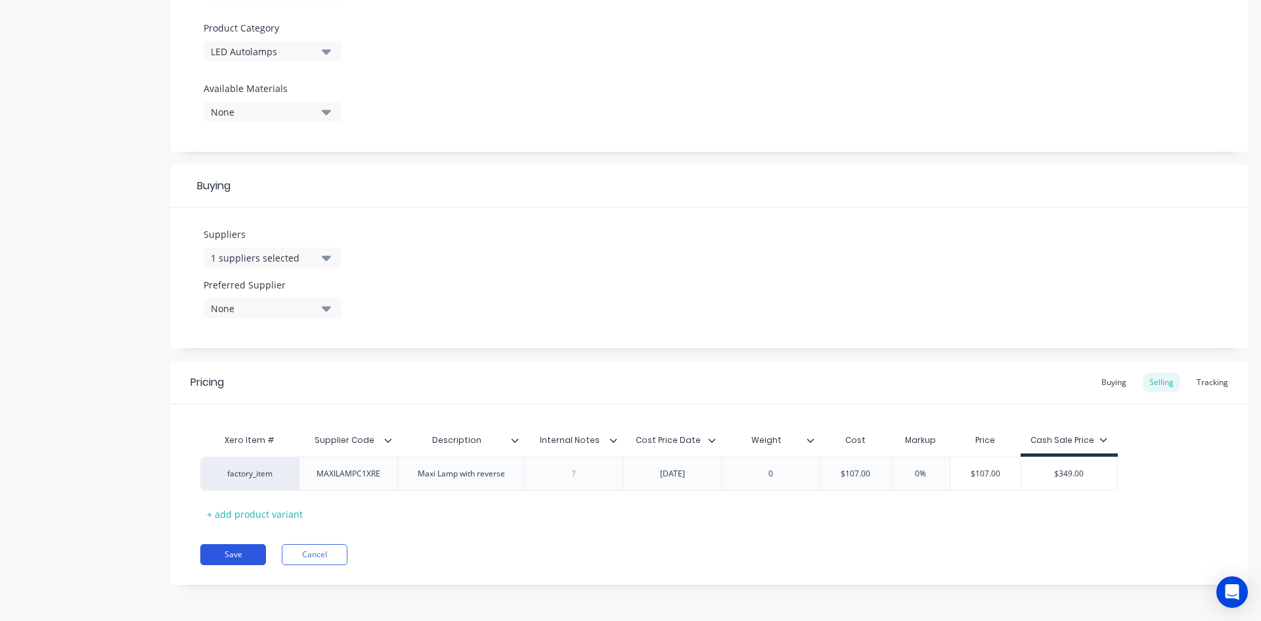
click at [220, 555] on button "Save" at bounding box center [233, 554] width 66 height 21
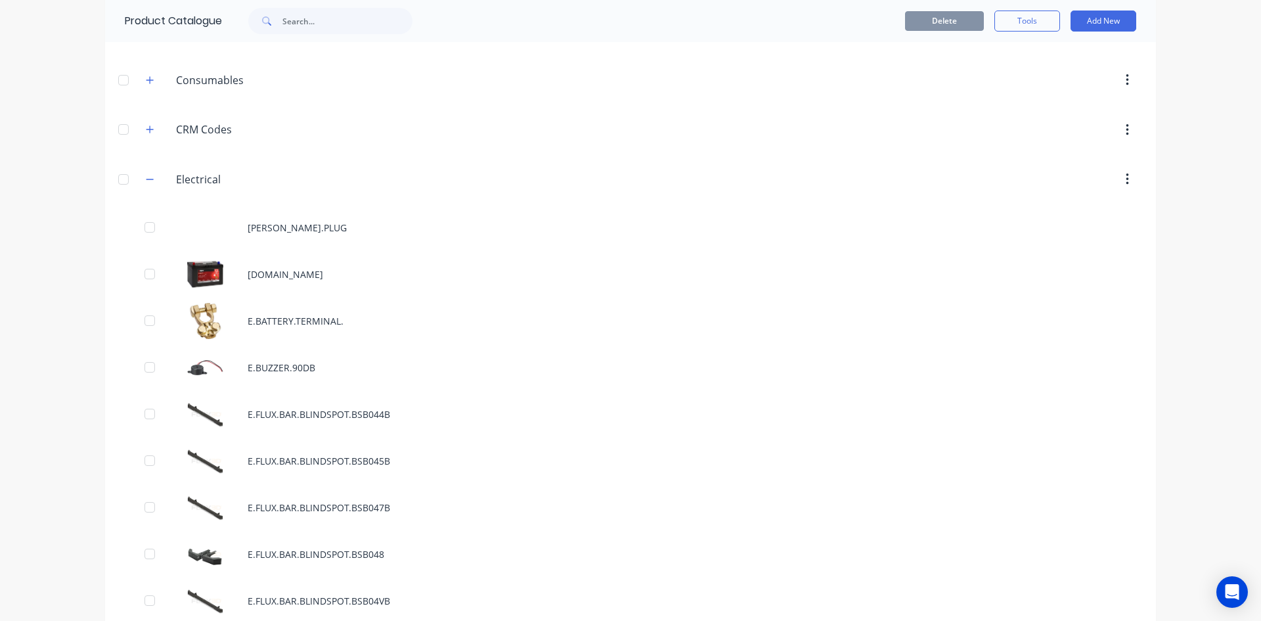
scroll to position [197, 0]
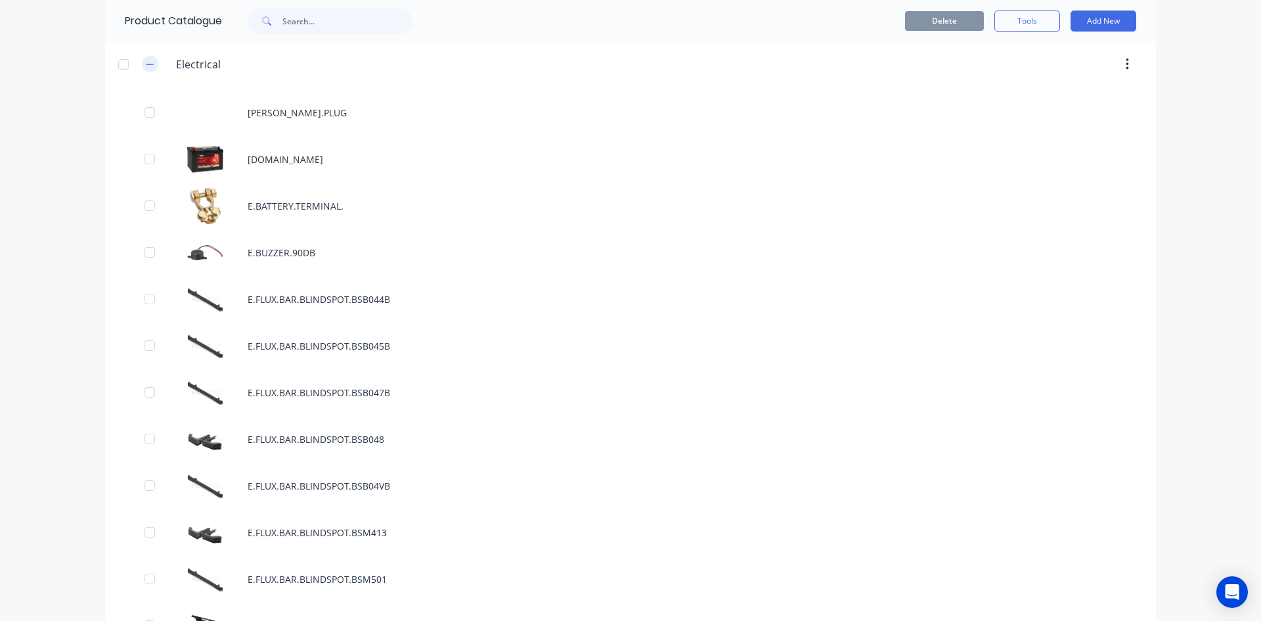
click at [148, 60] on icon "button" at bounding box center [150, 64] width 8 height 9
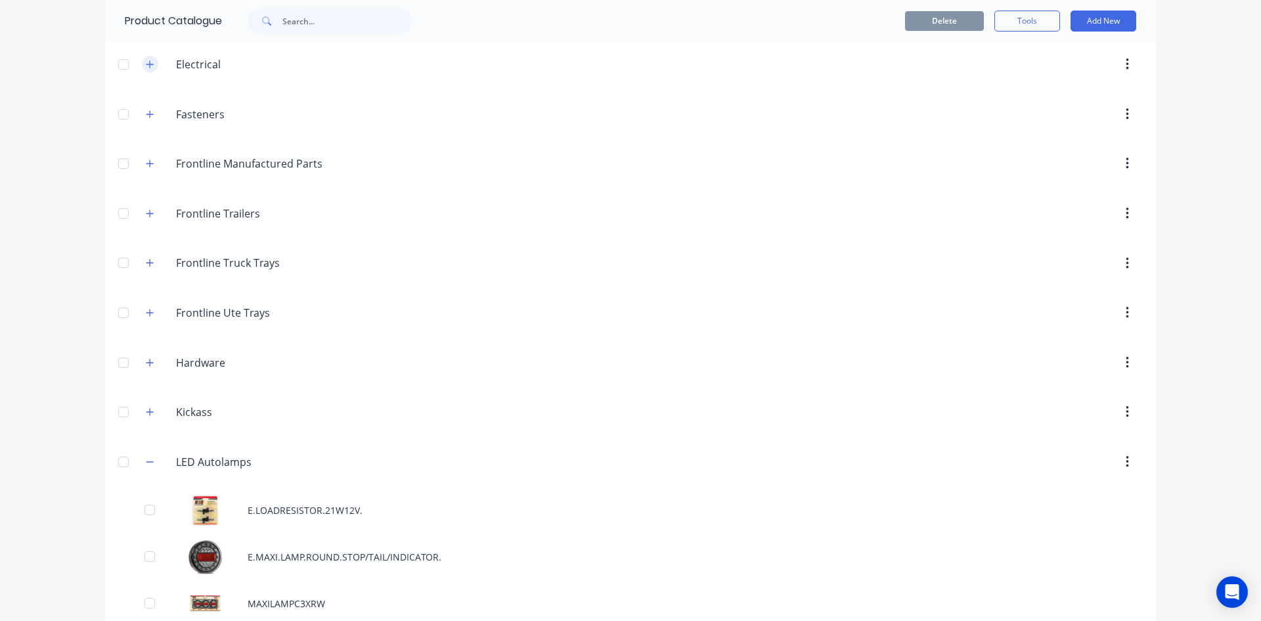
click at [149, 65] on icon "button" at bounding box center [150, 64] width 8 height 9
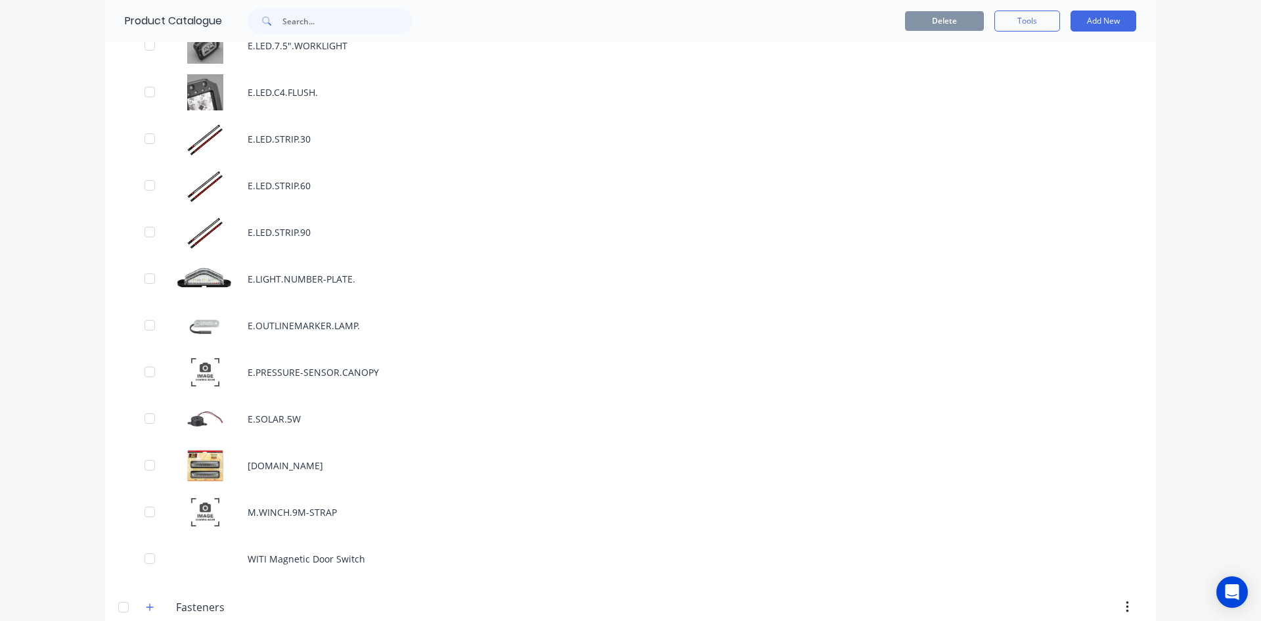
scroll to position [1905, 0]
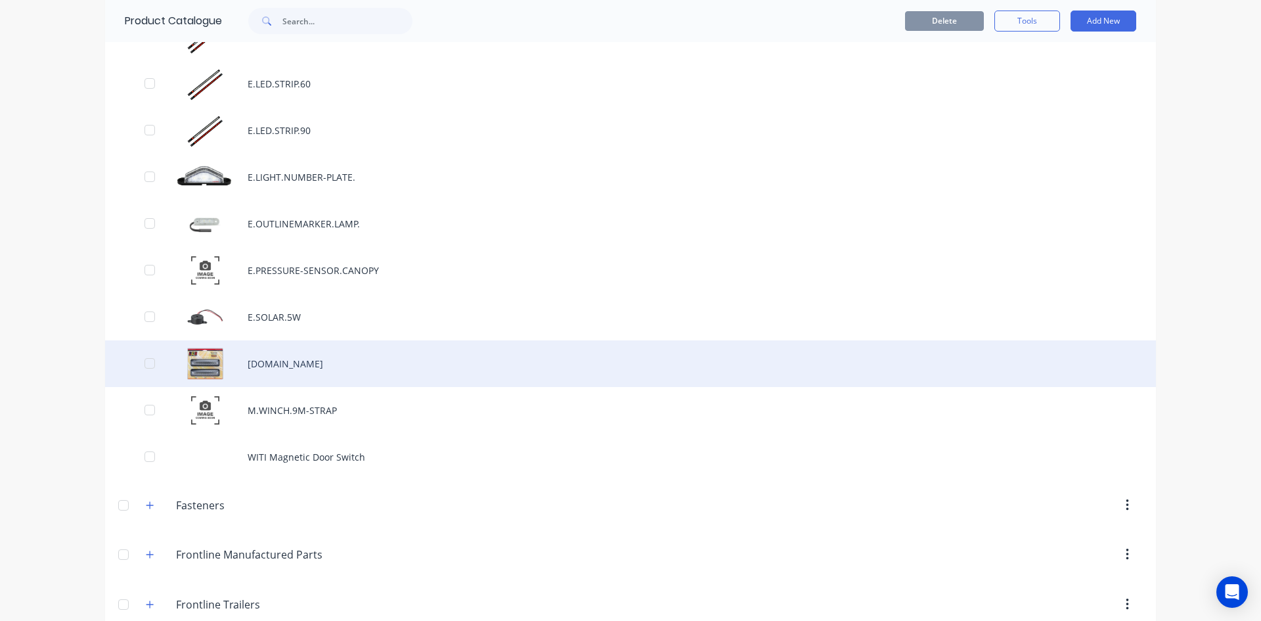
click at [379, 363] on div "[DOMAIN_NAME]" at bounding box center [630, 363] width 1051 height 47
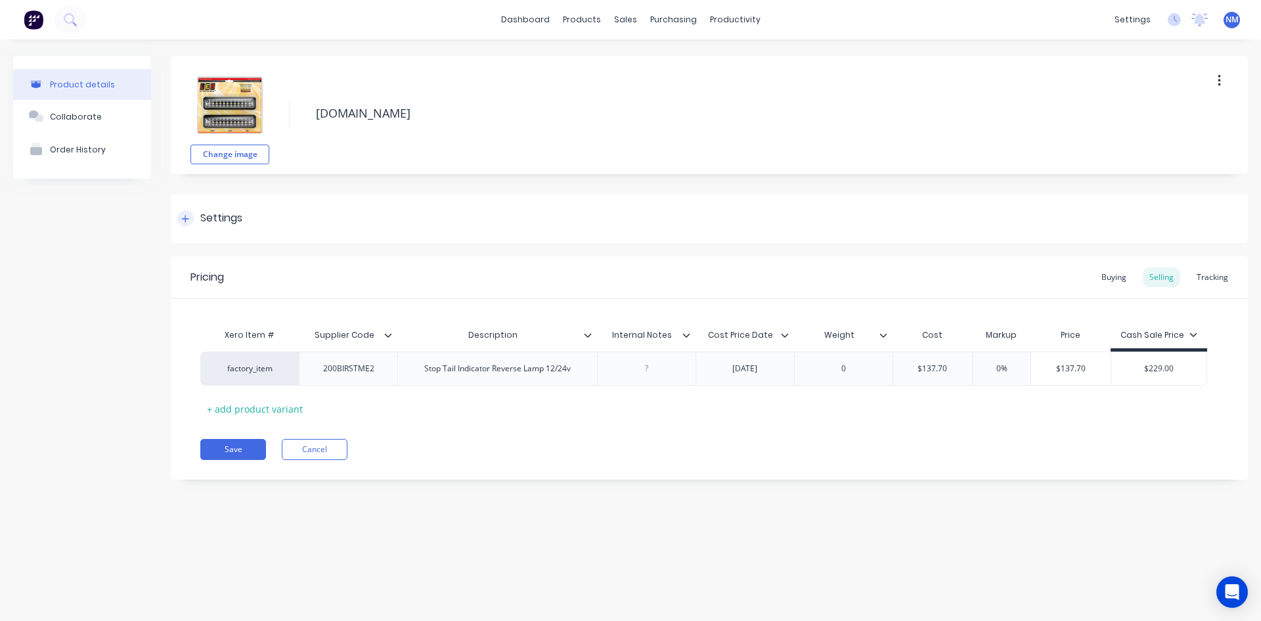
click at [184, 214] on icon at bounding box center [185, 218] width 8 height 9
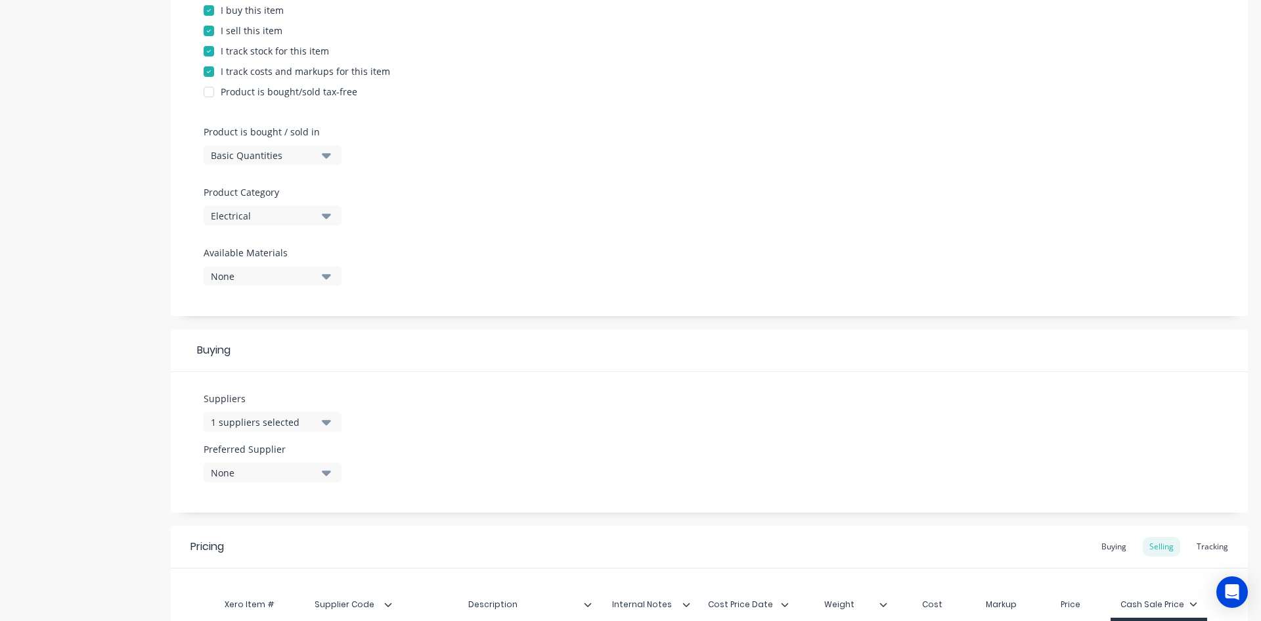
scroll to position [190, 0]
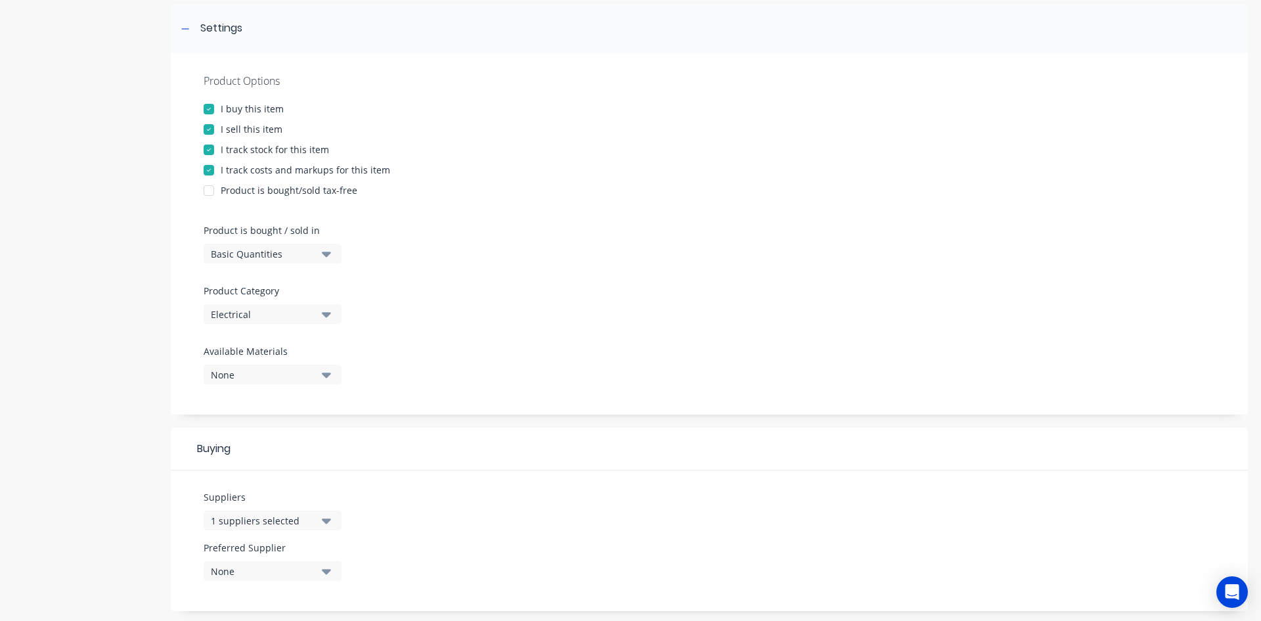
click at [302, 315] on div "Electrical" at bounding box center [263, 314] width 105 height 14
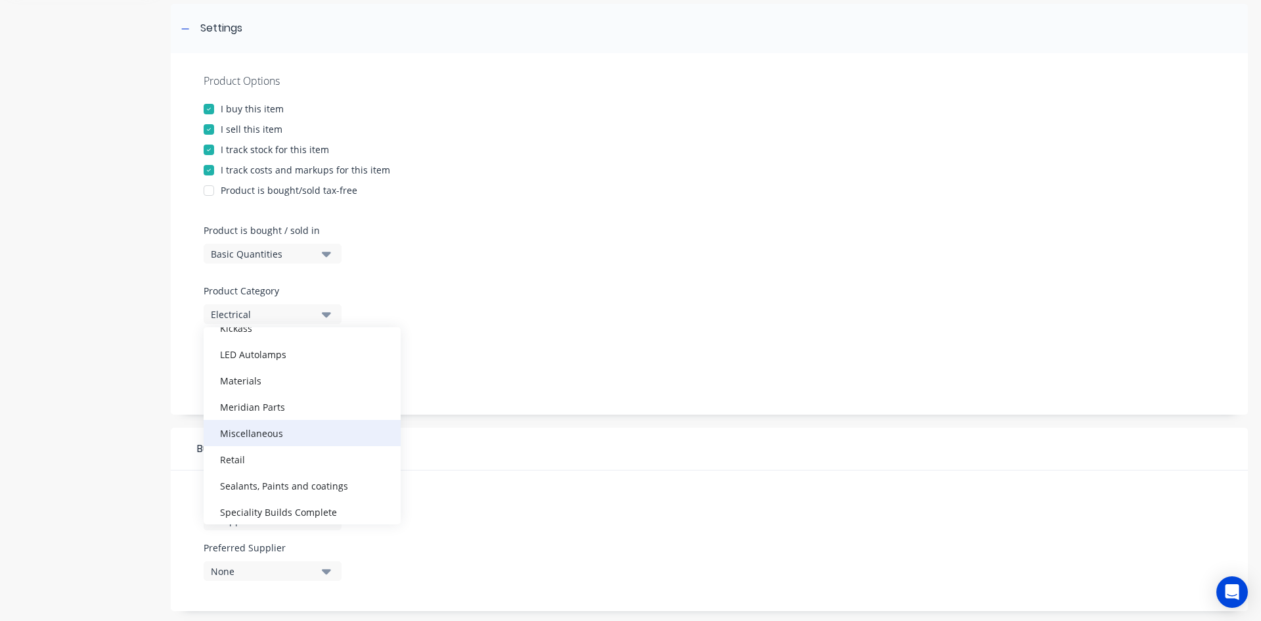
scroll to position [263, 0]
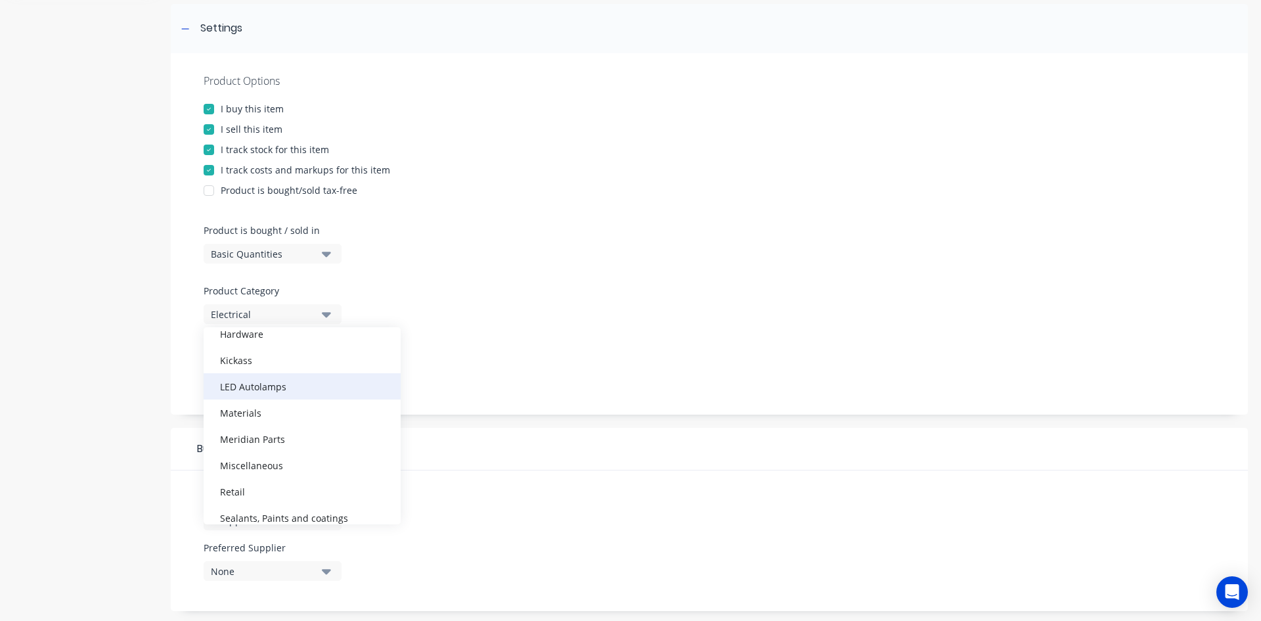
click at [265, 386] on div "LED Autolamps" at bounding box center [302, 386] width 197 height 26
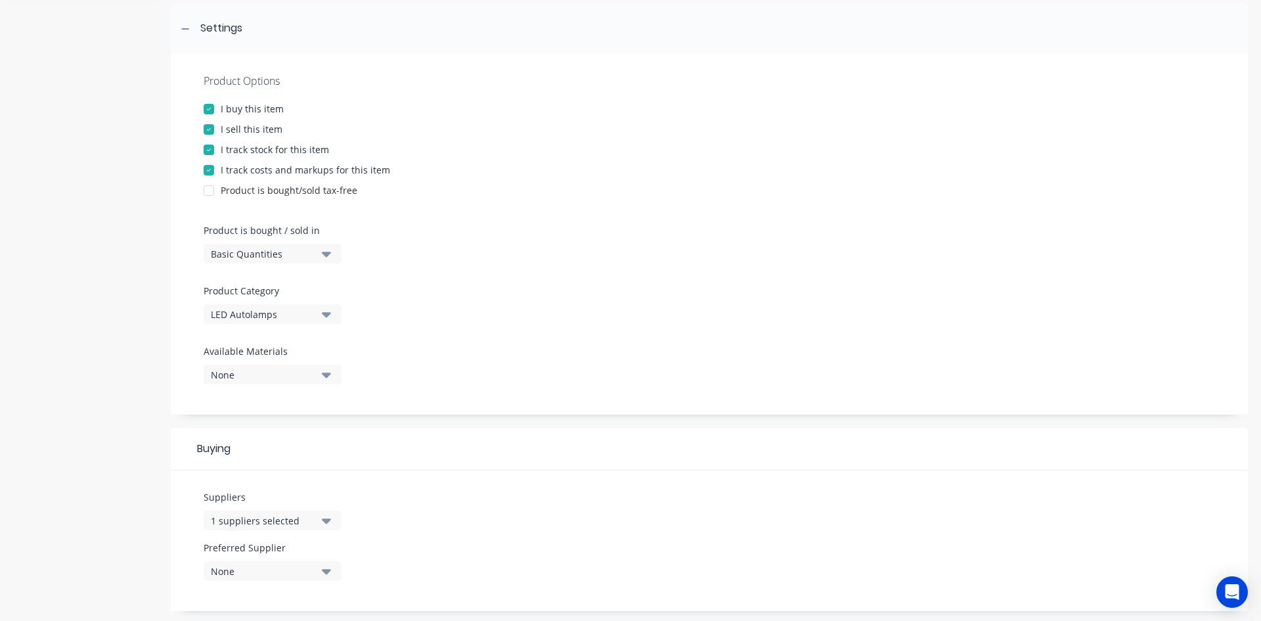
click at [558, 357] on div "Product Options I buy this item I sell this item I track stock for this item I …" at bounding box center [709, 233] width 1077 height 361
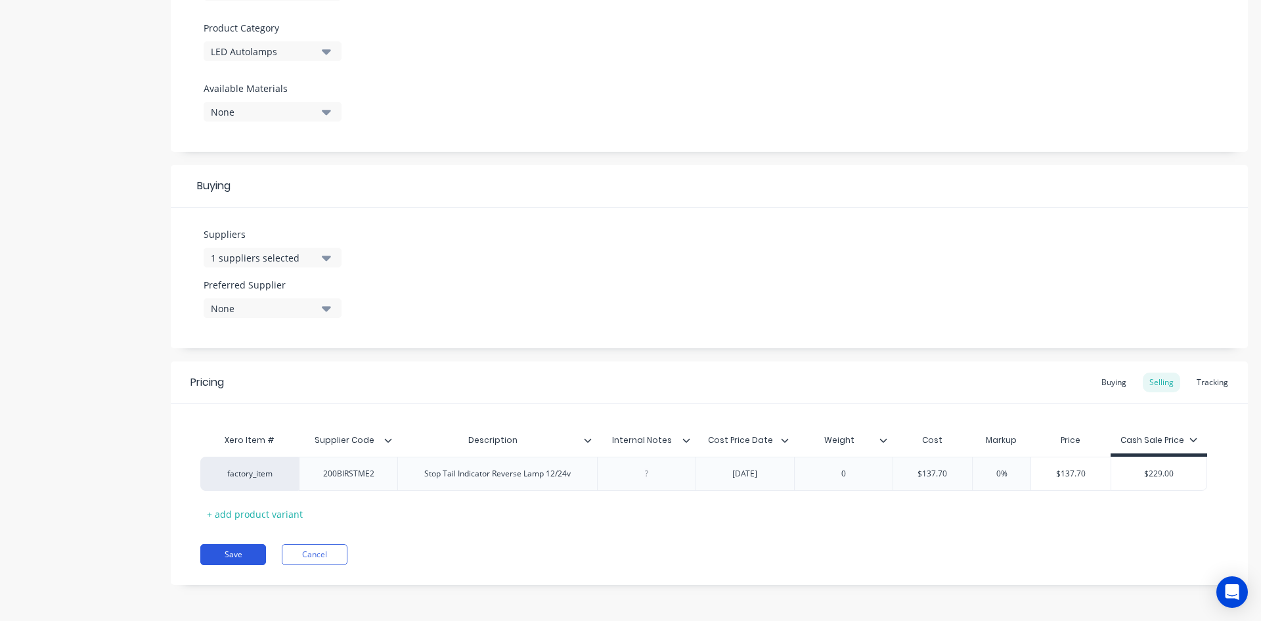
click at [231, 547] on button "Save" at bounding box center [233, 554] width 66 height 21
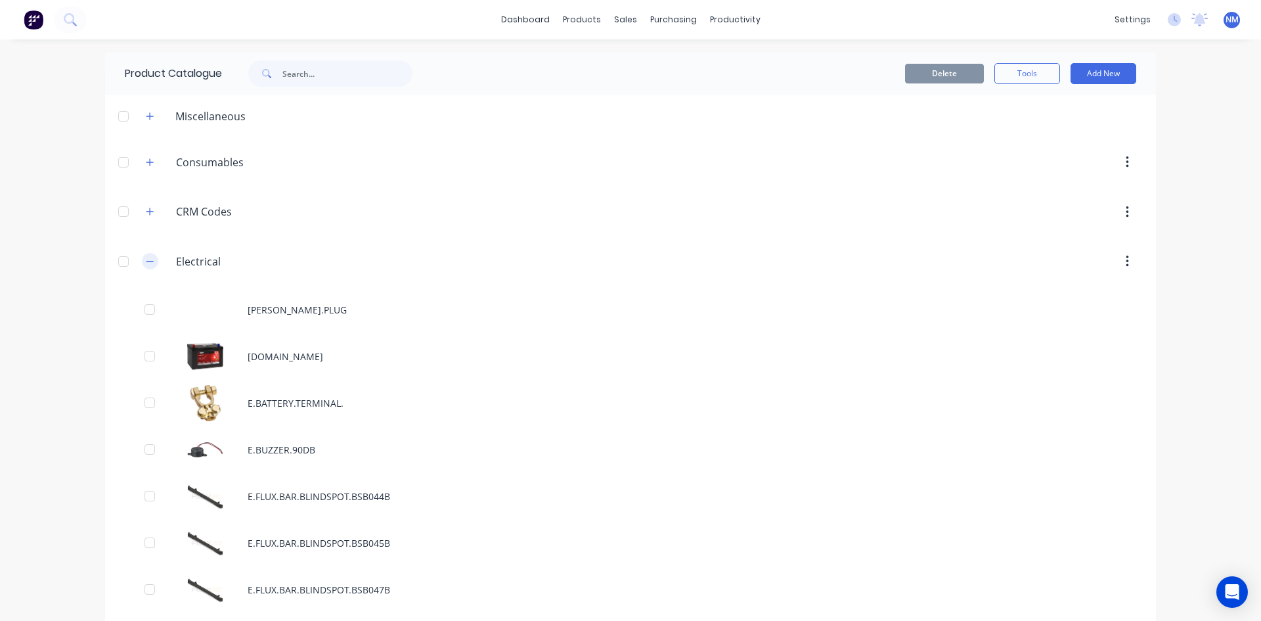
click at [146, 264] on icon "button" at bounding box center [150, 261] width 8 height 9
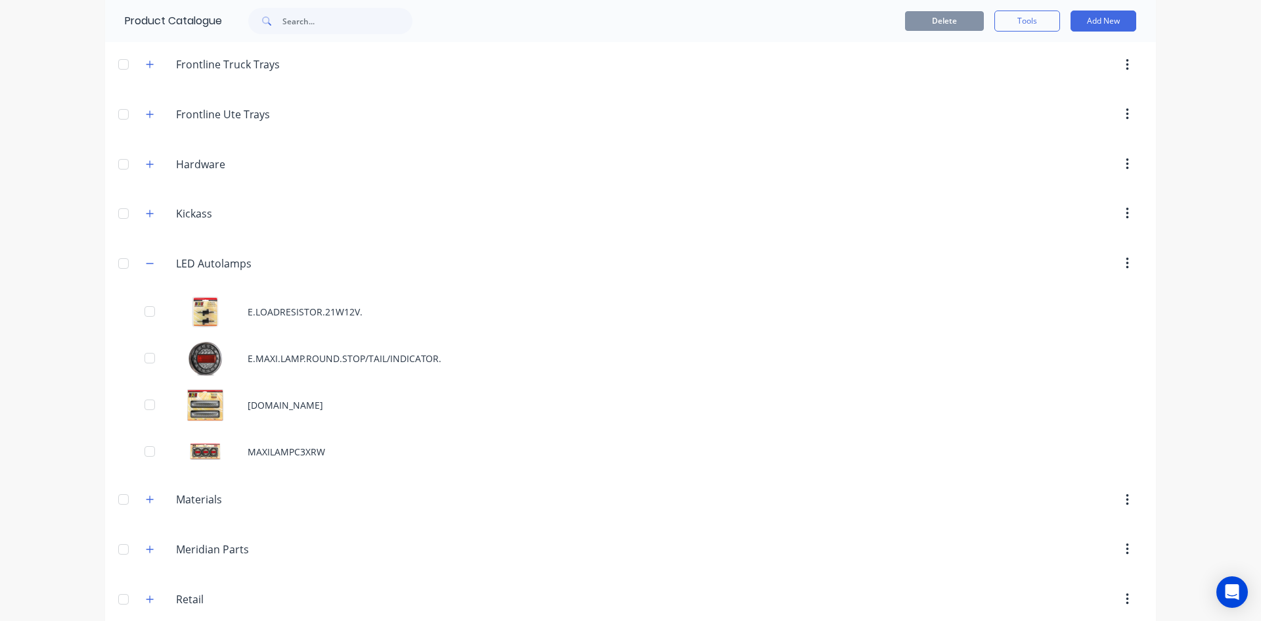
scroll to position [460, 0]
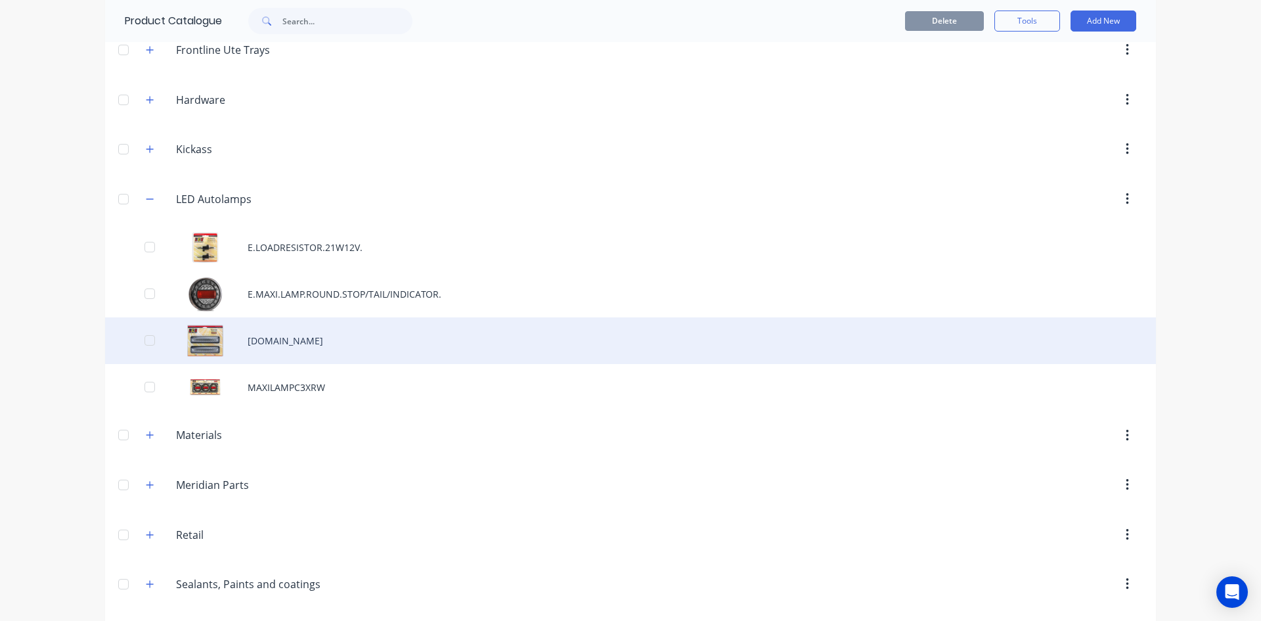
click at [346, 346] on div "[DOMAIN_NAME]" at bounding box center [630, 340] width 1051 height 47
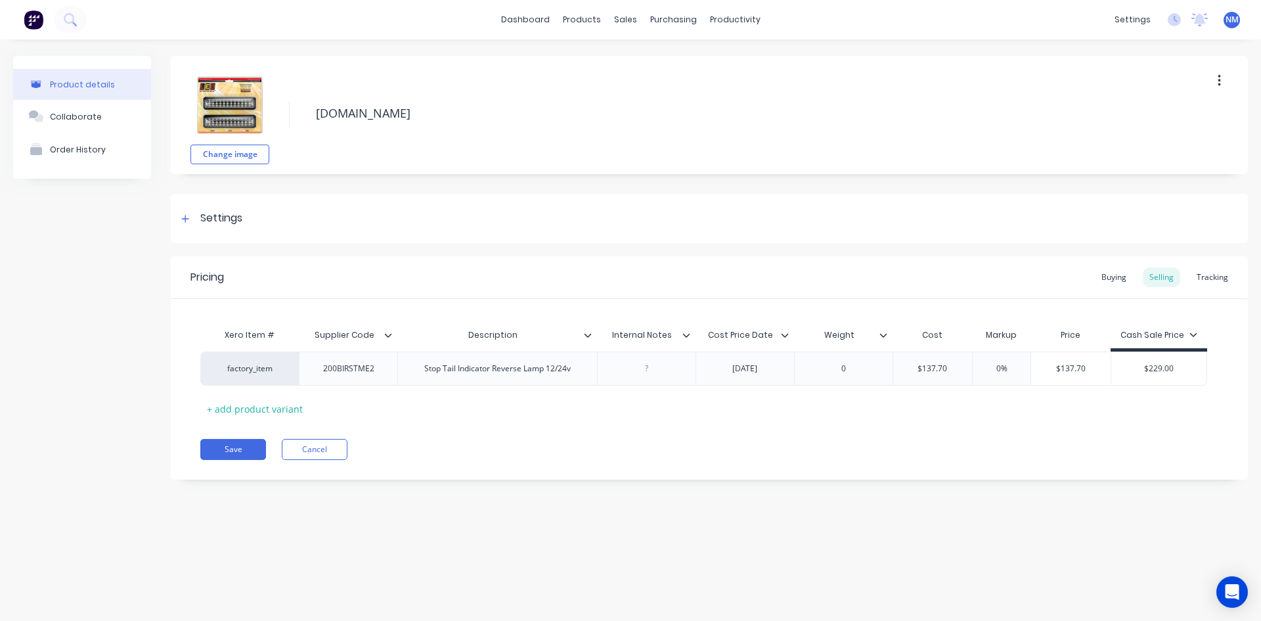
drag, startPoint x: 564, startPoint y: 114, endPoint x: 201, endPoint y: 113, distance: 362.6
click at [201, 113] on div "Change image [DOMAIN_NAME]" at bounding box center [709, 115] width 1077 height 118
type textarea "x"
type textarea "2"
type textarea "x"
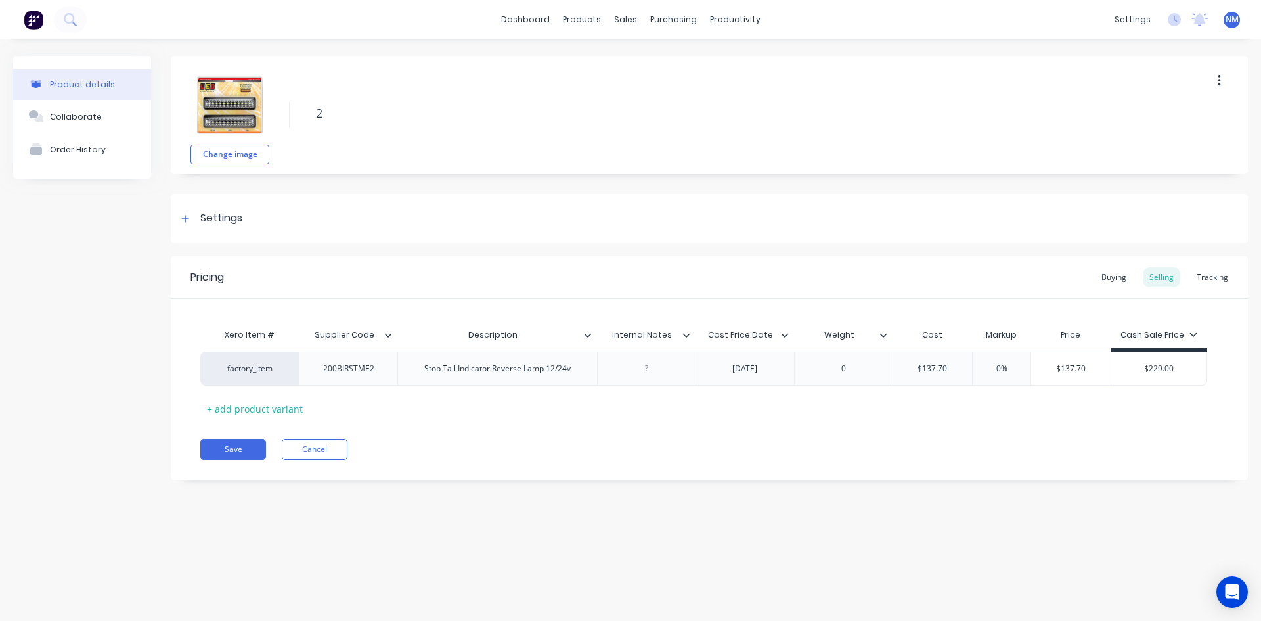
type textarea "20"
type textarea "x"
type textarea "200"
type textarea "x"
type textarea "200B"
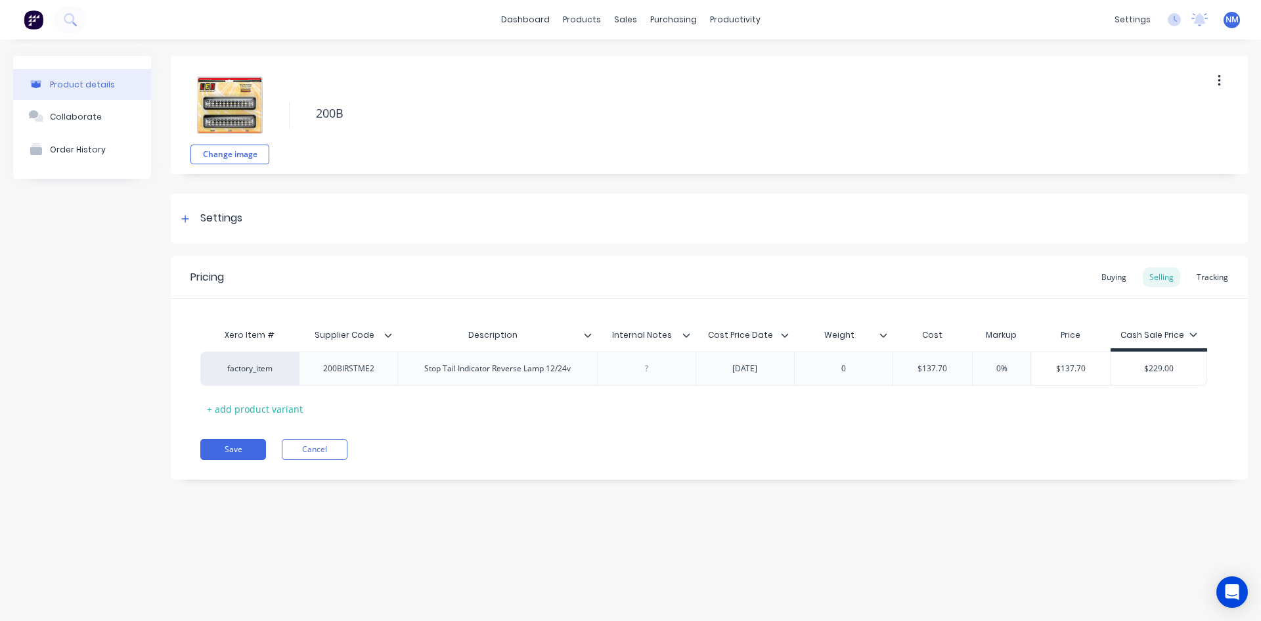
type textarea "x"
type textarea "200BI"
type textarea "x"
type textarea "200BIR"
type textarea "x"
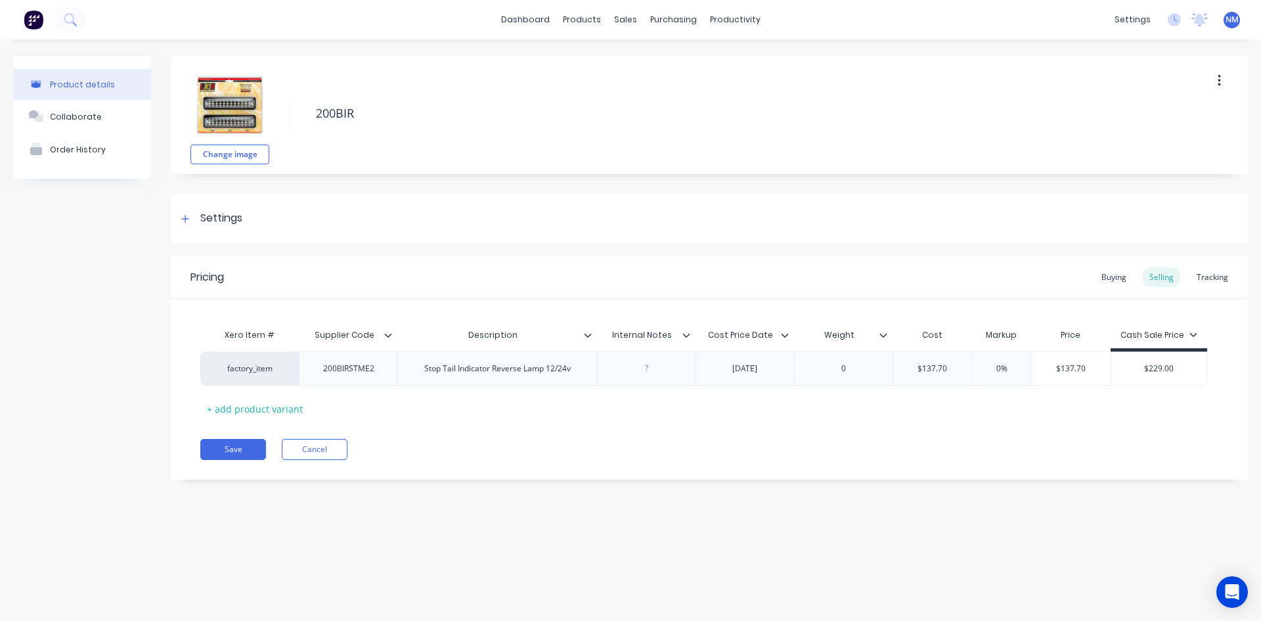
type textarea "200BIRS"
type textarea "x"
type textarea "200BIRST"
type textarea "x"
type textarea "200BIRSTM"
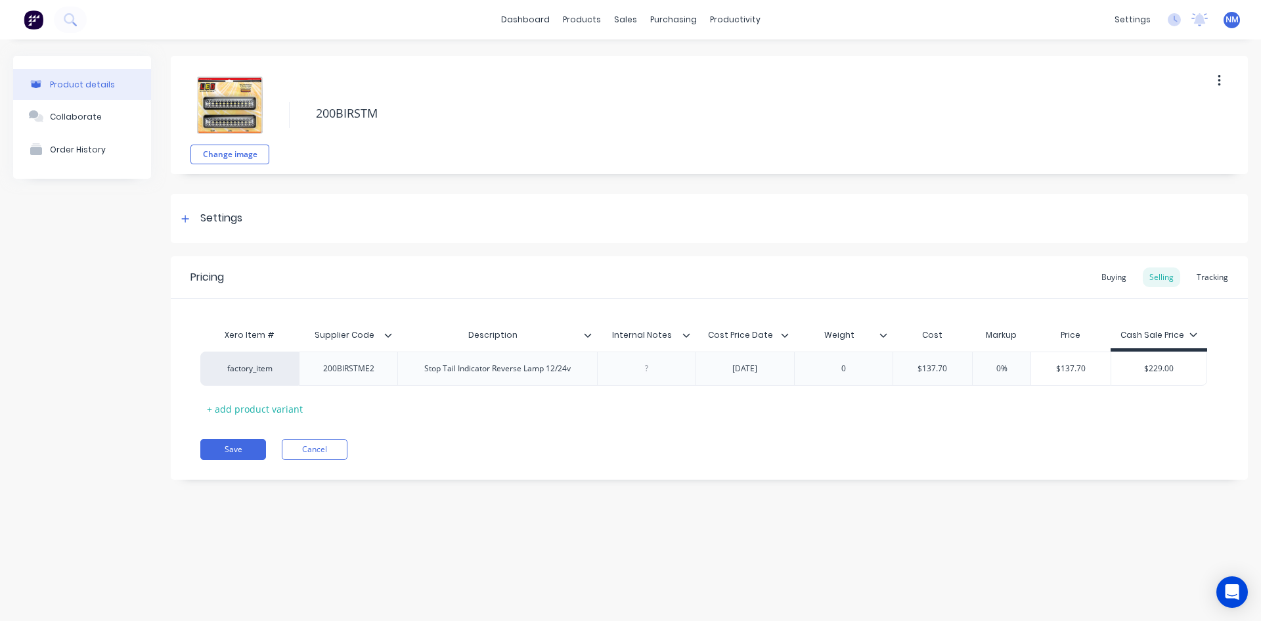
type textarea "x"
type textarea "200BIRSTME"
type textarea "x"
type textarea "200BIRSTME2"
type textarea "x"
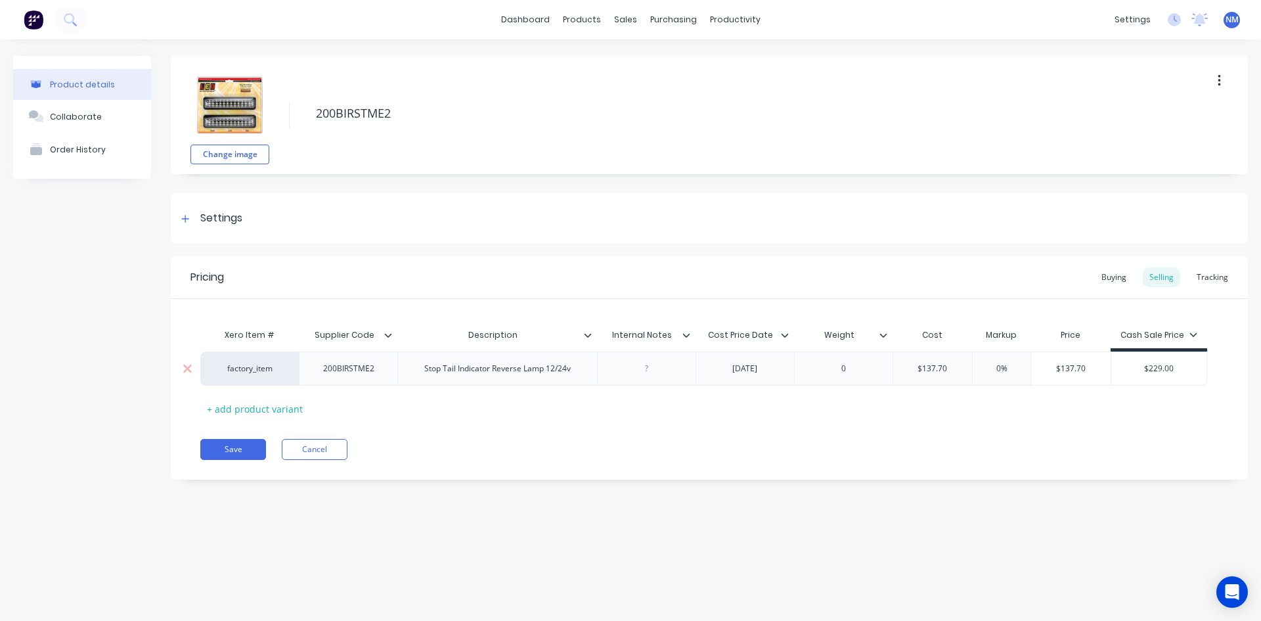
type textarea "200BIRSTME2"
type input "$137.70"
drag, startPoint x: 950, startPoint y: 371, endPoint x: 742, endPoint y: 383, distance: 208.6
click at [815, 371] on div "factory_item 200BIRSTME2 Stop Tail Indicator Reverse Lamp 12/24v [DATE] 0 $137.…" at bounding box center [703, 368] width 1007 height 34
